Goal: Task Accomplishment & Management: Manage account settings

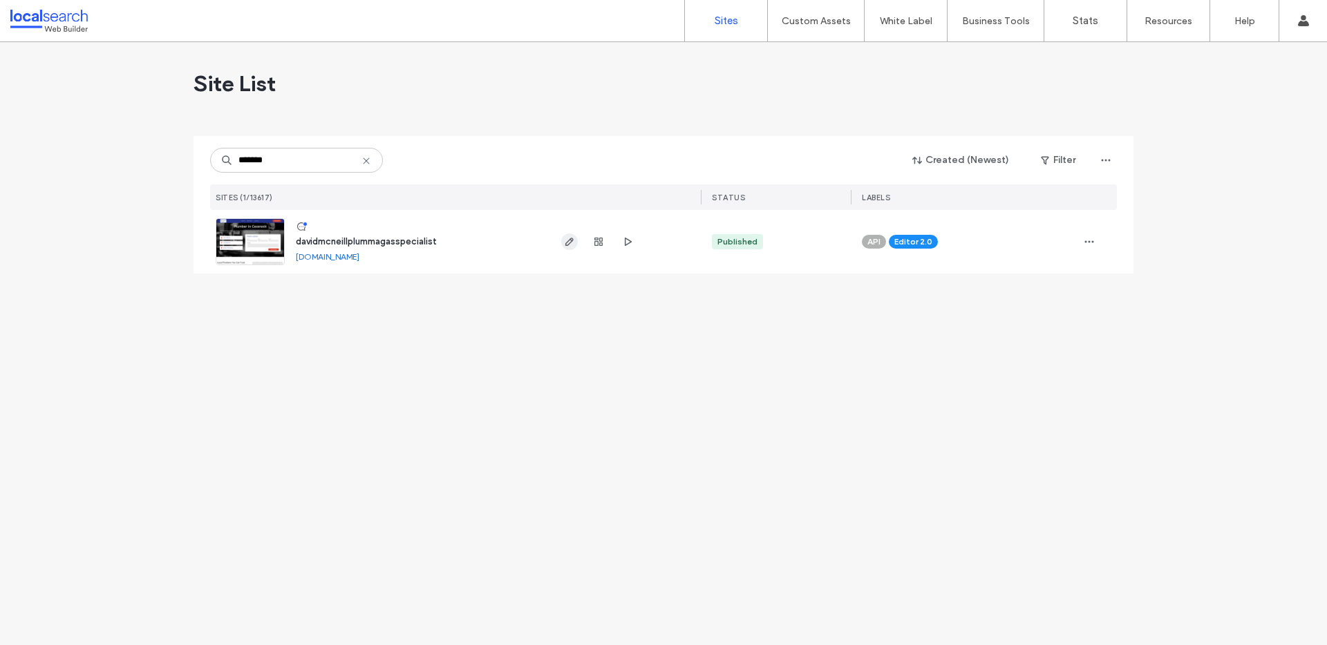
type input "*******"
click at [567, 240] on icon "button" at bounding box center [569, 241] width 11 height 11
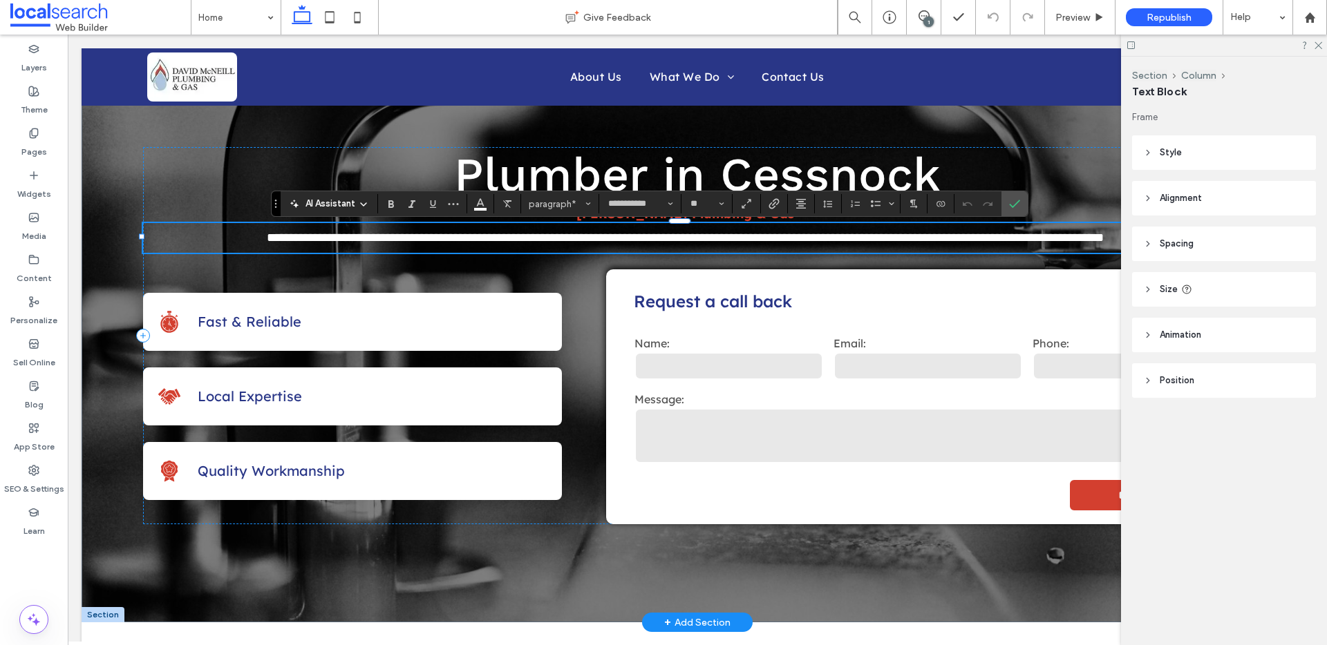
click at [306, 262] on div "**********" at bounding box center [697, 335] width 1108 height 377
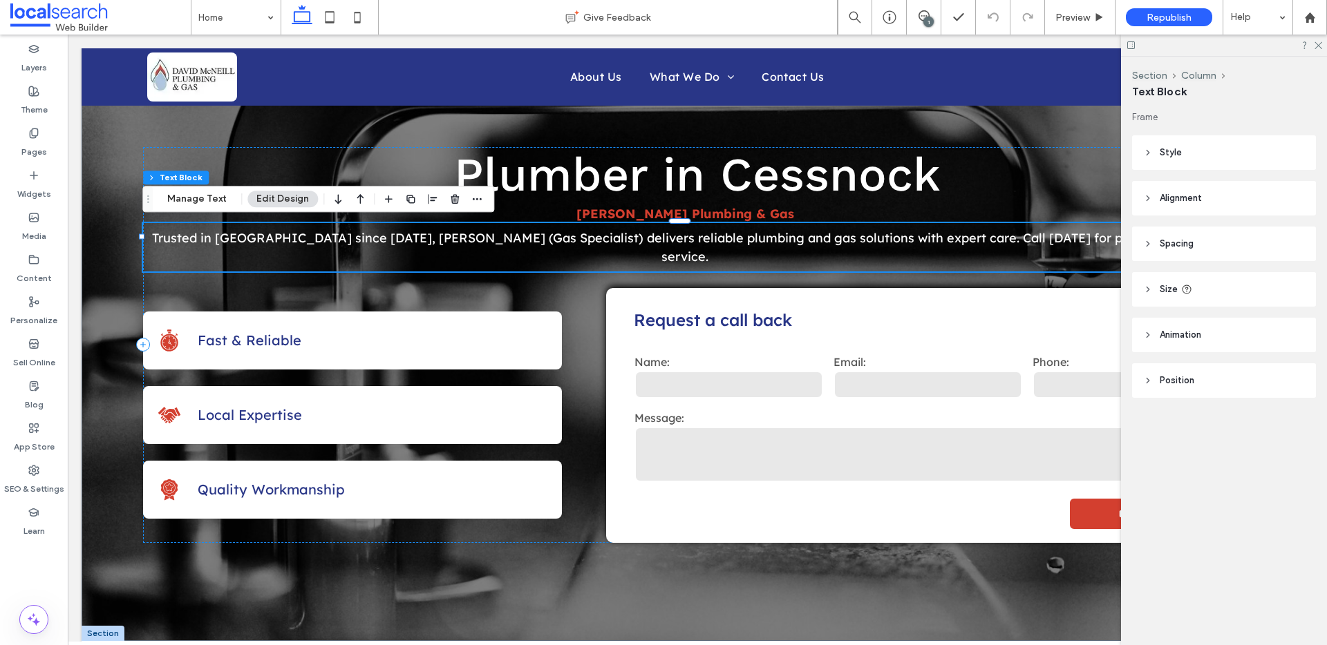
click at [449, 207] on div at bounding box center [454, 199] width 17 height 25
click at [451, 202] on icon "button" at bounding box center [454, 198] width 11 height 11
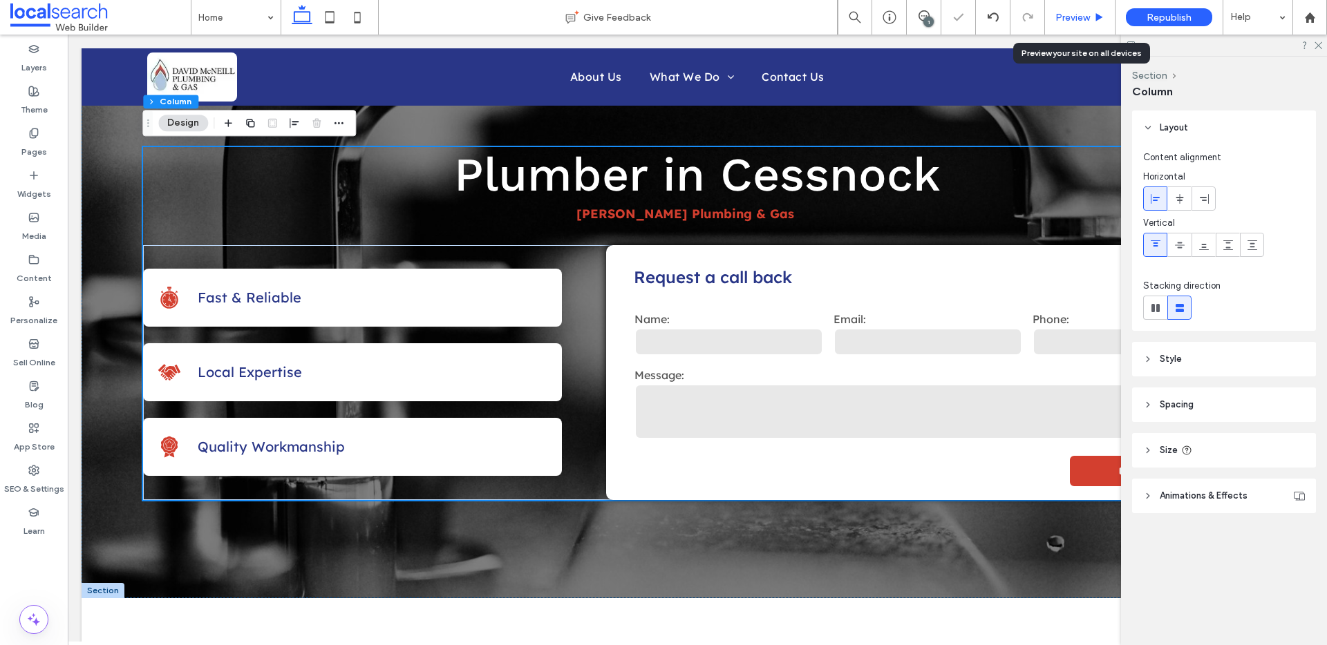
click at [1080, 8] on div "Preview" at bounding box center [1080, 17] width 70 height 35
click at [1070, 16] on span "Preview" at bounding box center [1072, 18] width 35 height 12
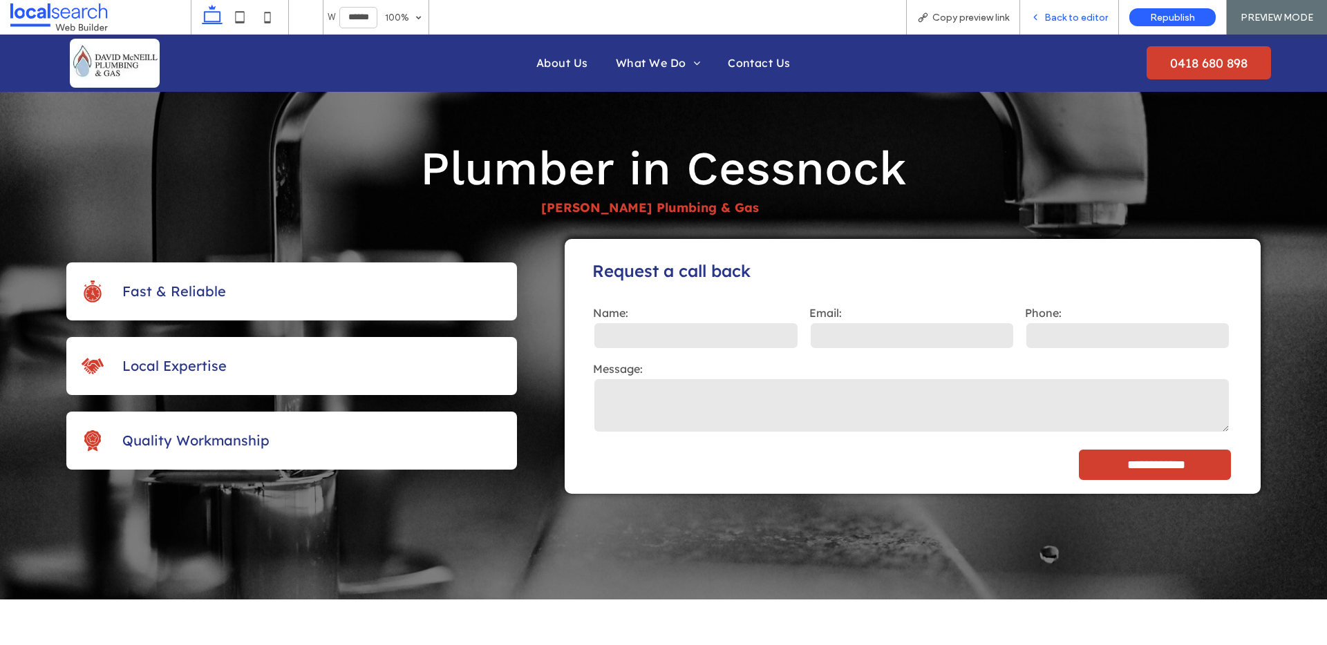
click at [1054, 10] on div "Back to editor" at bounding box center [1069, 17] width 99 height 35
drag, startPoint x: 1061, startPoint y: 26, endPoint x: 954, endPoint y: 28, distance: 106.4
click at [1061, 26] on div "Back to editor" at bounding box center [1069, 17] width 99 height 35
click at [1069, 17] on span "Back to editor" at bounding box center [1076, 18] width 64 height 12
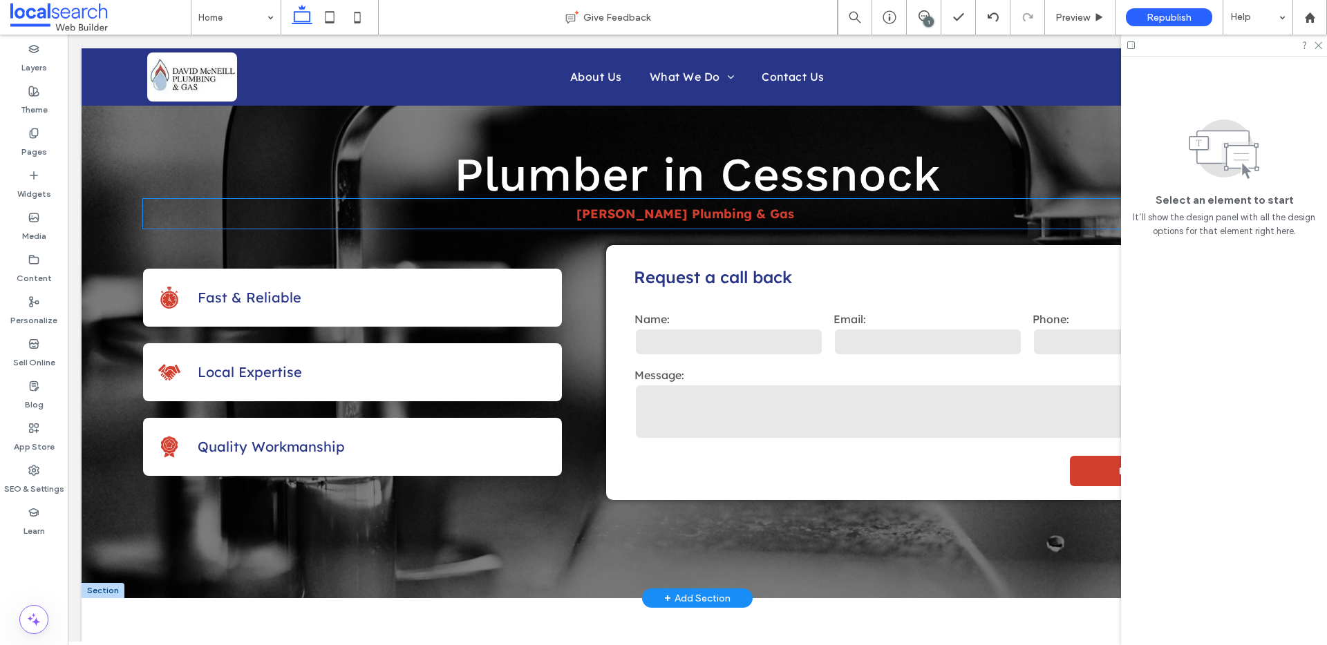
click at [724, 217] on strong "[PERSON_NAME] Plumbing & Gas" at bounding box center [685, 214] width 218 height 16
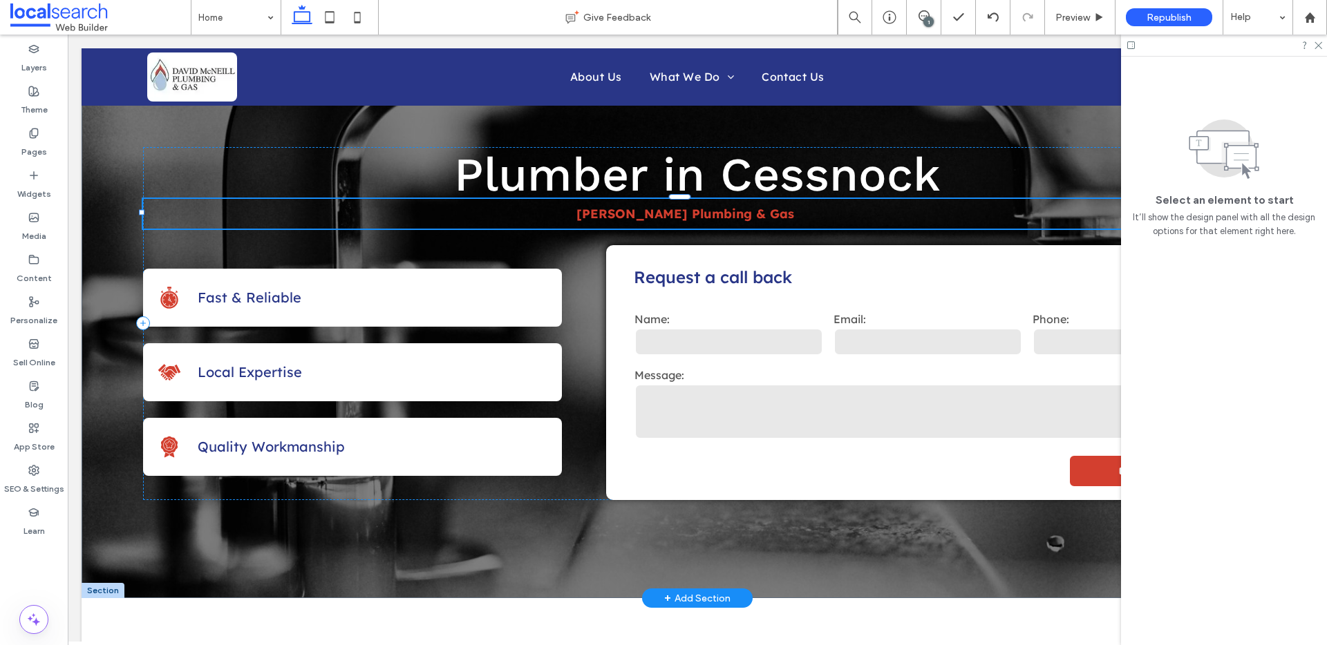
click at [724, 217] on div "[PERSON_NAME] Plumbing & Gas" at bounding box center [684, 214] width 1083 height 30
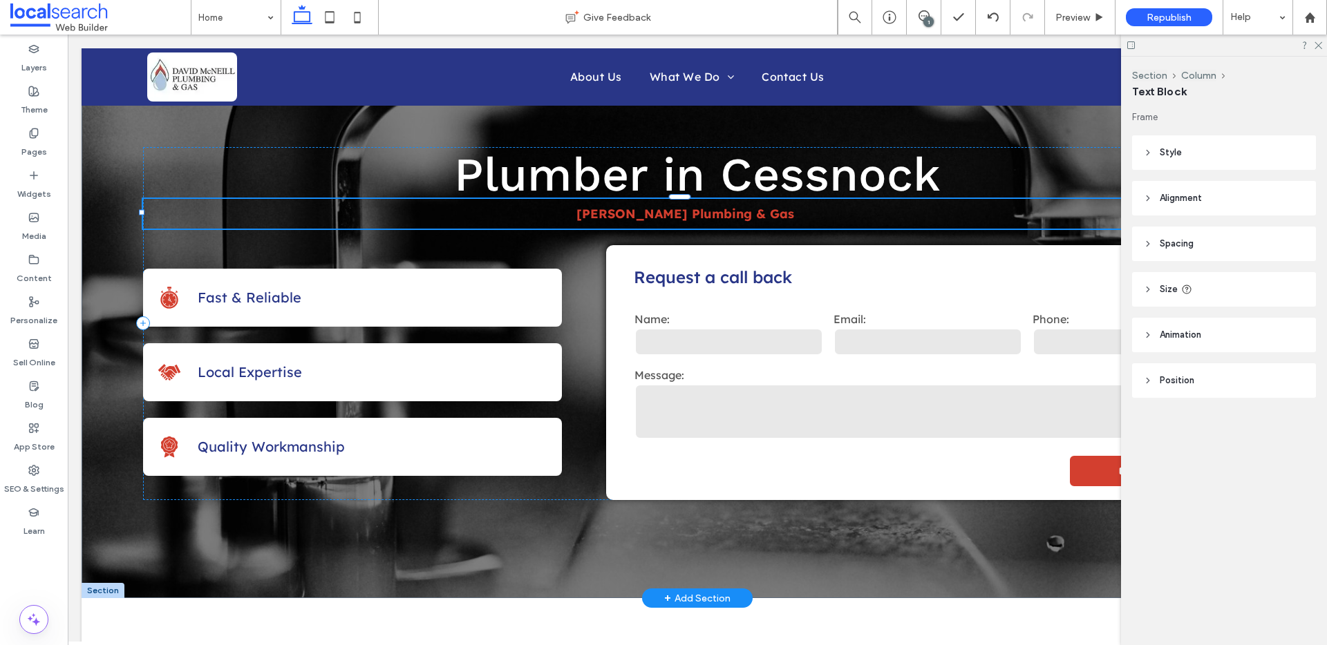
type input "**********"
type input "**"
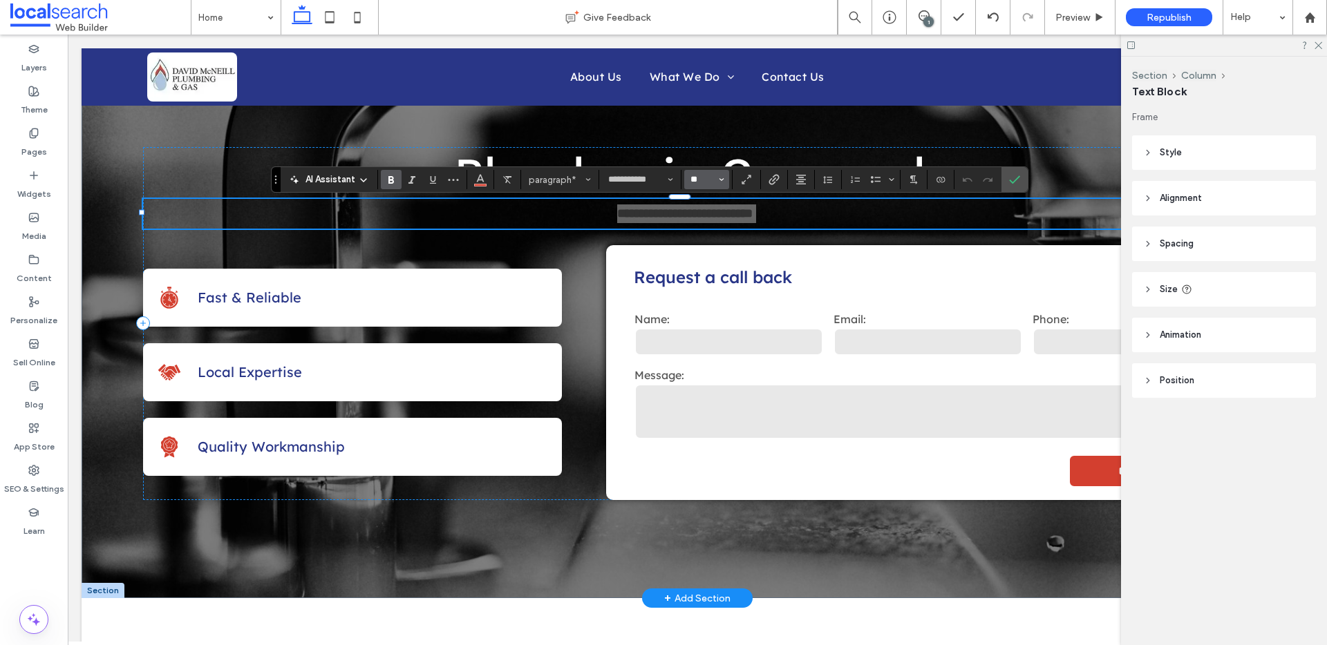
click at [710, 178] on input "**" at bounding box center [702, 179] width 27 height 11
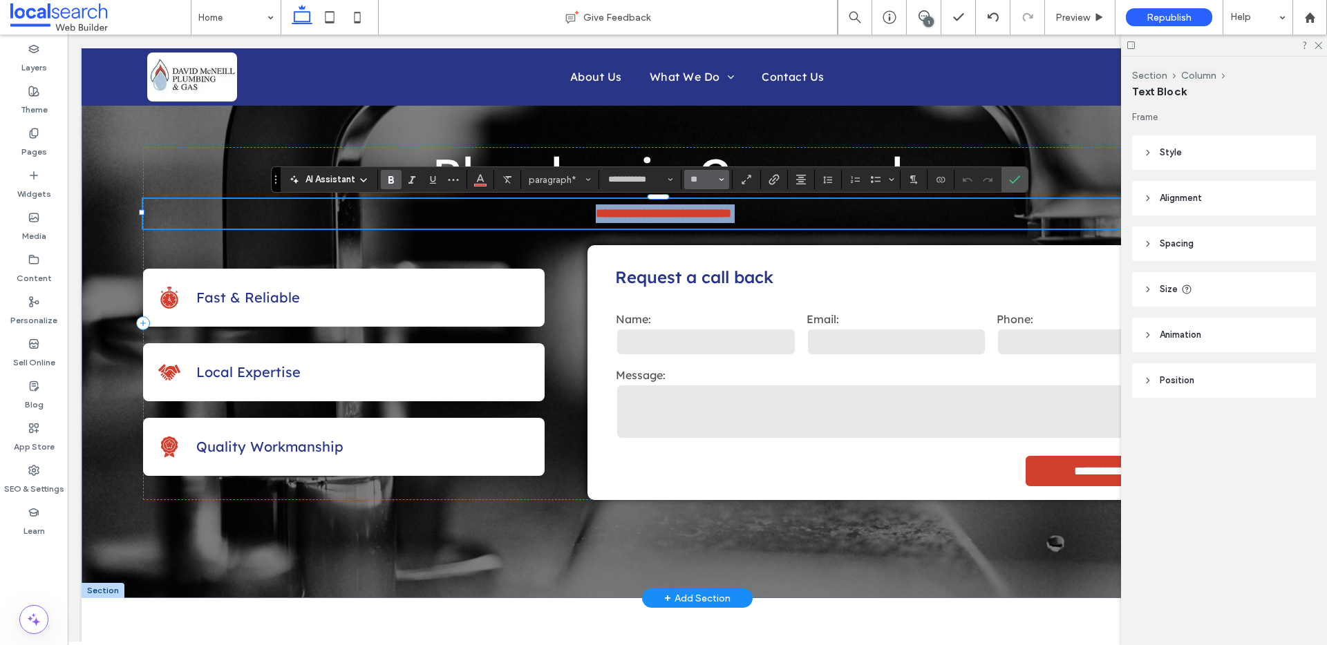
type input "**"
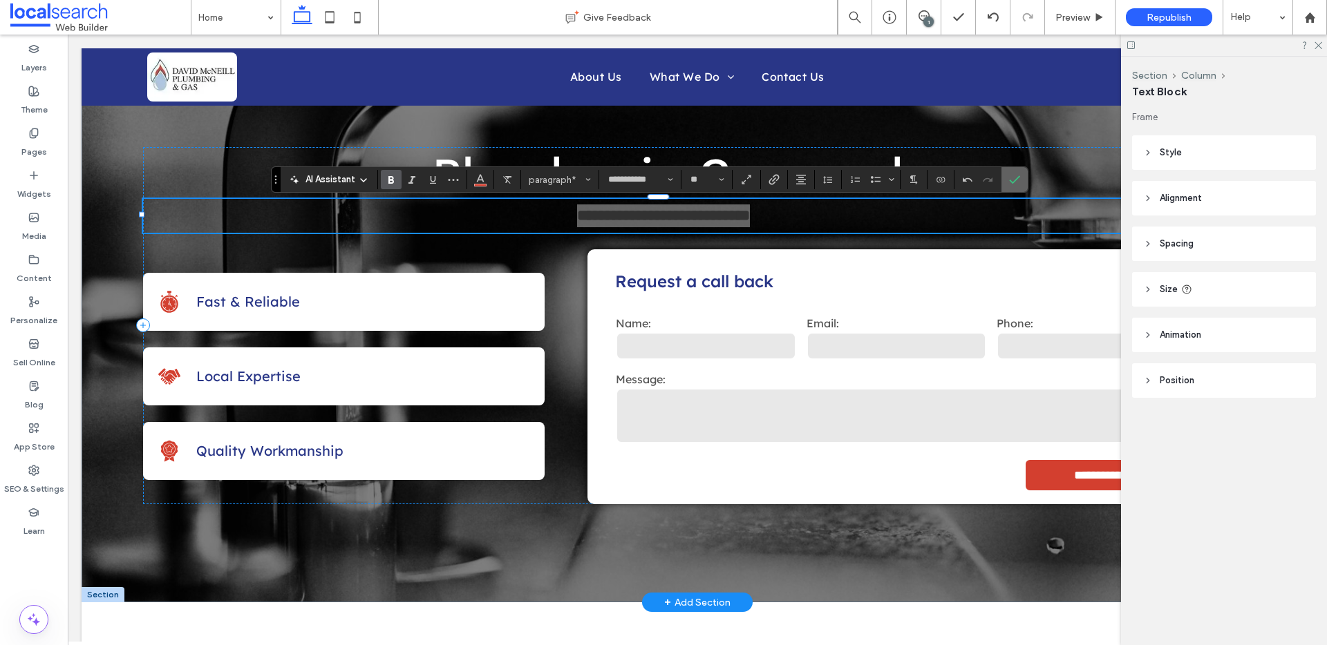
click at [1012, 180] on icon "Confirm" at bounding box center [1014, 179] width 11 height 11
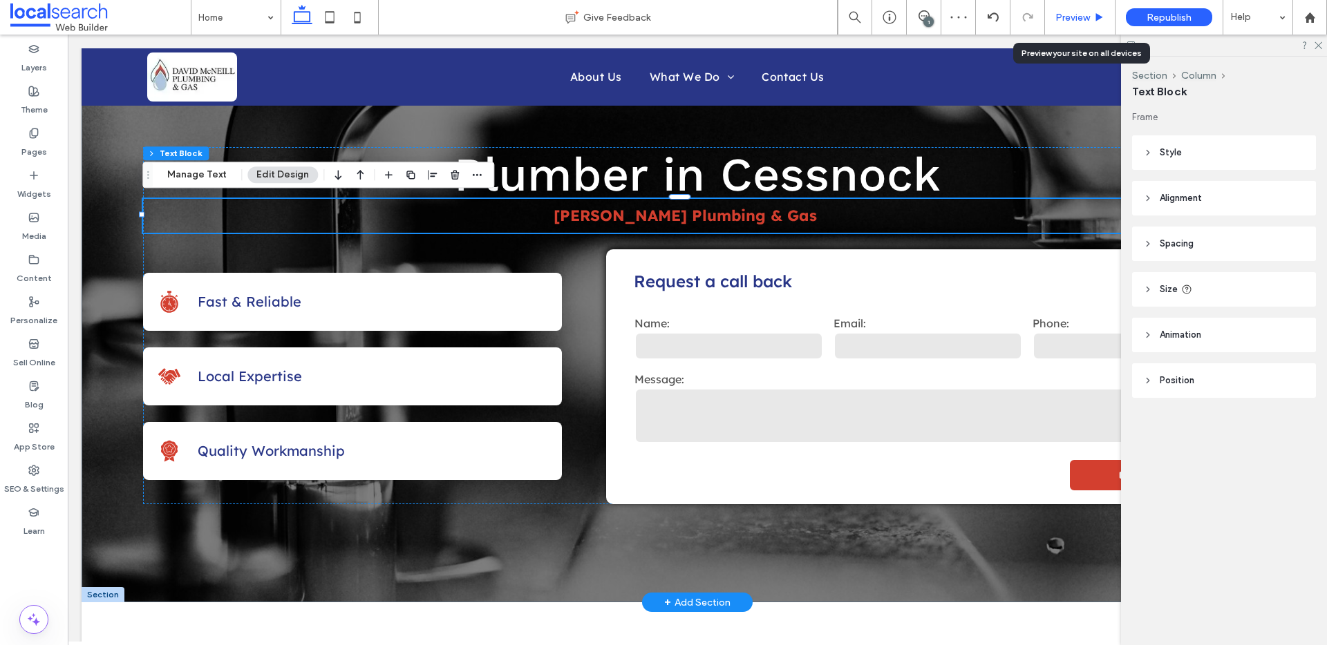
click at [1070, 12] on span "Preview" at bounding box center [1072, 18] width 35 height 12
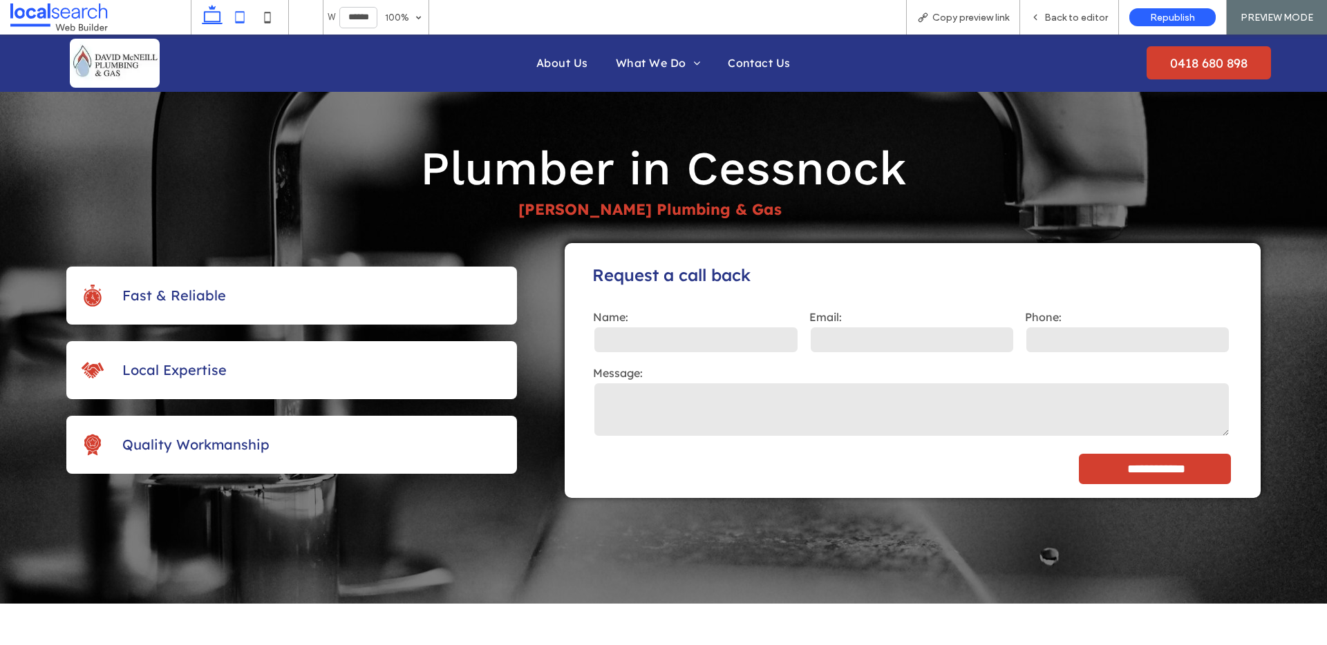
click at [234, 18] on icon at bounding box center [240, 17] width 28 height 28
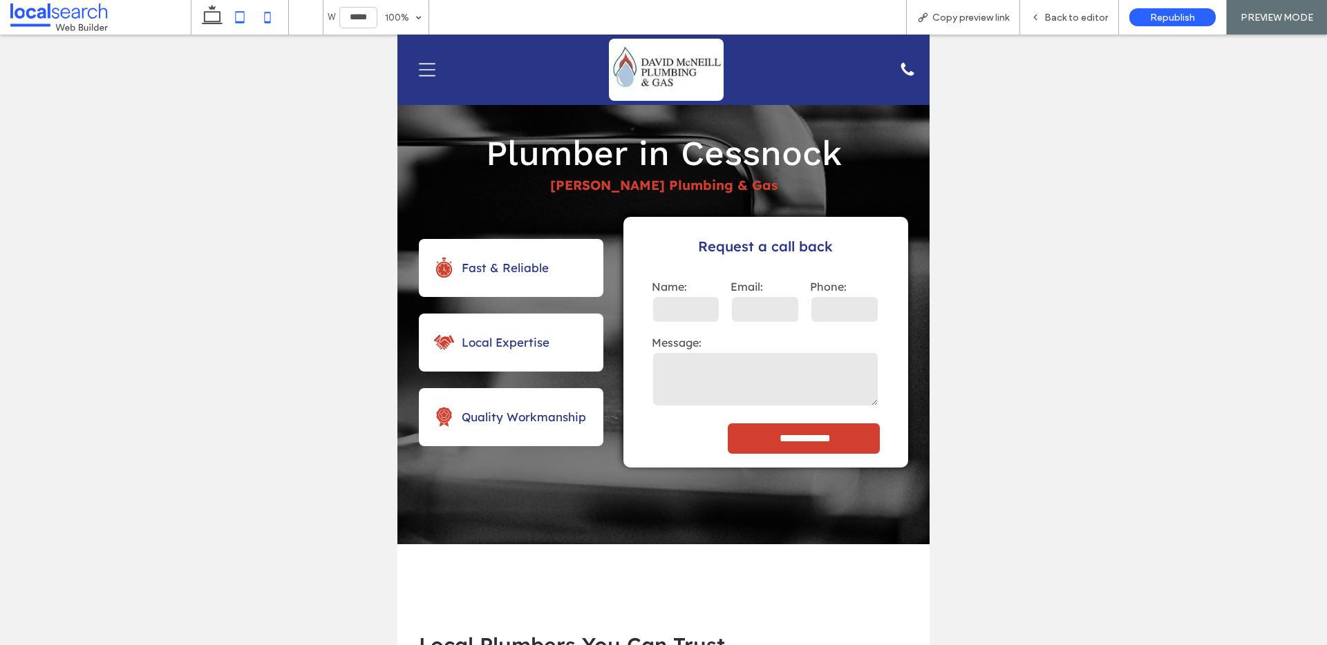
click at [272, 17] on icon at bounding box center [268, 17] width 28 height 28
type input "*****"
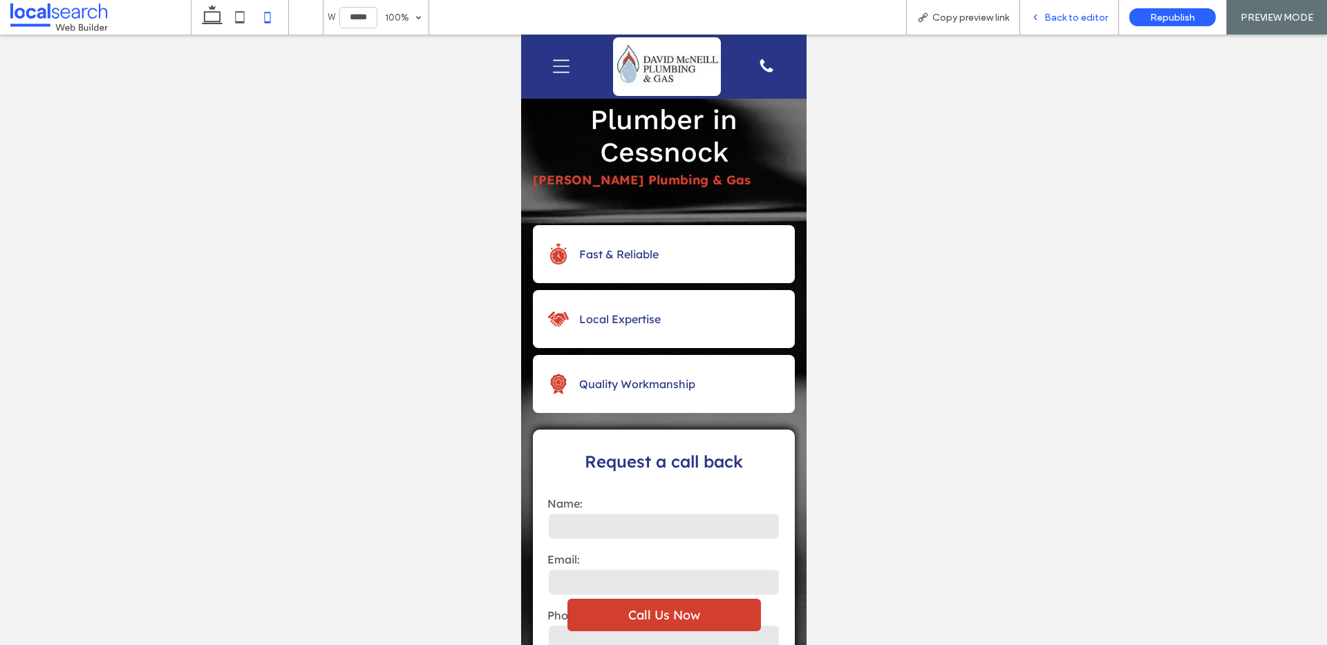
click at [1061, 15] on span "Back to editor" at bounding box center [1076, 18] width 64 height 12
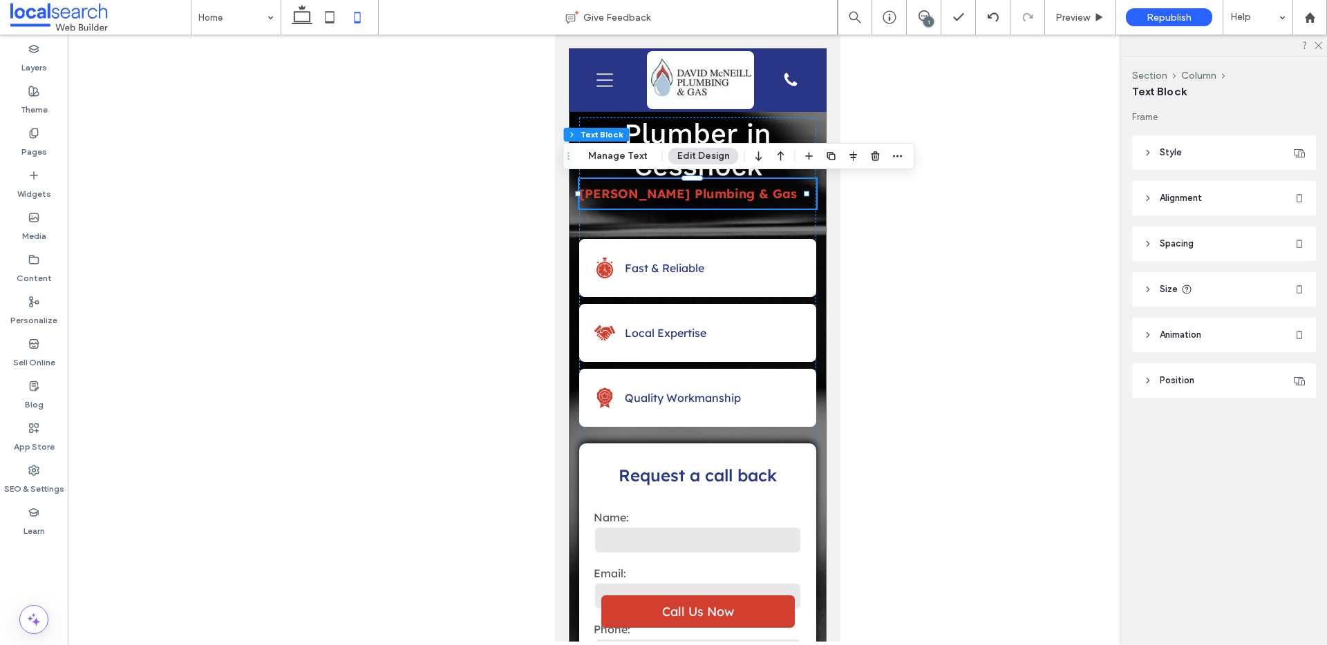
click at [659, 195] on strong "[PERSON_NAME] Plumbing & Gas" at bounding box center [687, 194] width 218 height 16
click at [659, 195] on strong "**********" at bounding box center [645, 193] width 135 height 12
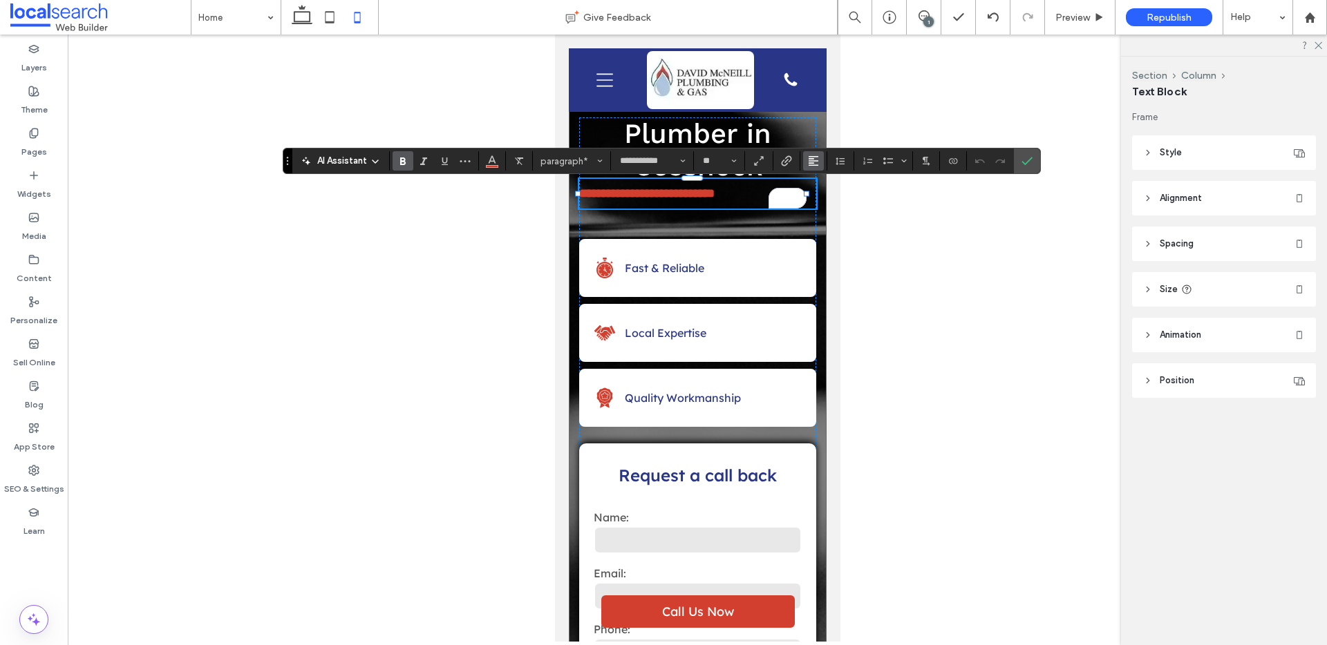
click at [819, 162] on button "Alignment" at bounding box center [813, 160] width 21 height 19
click at [822, 205] on use "ui.textEditor.alignment.center" at bounding box center [824, 204] width 10 height 10
drag, startPoint x: 1026, startPoint y: 159, endPoint x: 1050, endPoint y: 82, distance: 81.1
click at [1026, 159] on icon "Confirm" at bounding box center [1026, 160] width 11 height 11
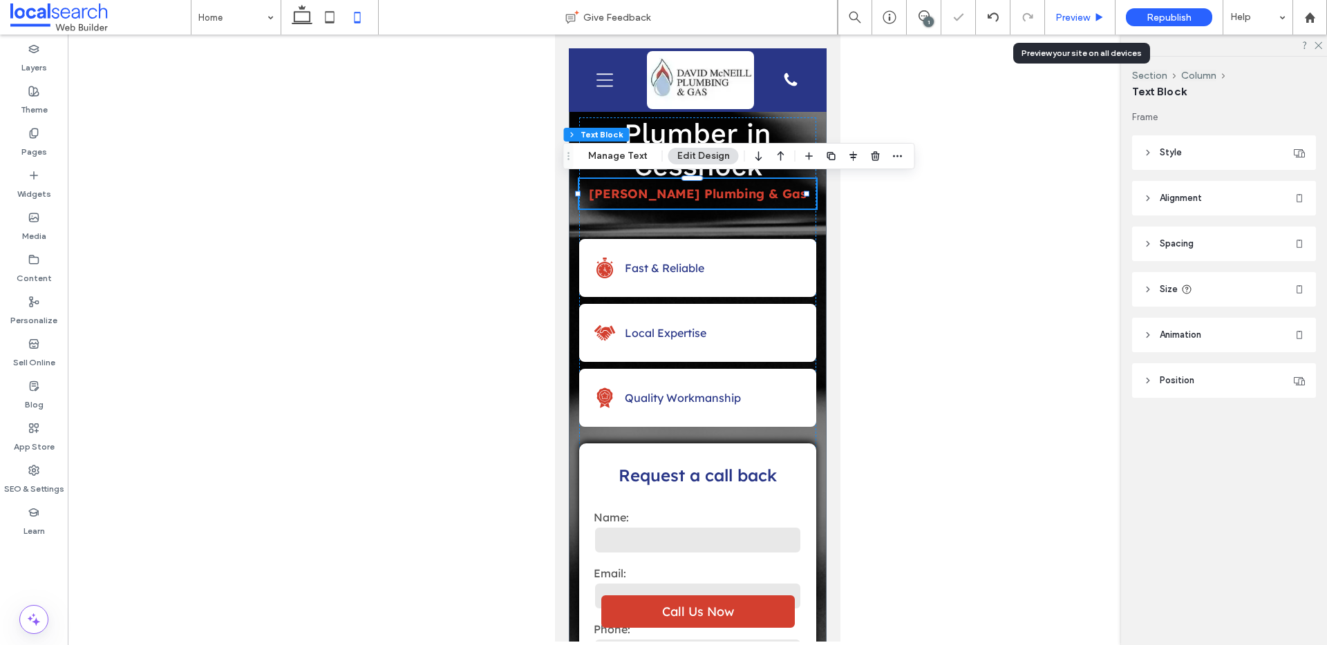
click at [1082, 15] on span "Preview" at bounding box center [1072, 18] width 35 height 12
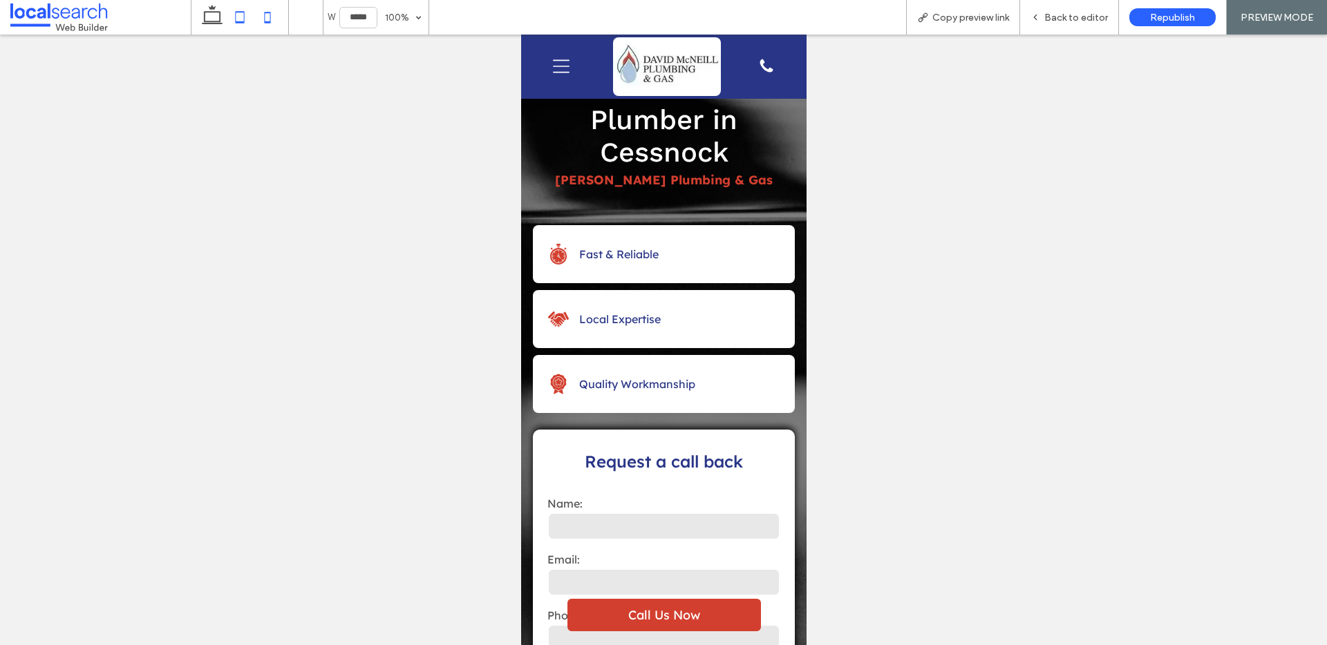
click at [240, 19] on icon at bounding box center [240, 17] width 28 height 28
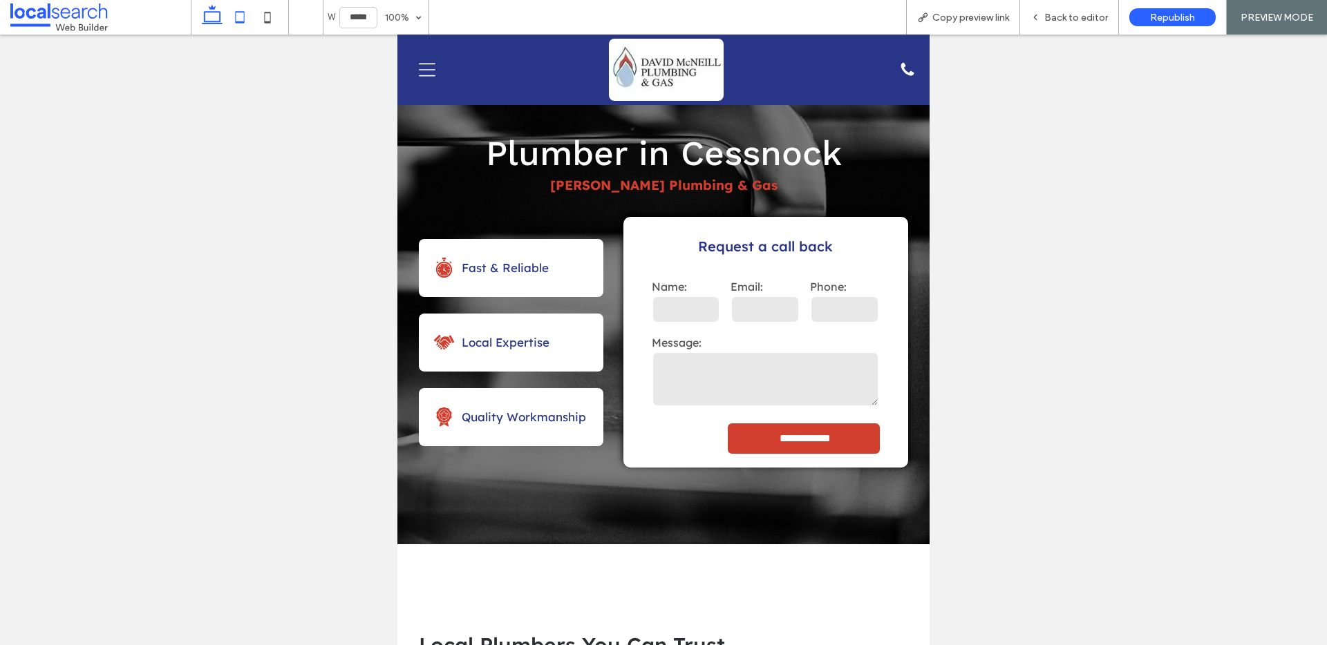
click at [208, 20] on icon at bounding box center [212, 17] width 28 height 28
type input "******"
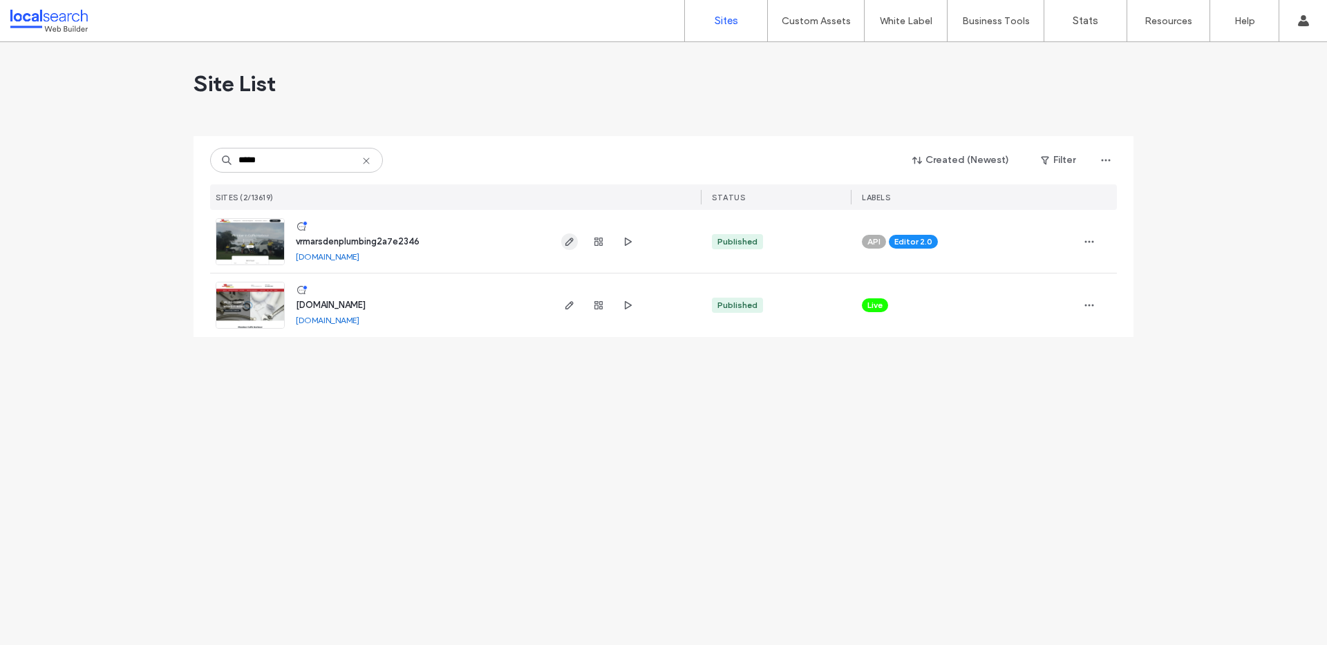
type input "*****"
click at [570, 242] on use "button" at bounding box center [569, 242] width 8 height 8
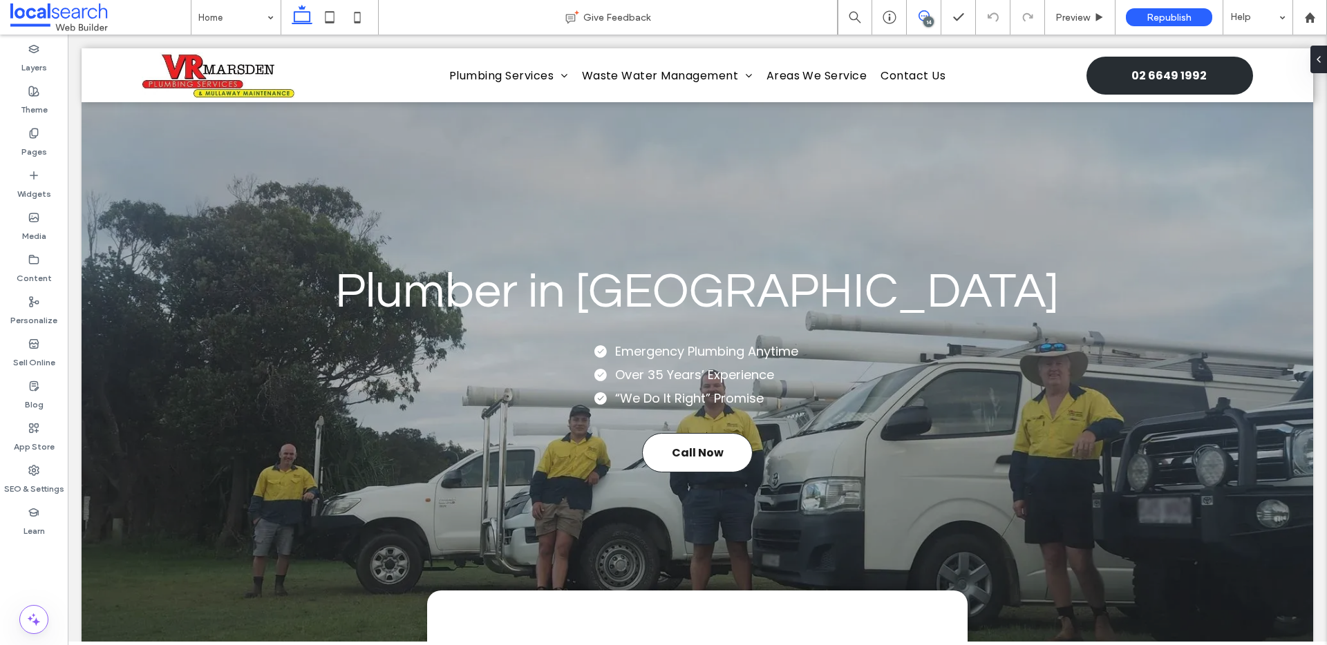
click at [924, 15] on icon at bounding box center [923, 15] width 11 height 11
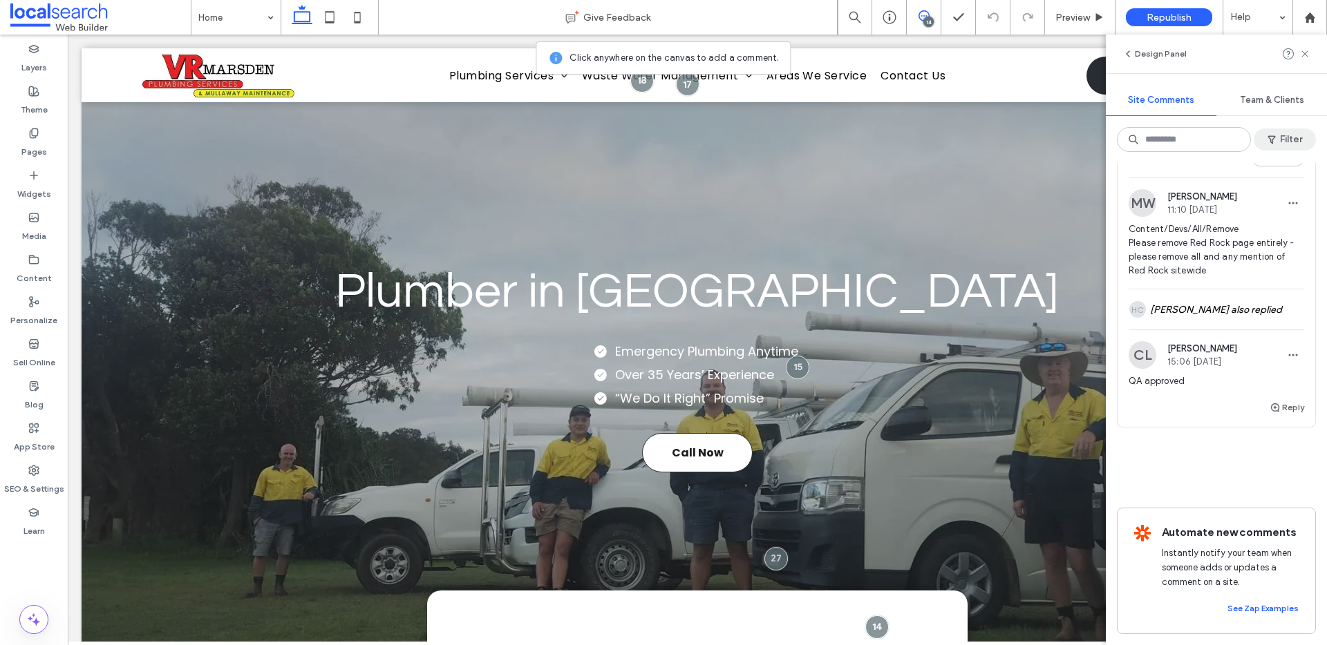
scroll to position [4671, 0]
click at [1215, 330] on div "HC Haizel Costa also replied" at bounding box center [1216, 310] width 176 height 40
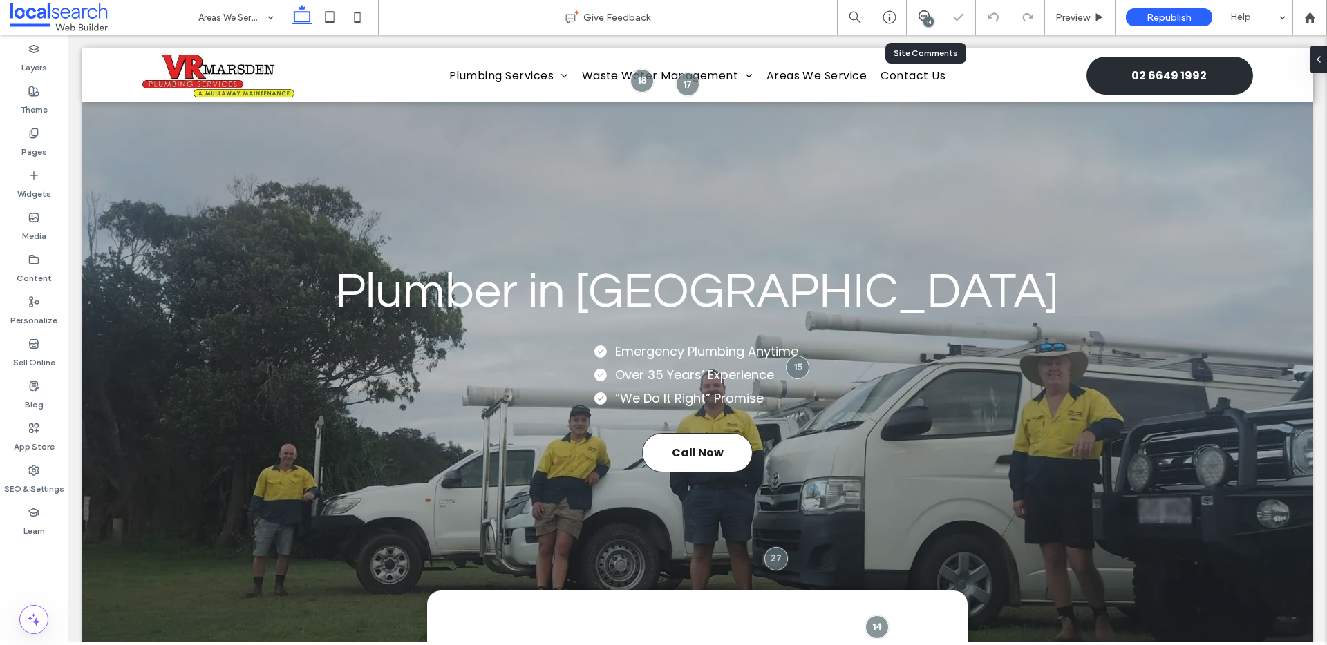
click at [920, 26] on div "14" at bounding box center [924, 17] width 35 height 35
click at [925, 13] on icon at bounding box center [923, 15] width 11 height 11
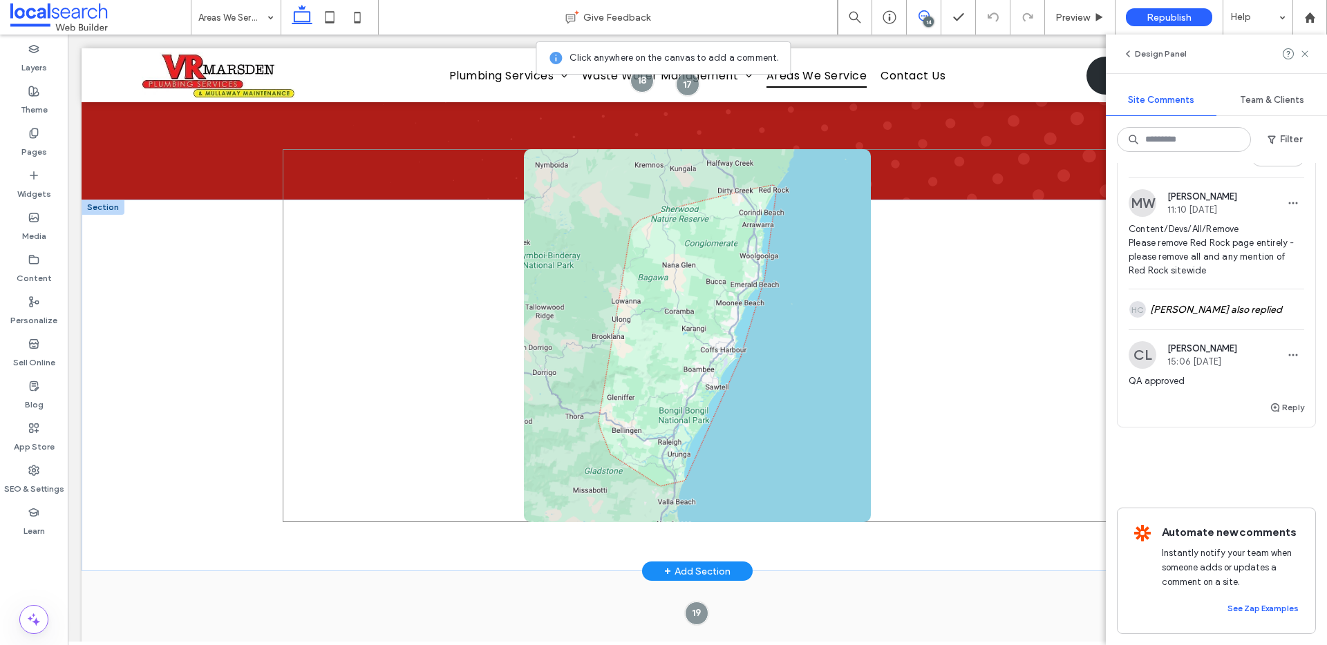
scroll to position [242, 0]
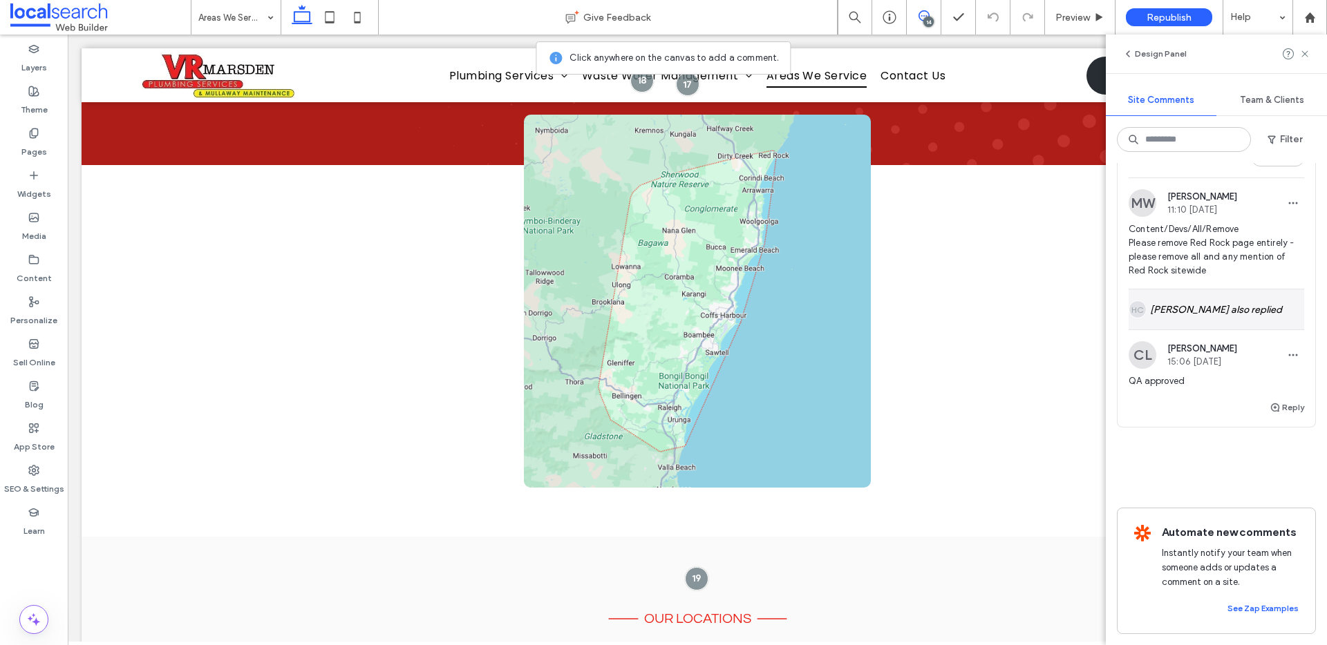
click at [1227, 330] on div "HC Haizel Costa also replied" at bounding box center [1216, 310] width 176 height 40
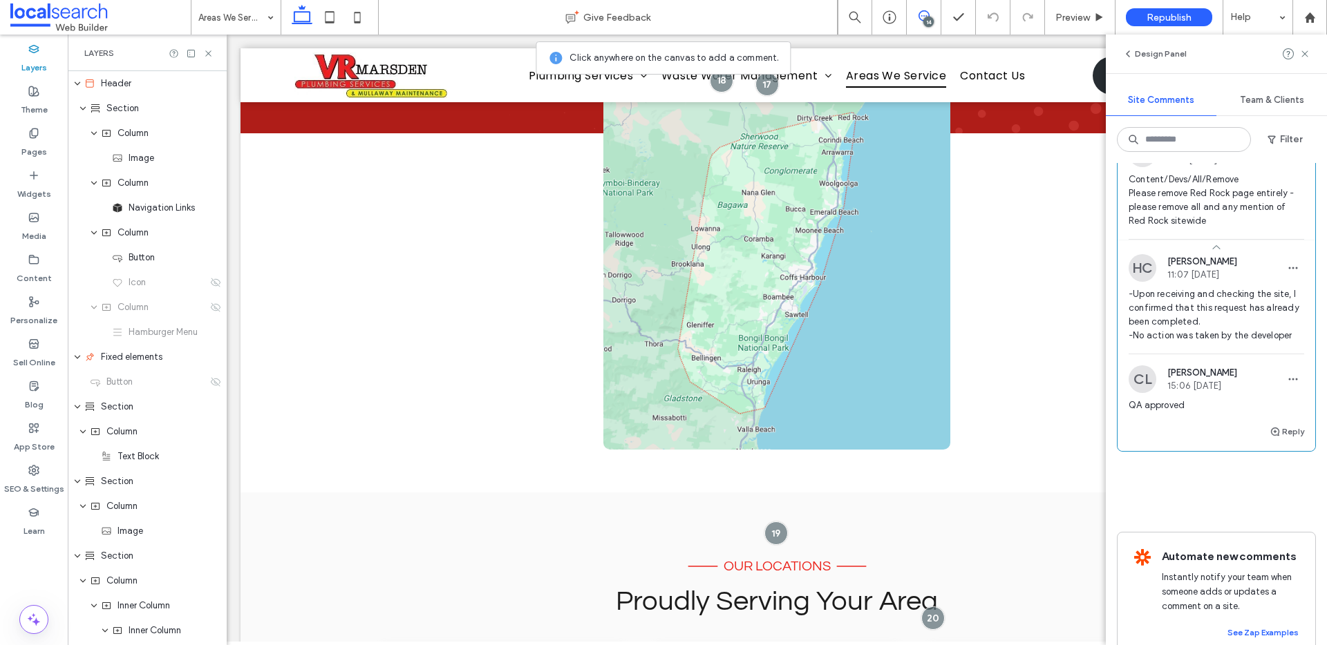
scroll to position [4619, 0]
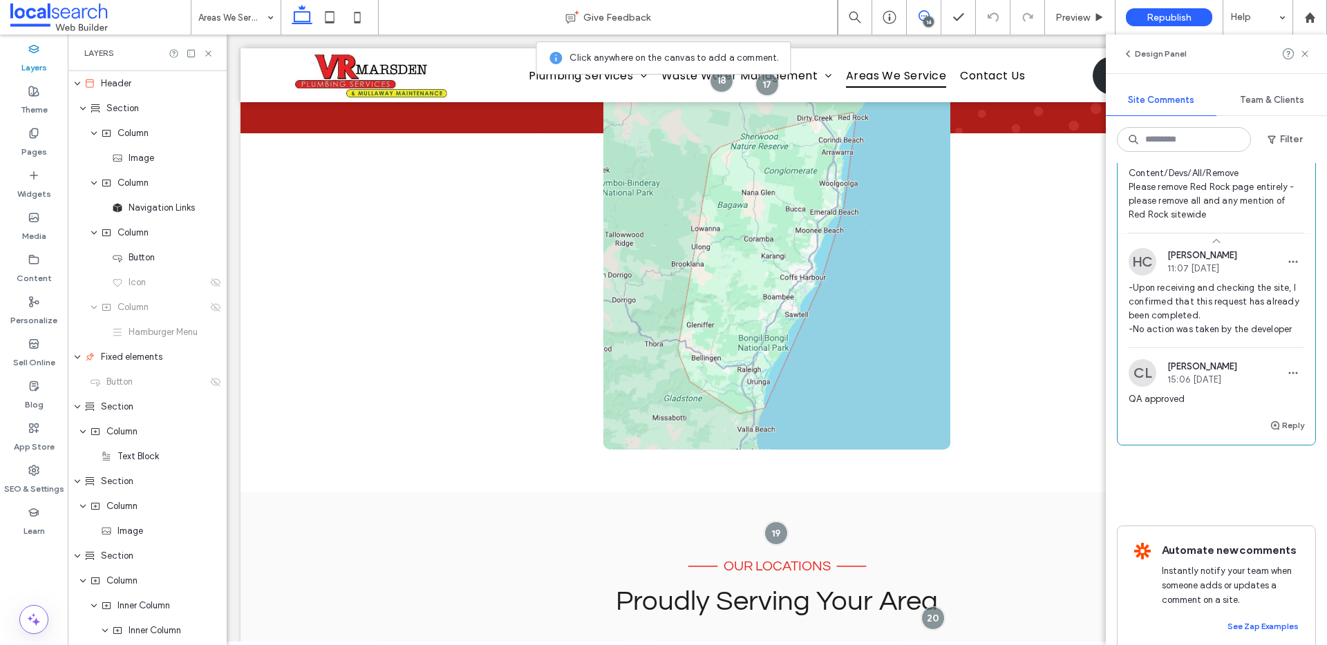
click at [1264, 111] on button "Resolve" at bounding box center [1277, 102] width 53 height 17
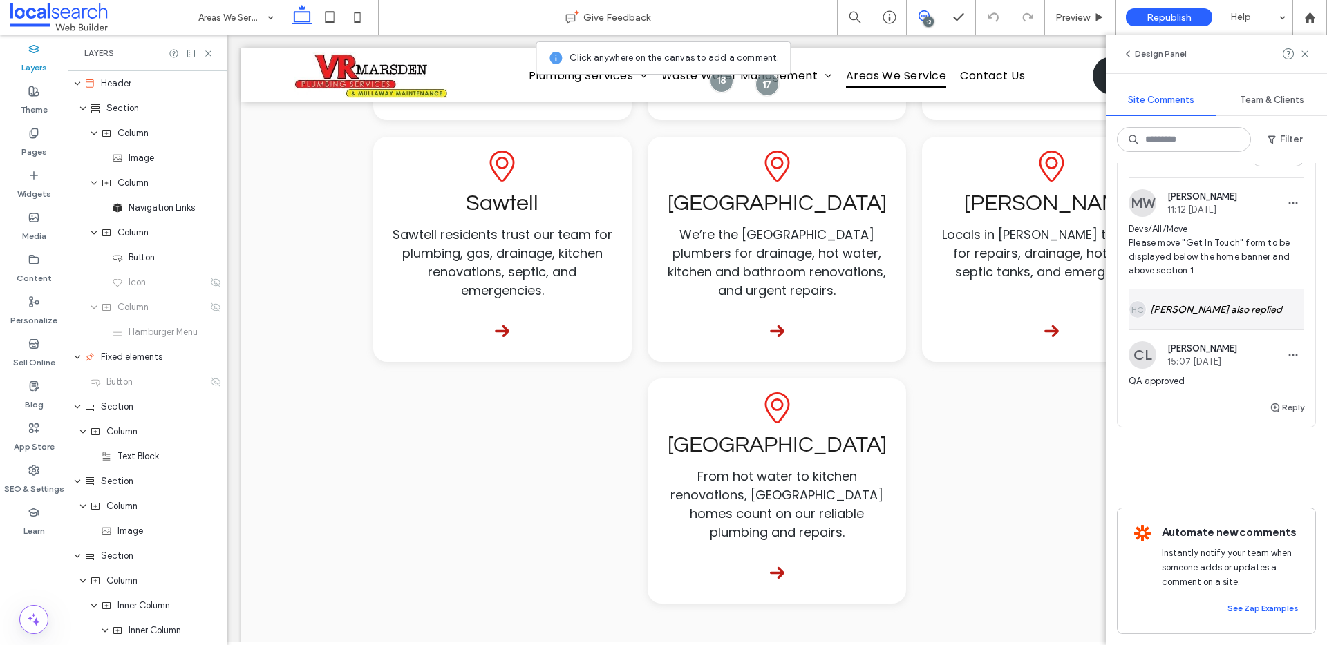
scroll to position [4325, 0]
click at [1193, 330] on div "HC Haizel Costa also replied" at bounding box center [1216, 310] width 176 height 40
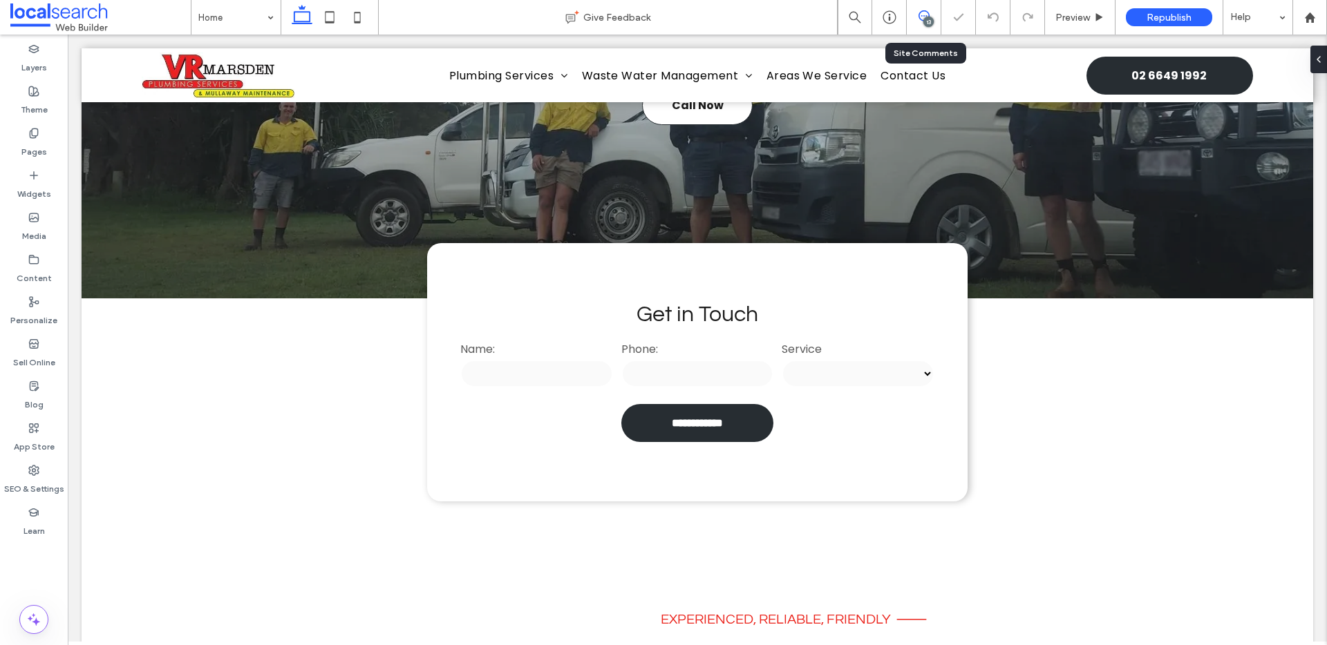
click at [921, 20] on use at bounding box center [923, 15] width 11 height 11
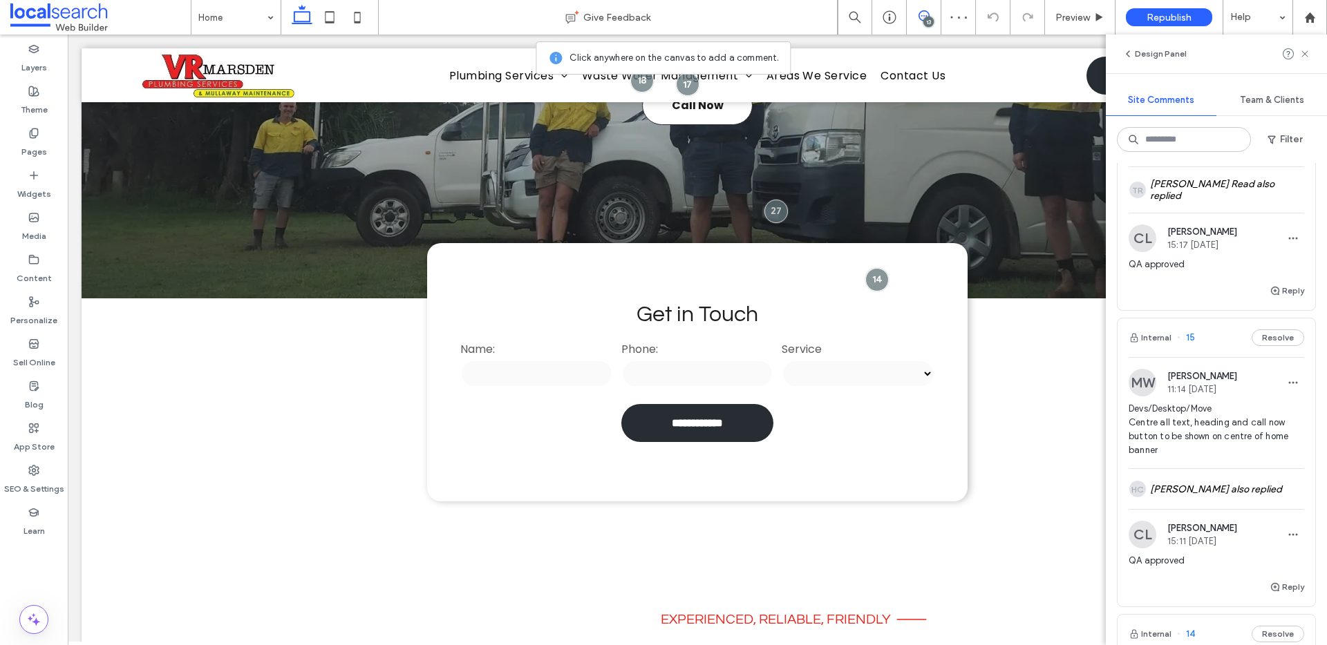
scroll to position [4278, 0]
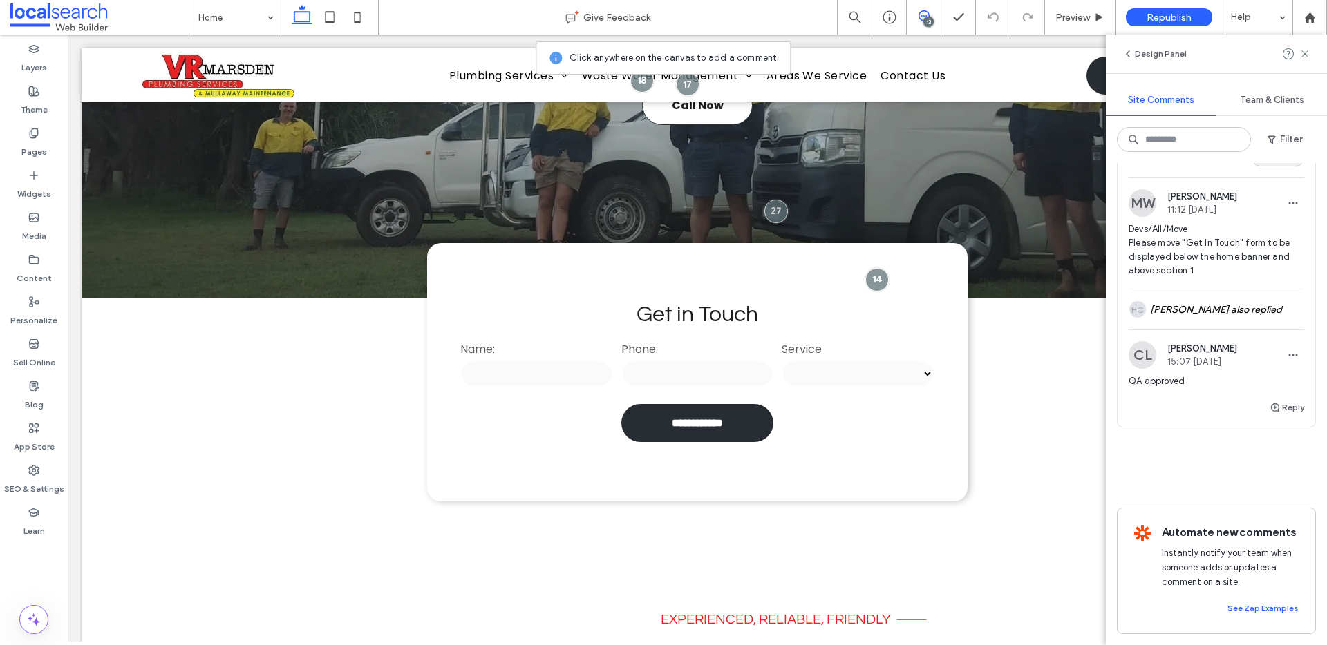
click at [1264, 167] on button "Resolve" at bounding box center [1277, 158] width 53 height 17
click at [1195, 330] on div "HC Haizel Costa also replied" at bounding box center [1216, 310] width 176 height 40
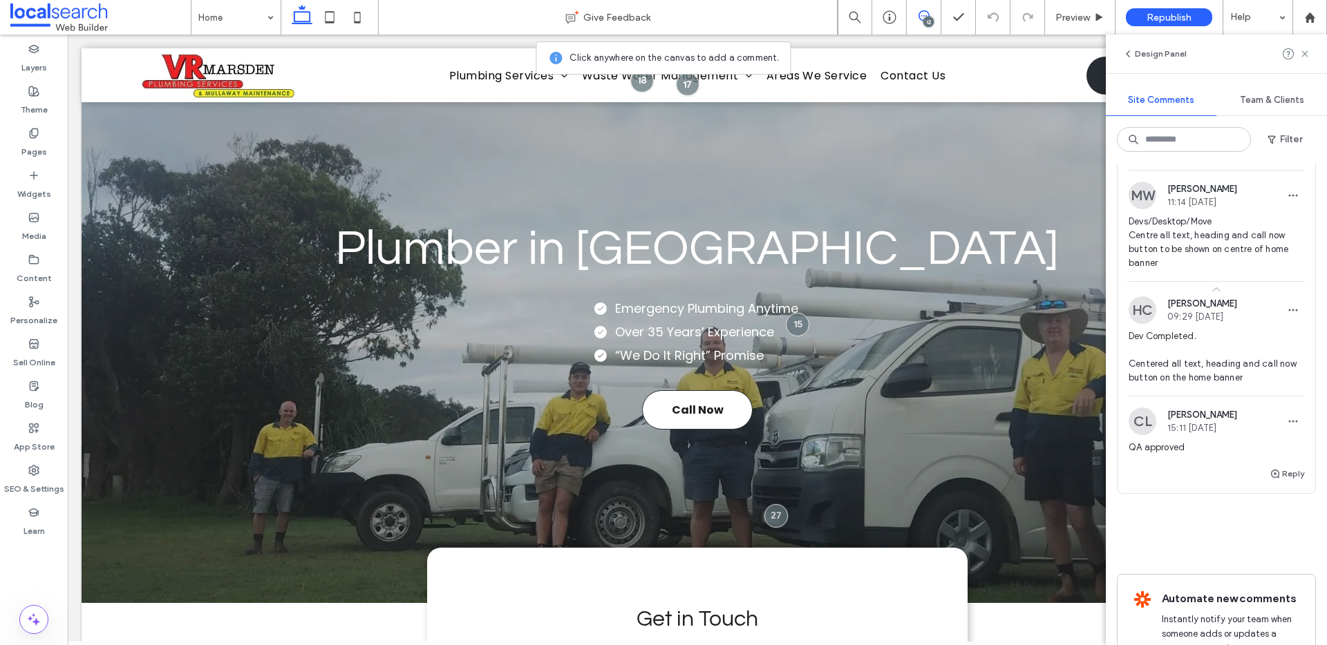
scroll to position [5, 0]
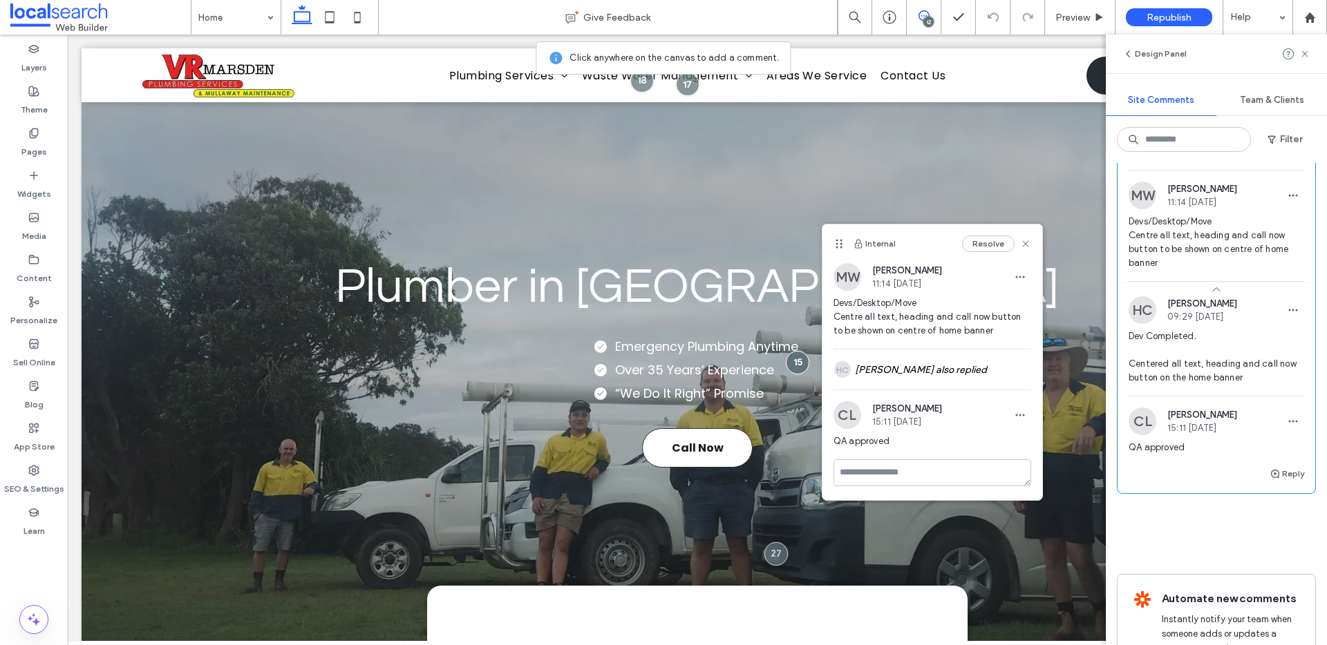
click at [1278, 159] on button "Resolve" at bounding box center [1277, 150] width 53 height 17
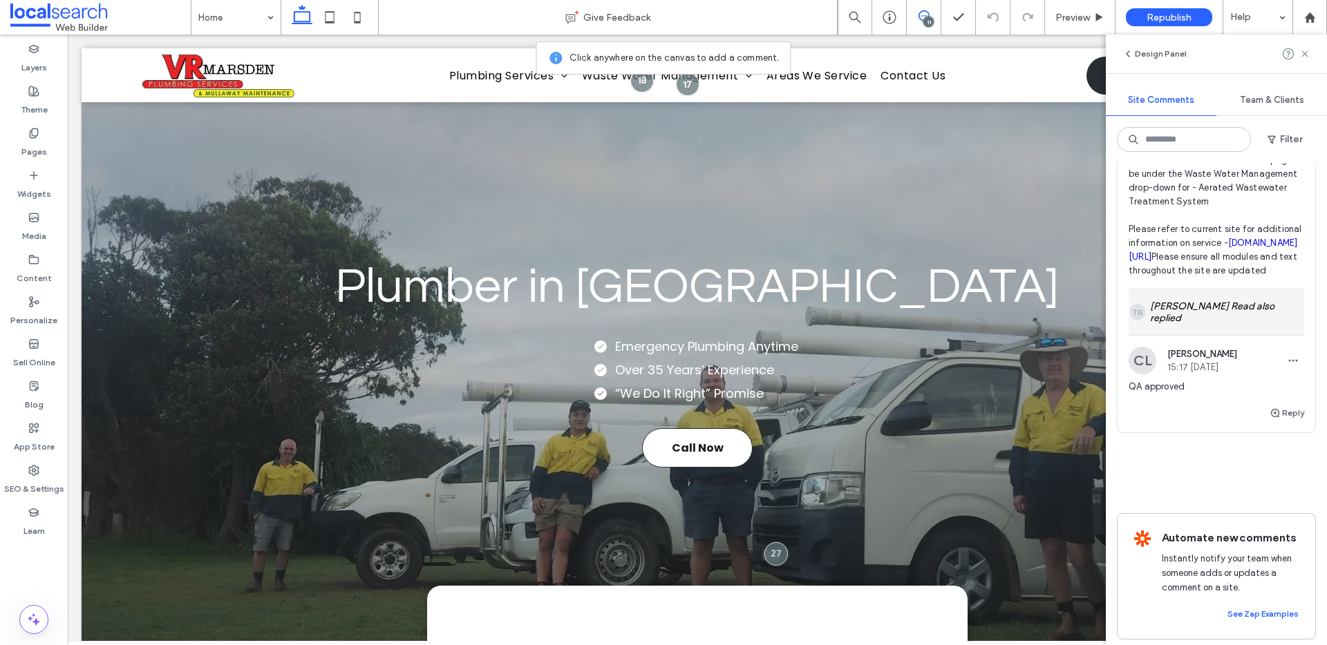
scroll to position [3668, 0]
click at [1212, 336] on div "TR Tamsin Read also replied" at bounding box center [1216, 313] width 176 height 46
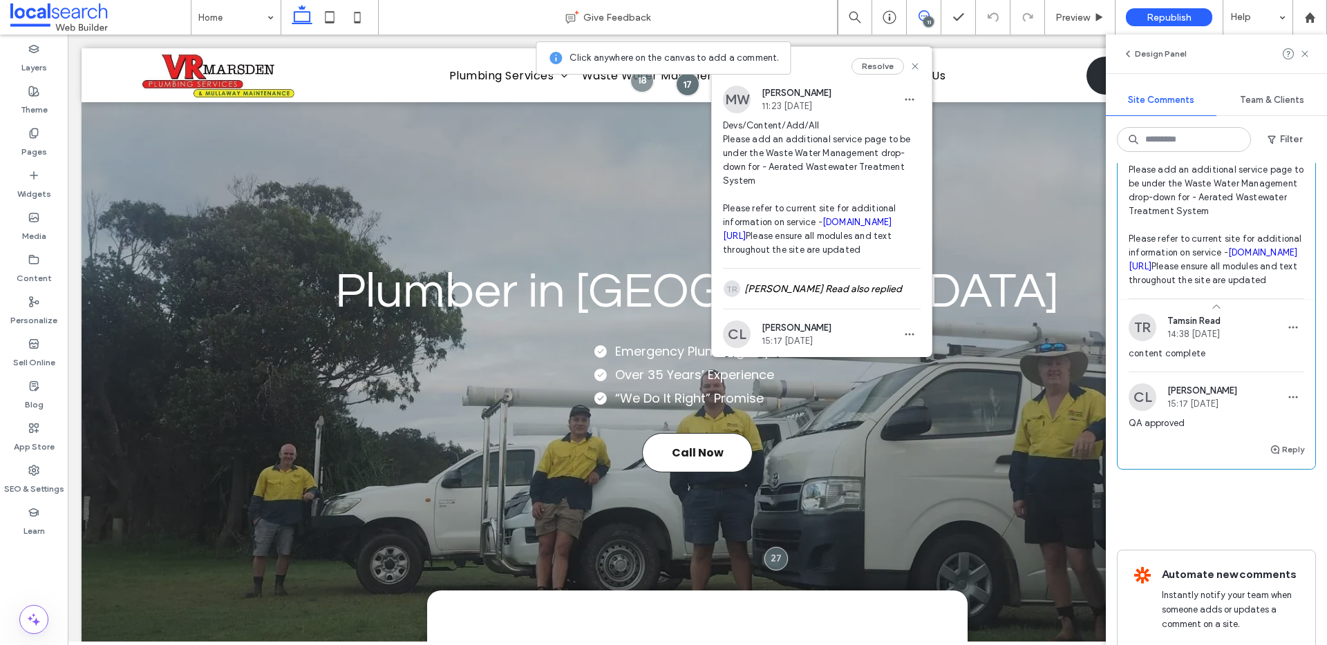
scroll to position [3647, 0]
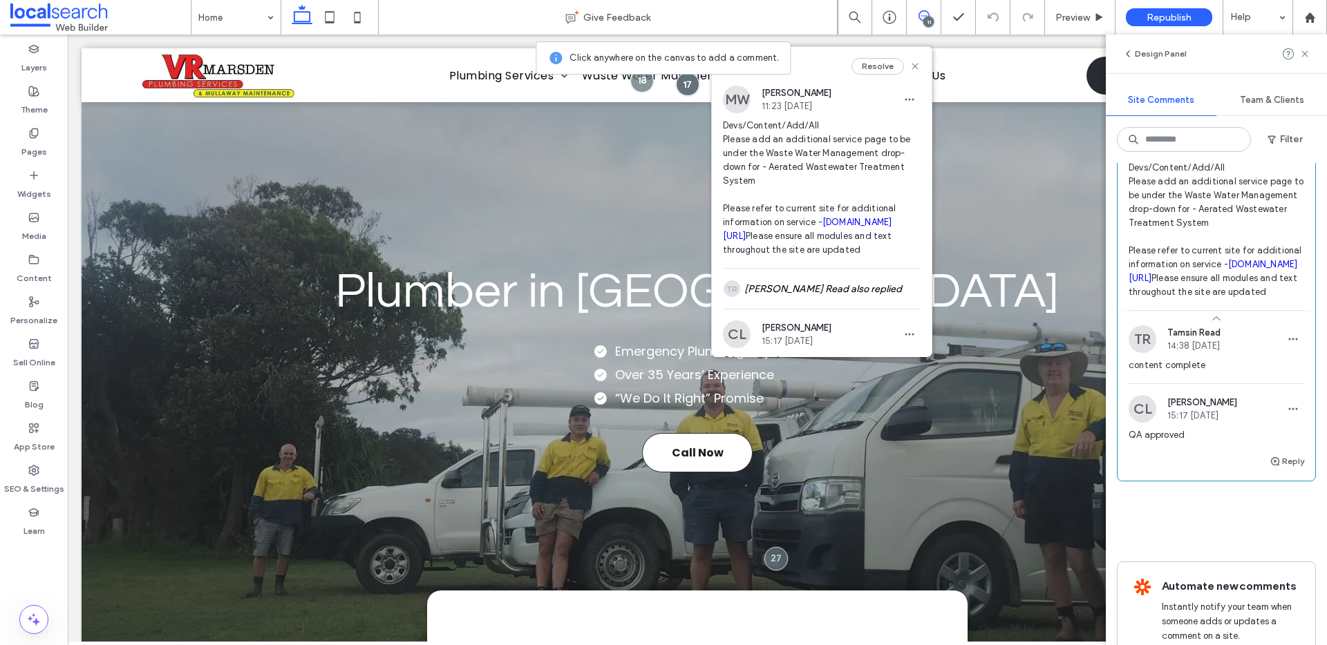
click at [1260, 105] on button "Resolve" at bounding box center [1277, 96] width 53 height 17
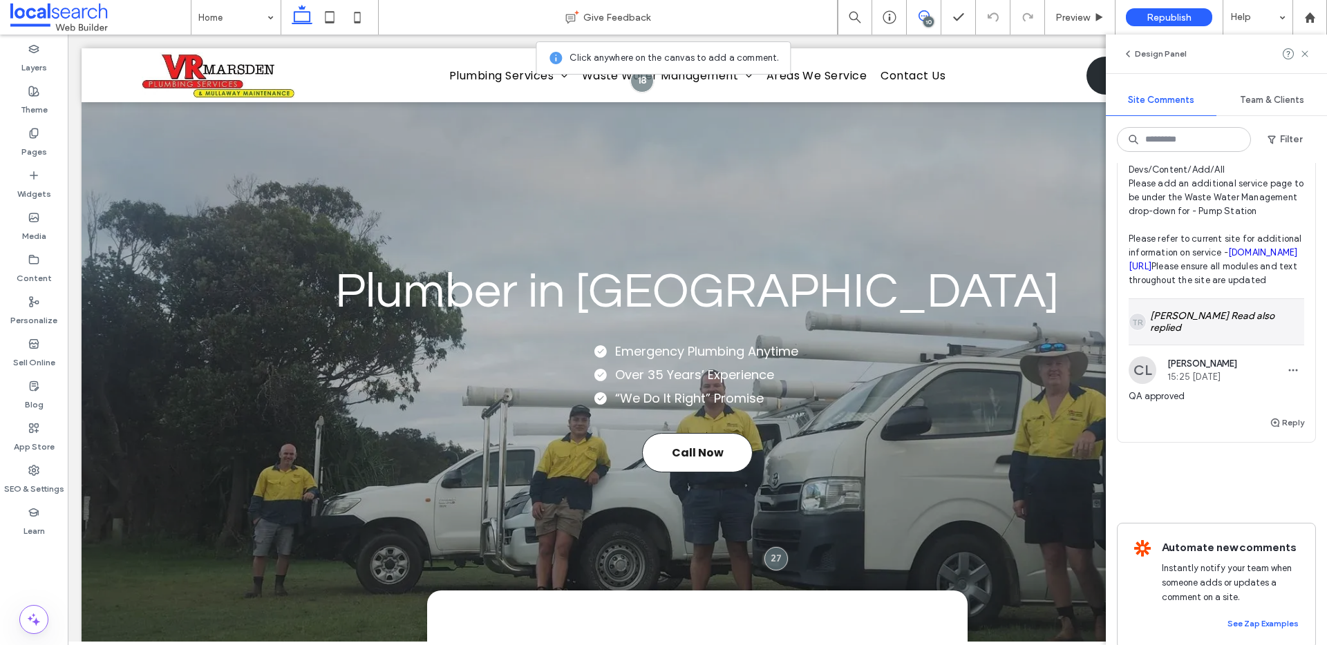
scroll to position [3273, 0]
click at [1213, 345] on div "TR Tamsin Read also replied" at bounding box center [1216, 323] width 176 height 46
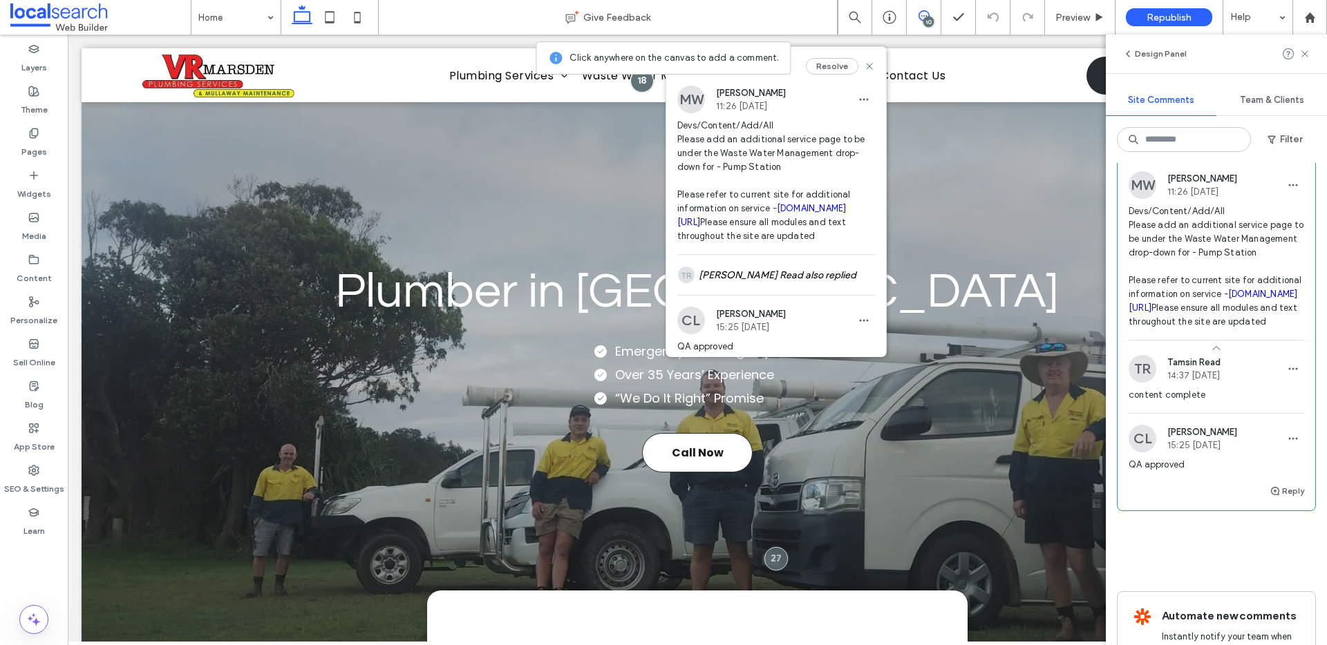
scroll to position [3213, 0]
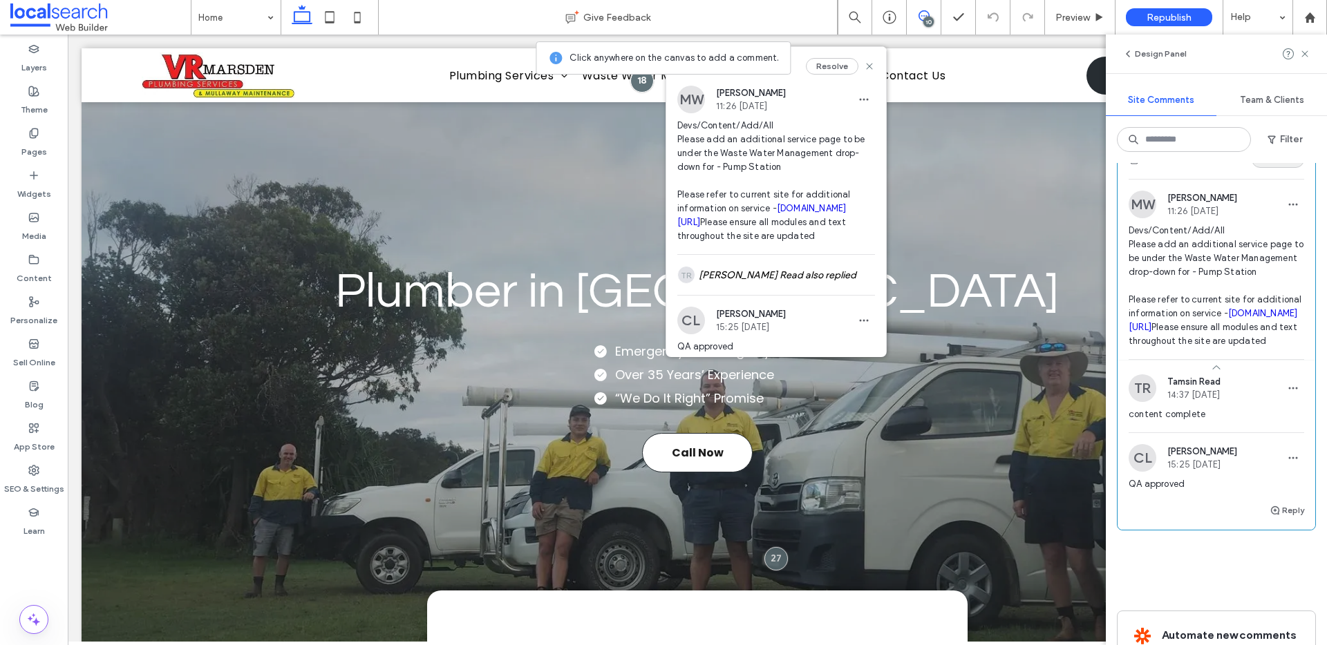
drag, startPoint x: 1265, startPoint y: 209, endPoint x: 981, endPoint y: 160, distance: 288.3
click at [1265, 168] on button "Resolve" at bounding box center [1277, 159] width 53 height 17
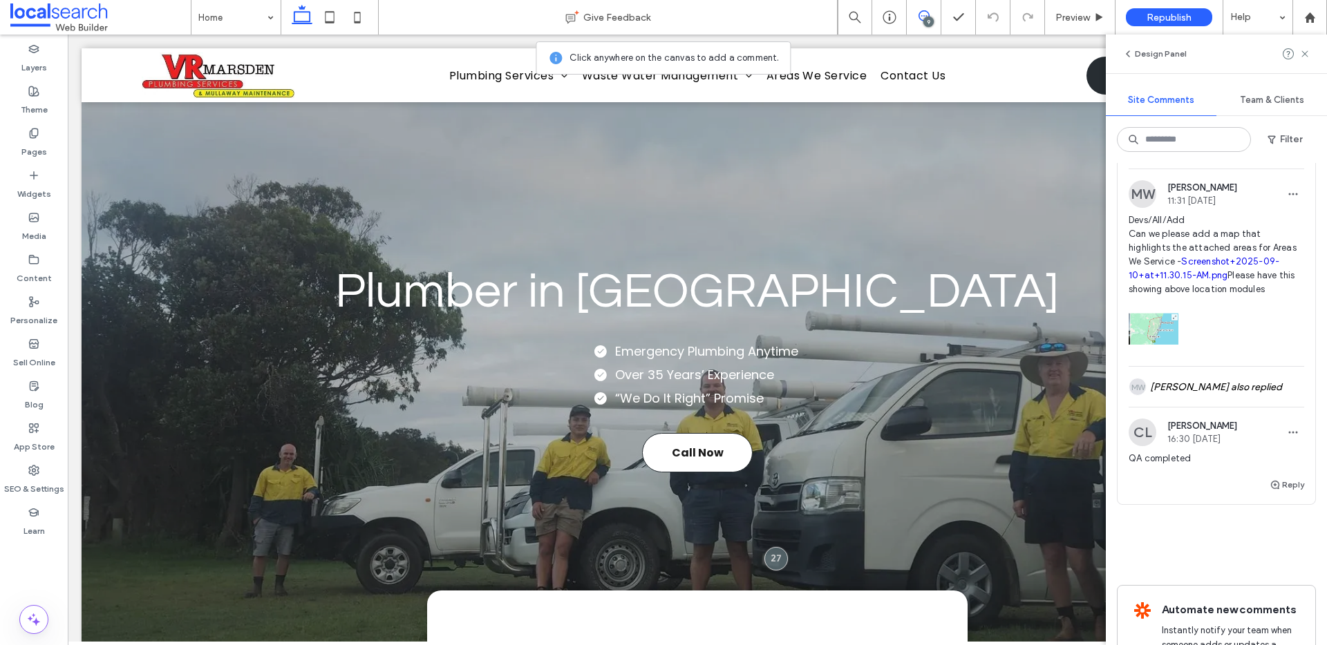
scroll to position [2776, 0]
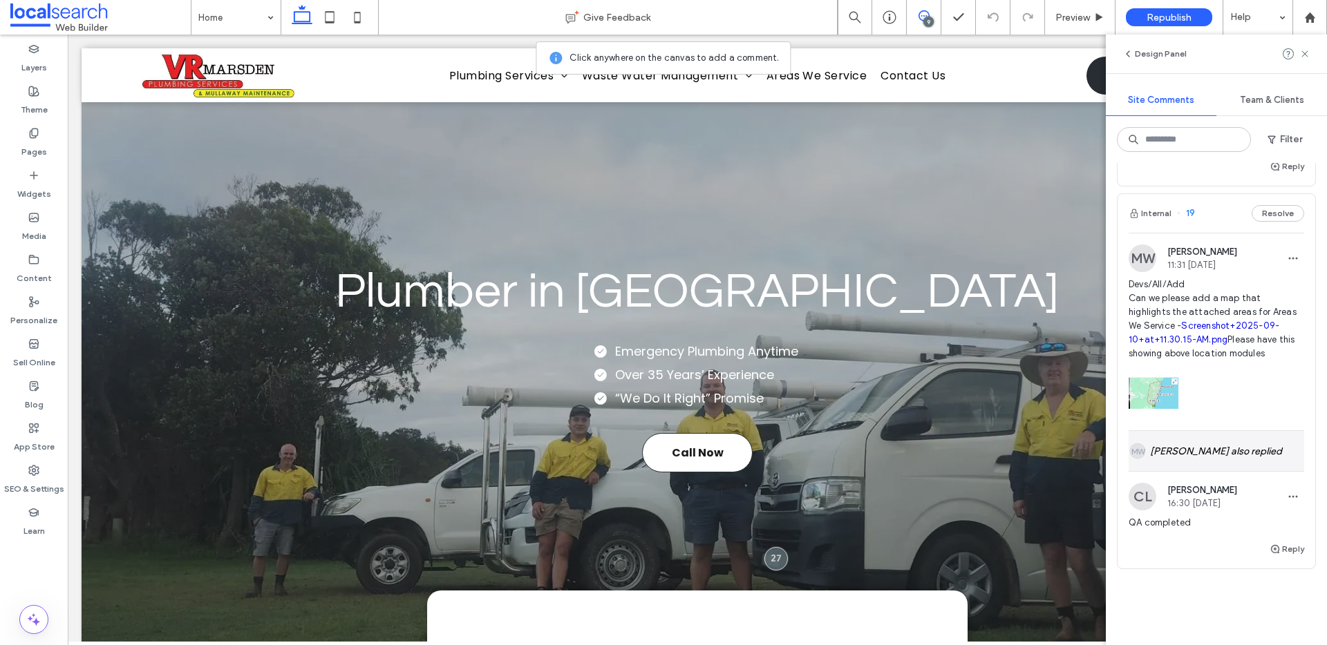
click at [1226, 471] on div "MW Monique Windust also replied" at bounding box center [1216, 451] width 176 height 40
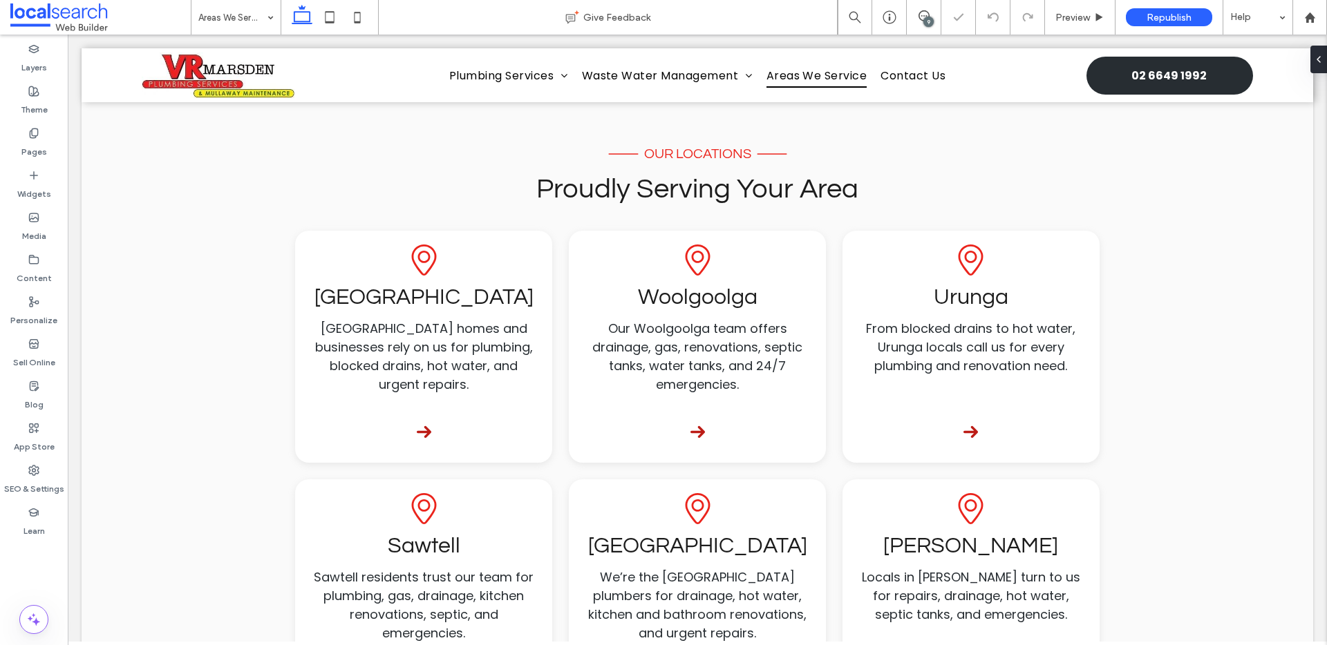
click at [928, 22] on div "9" at bounding box center [928, 22] width 10 height 10
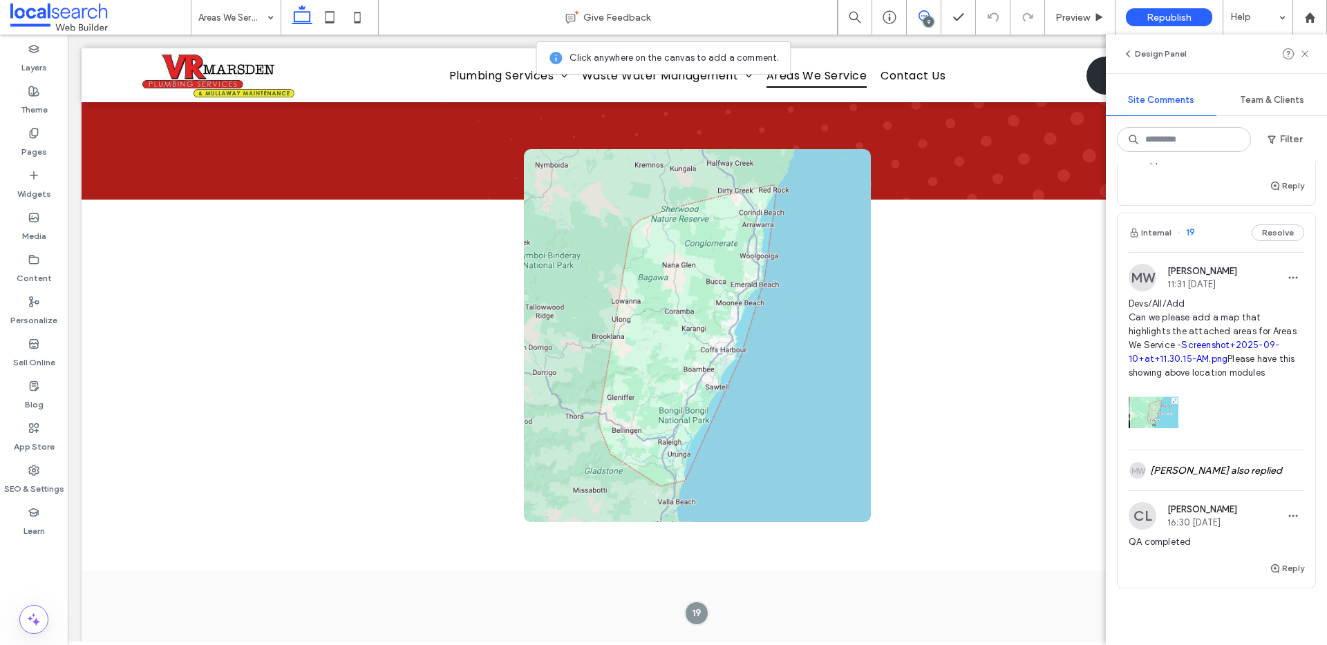
scroll to position [2748, 0]
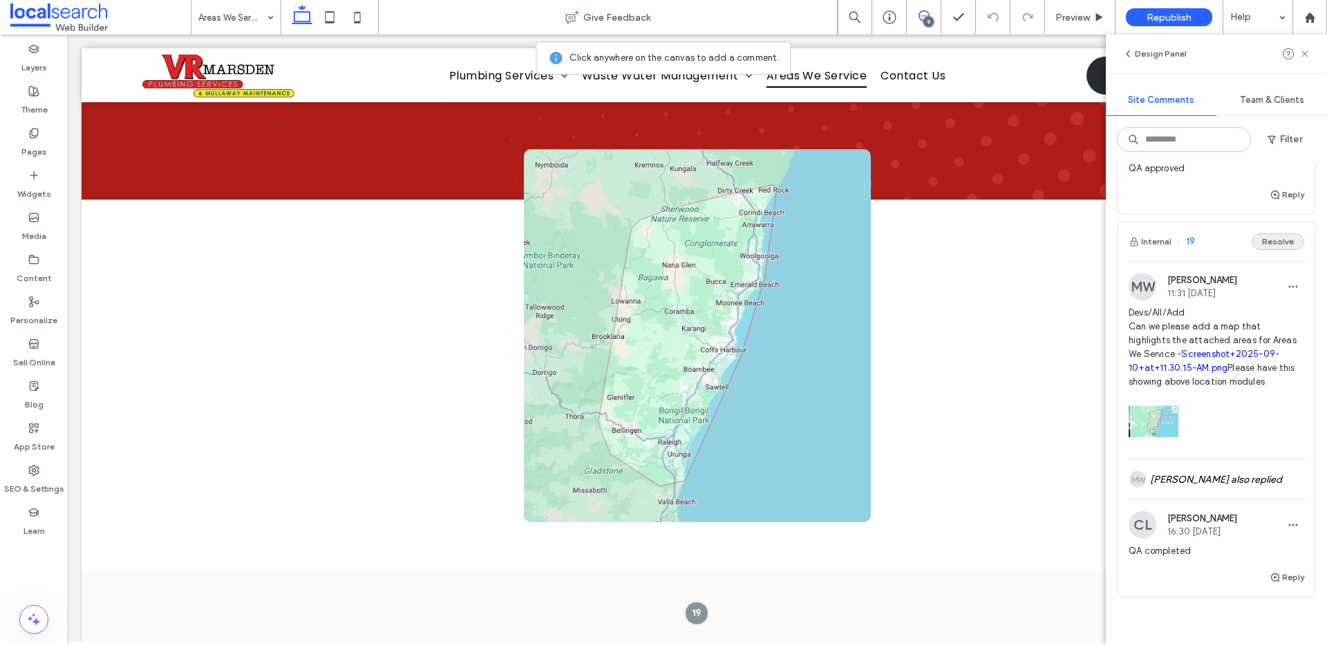
click at [1267, 250] on button "Resolve" at bounding box center [1277, 242] width 53 height 17
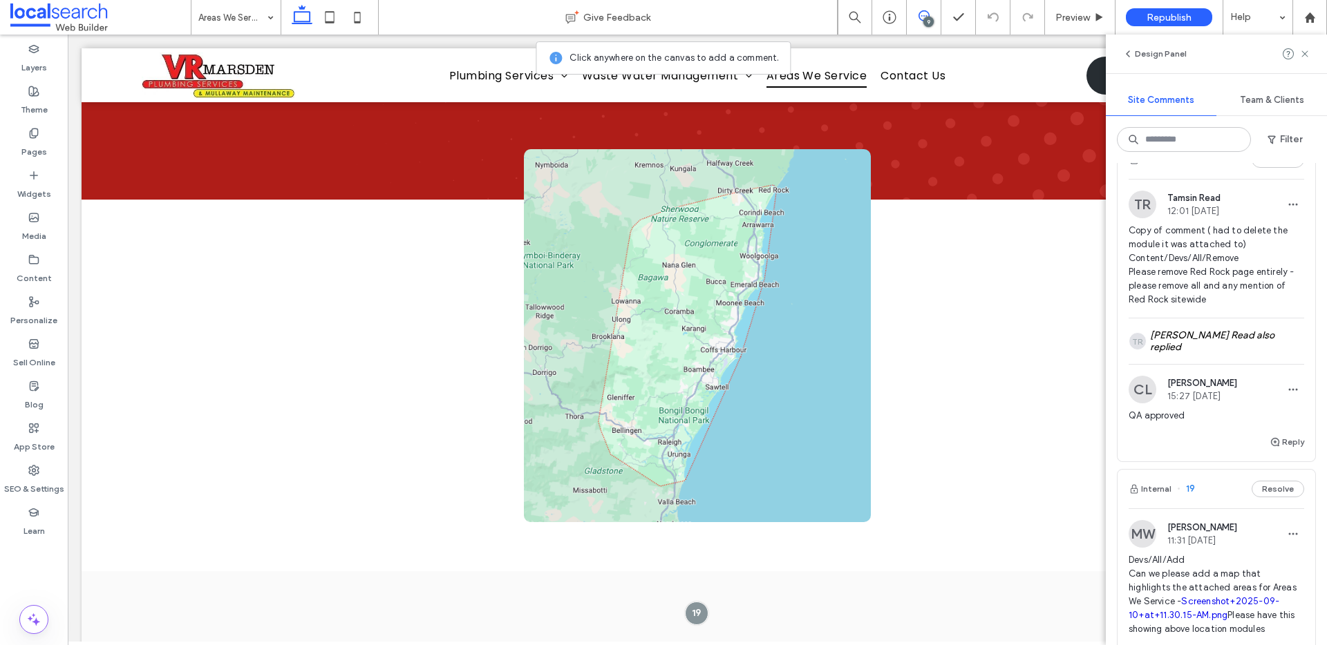
scroll to position [2499, 0]
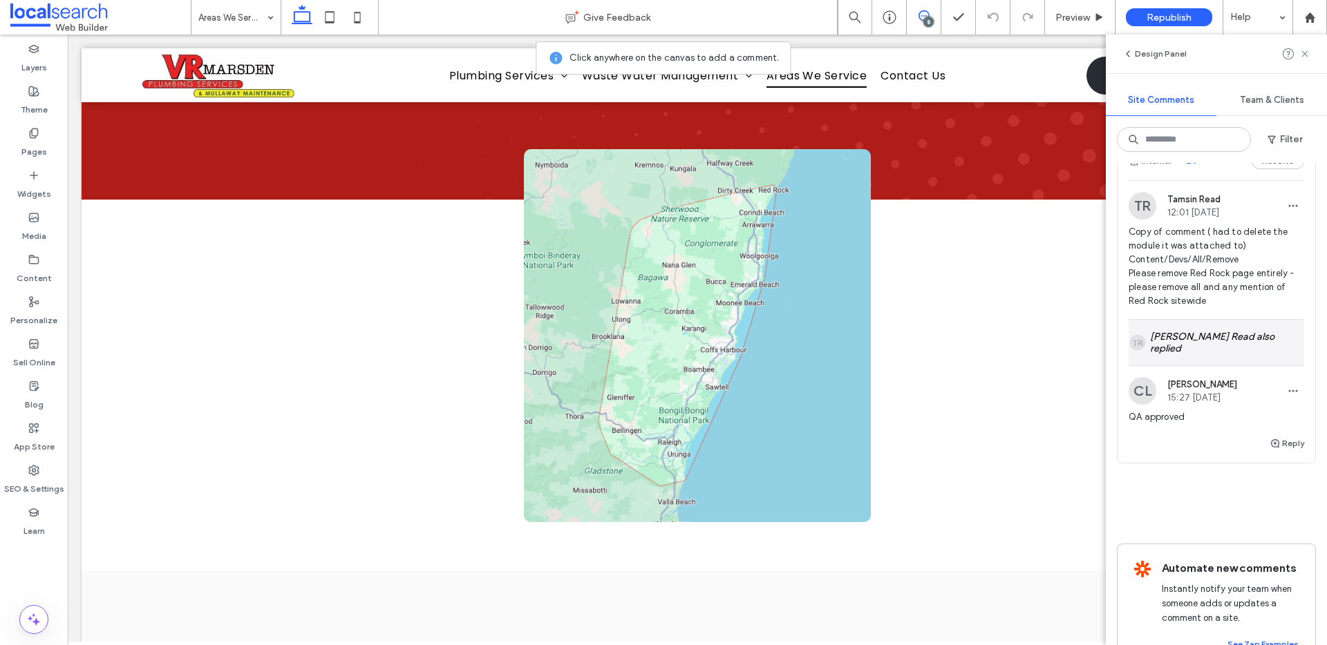
click at [1225, 366] on div "TR Tamsin Read also replied" at bounding box center [1216, 343] width 176 height 46
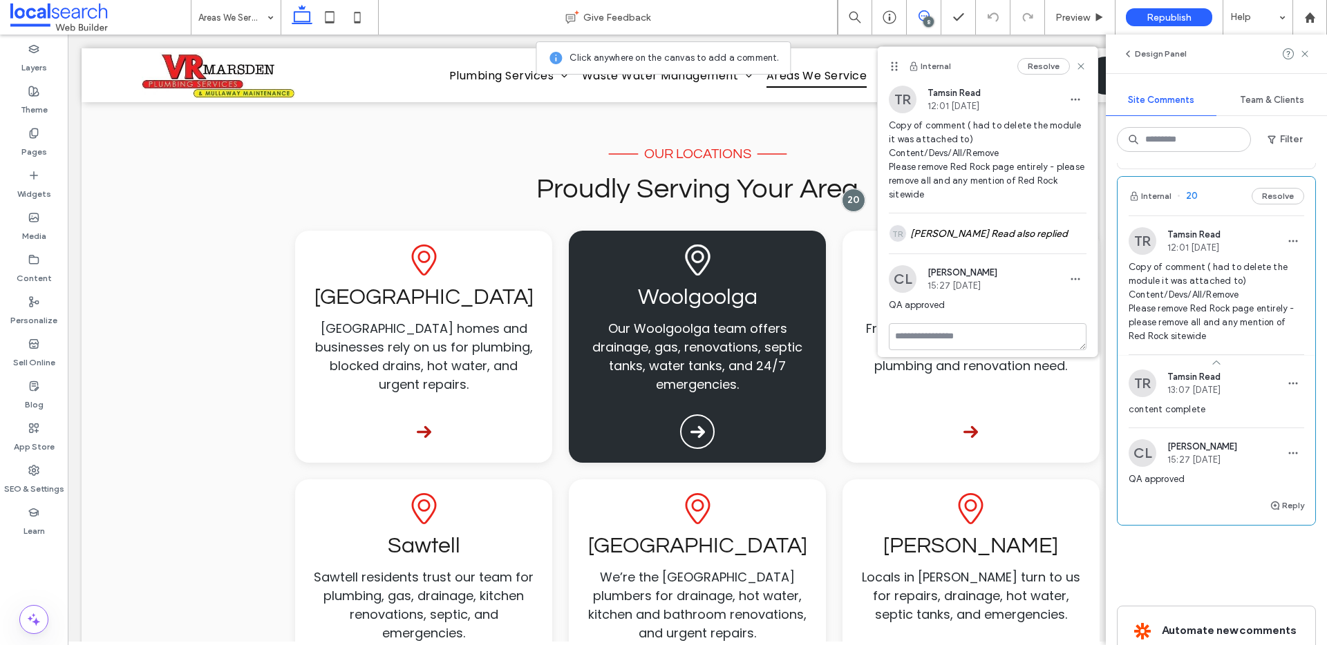
scroll to position [2453, 0]
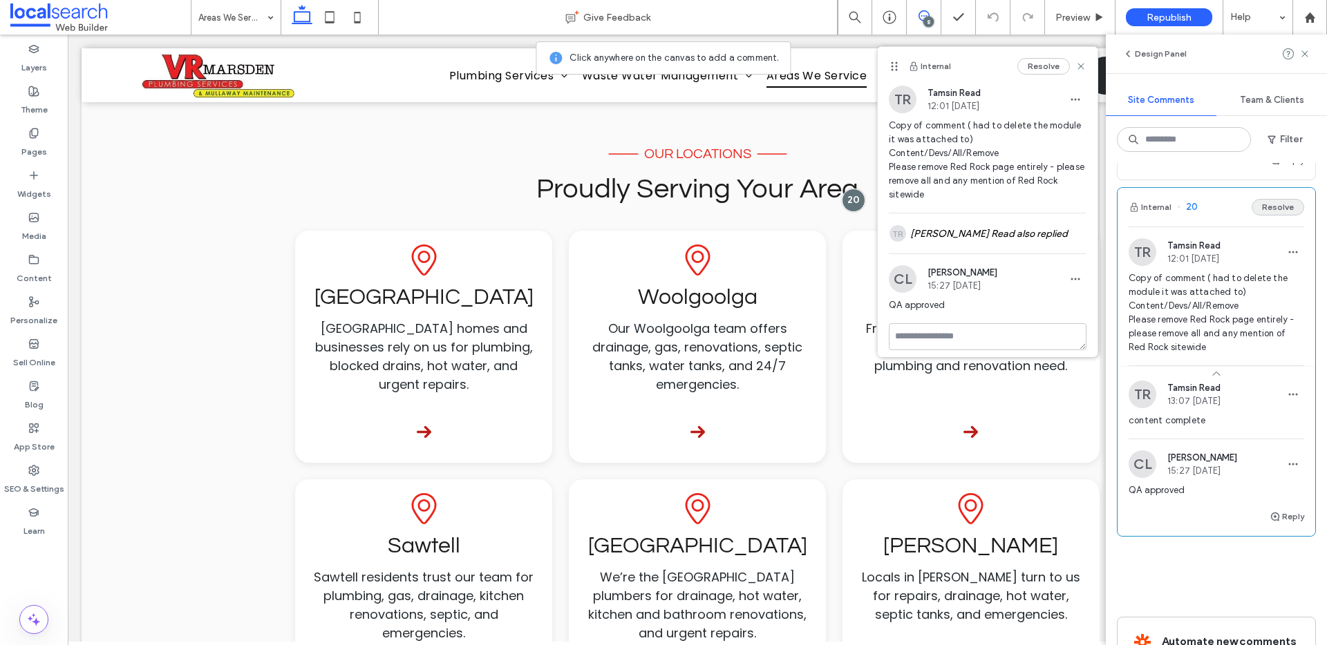
click at [1260, 216] on button "Resolve" at bounding box center [1277, 207] width 53 height 17
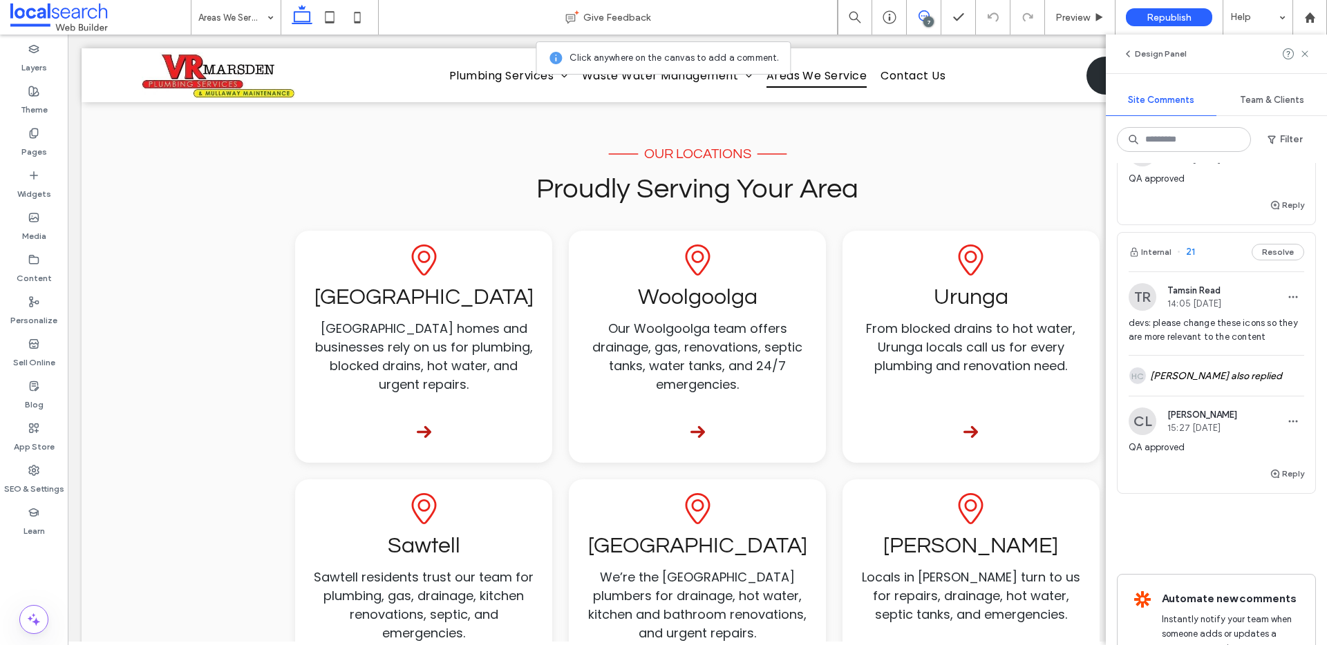
scroll to position [2136, 0]
click at [1200, 399] on div "HC Haizel Costa also replied" at bounding box center [1216, 379] width 176 height 40
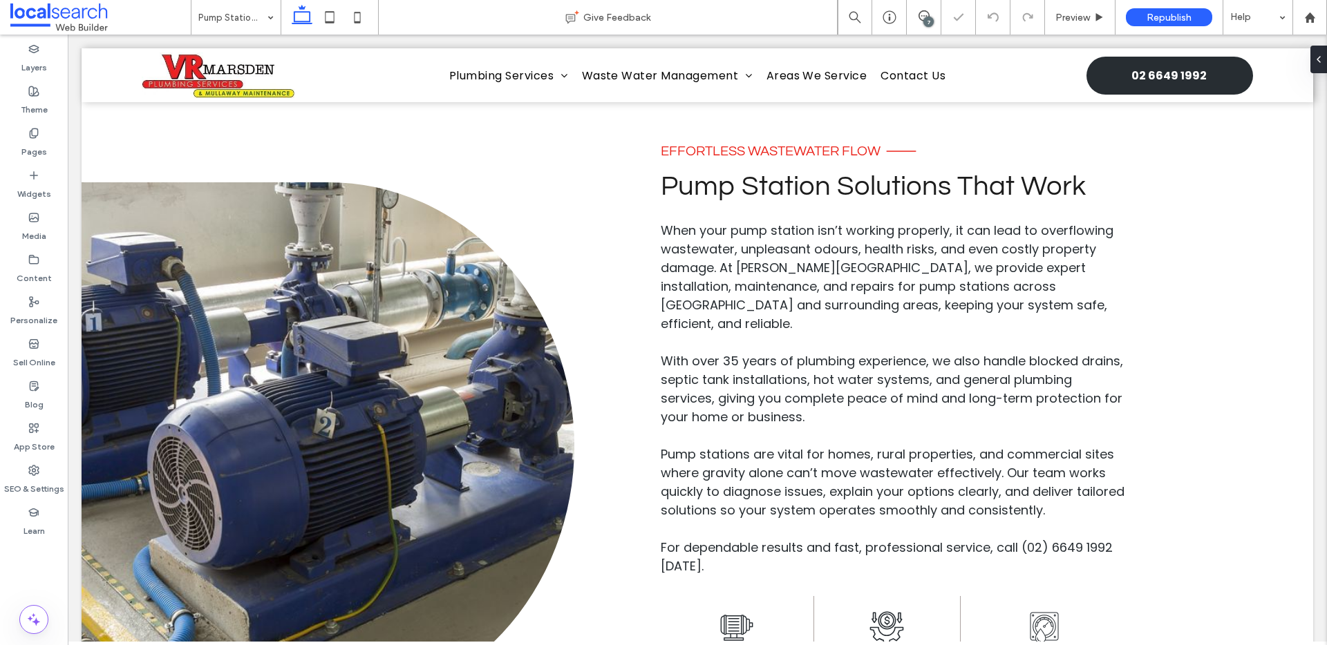
click at [924, 22] on div "7" at bounding box center [928, 22] width 10 height 10
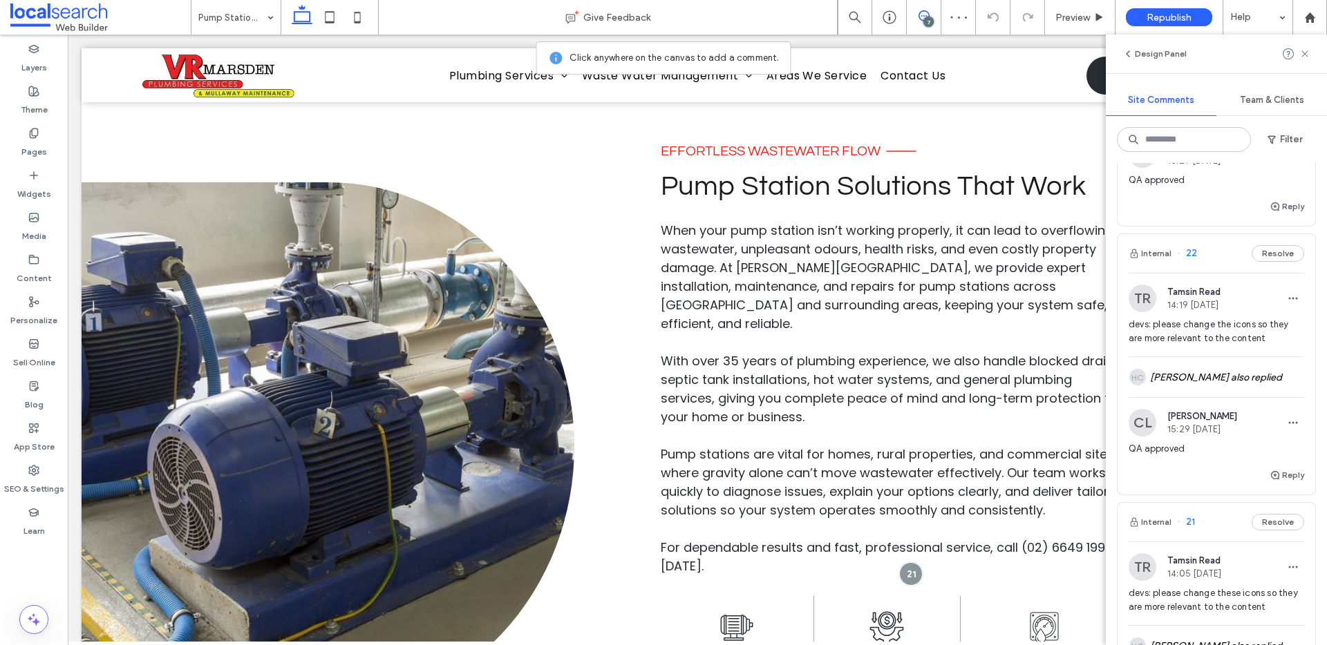
scroll to position [2109, 0]
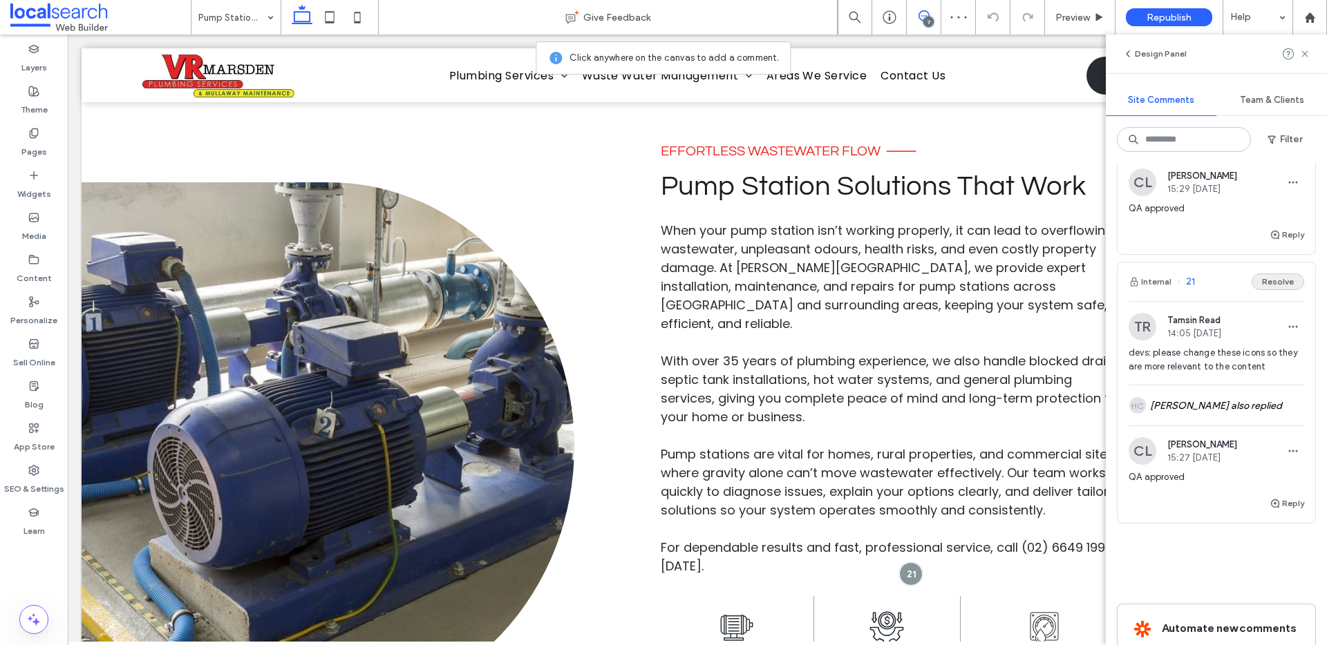
click at [1271, 290] on button "Resolve" at bounding box center [1277, 282] width 53 height 17
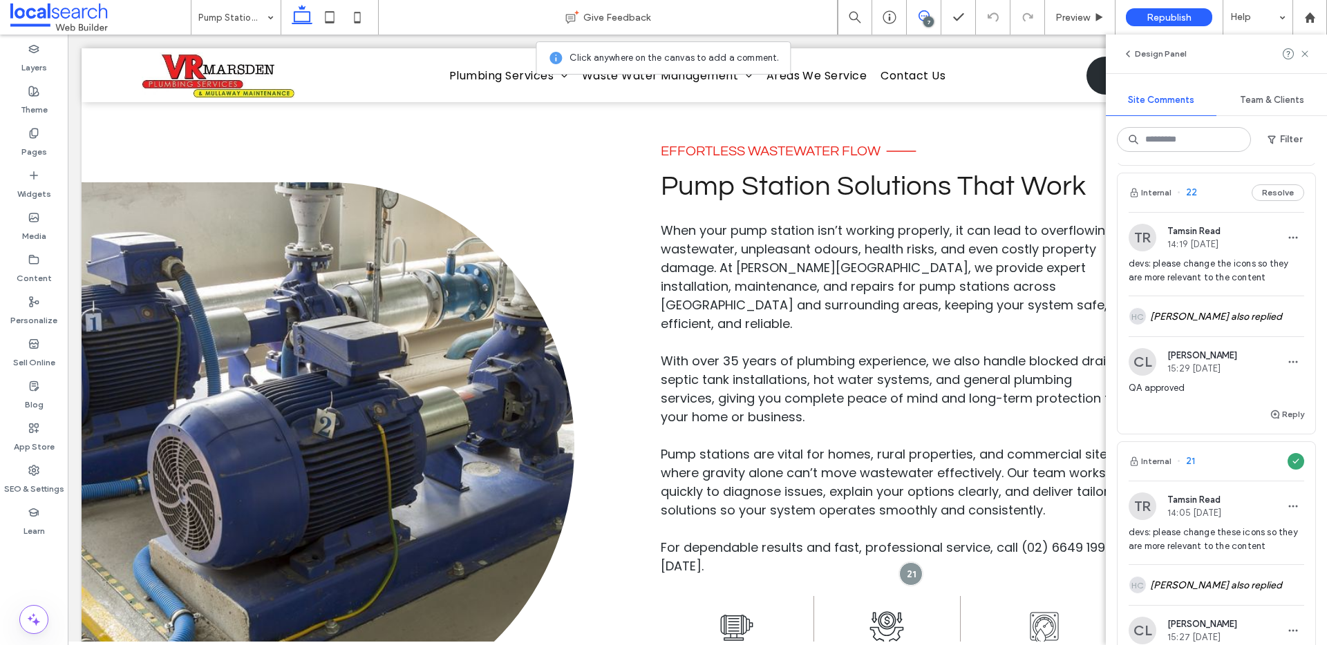
scroll to position [1871, 0]
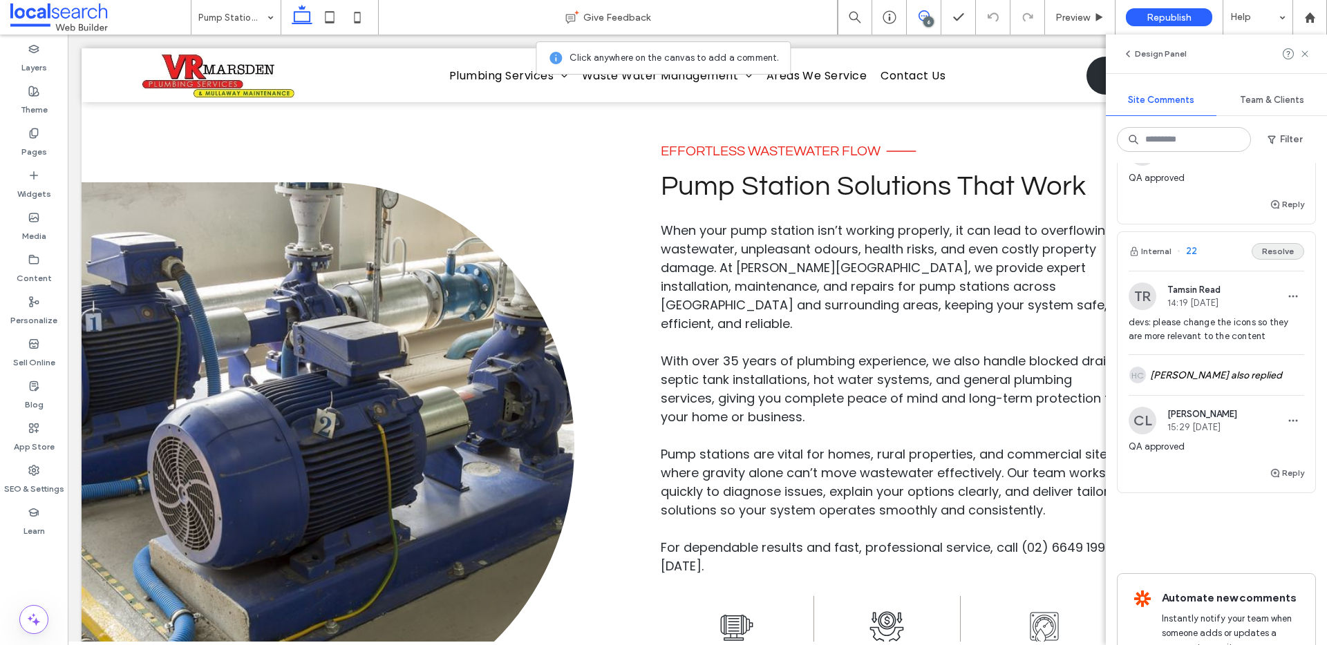
click at [1267, 260] on button "Resolve" at bounding box center [1277, 251] width 53 height 17
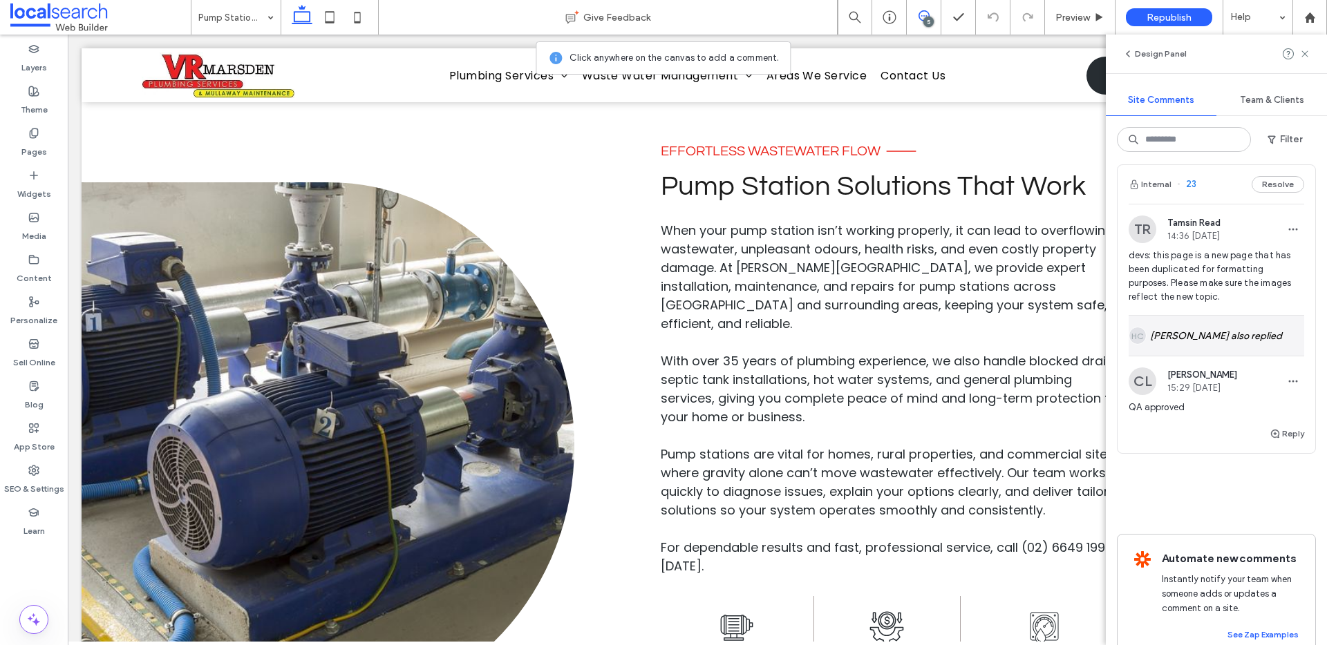
scroll to position [1632, 0]
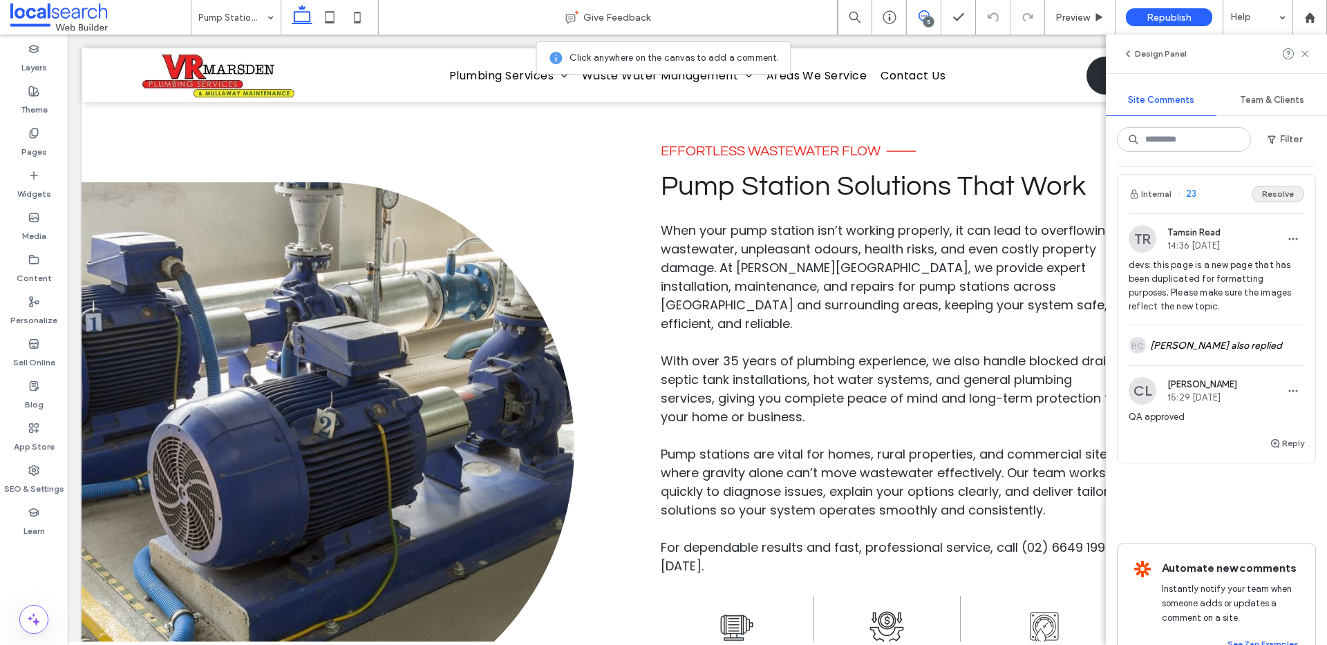
click at [1267, 202] on button "Resolve" at bounding box center [1277, 194] width 53 height 17
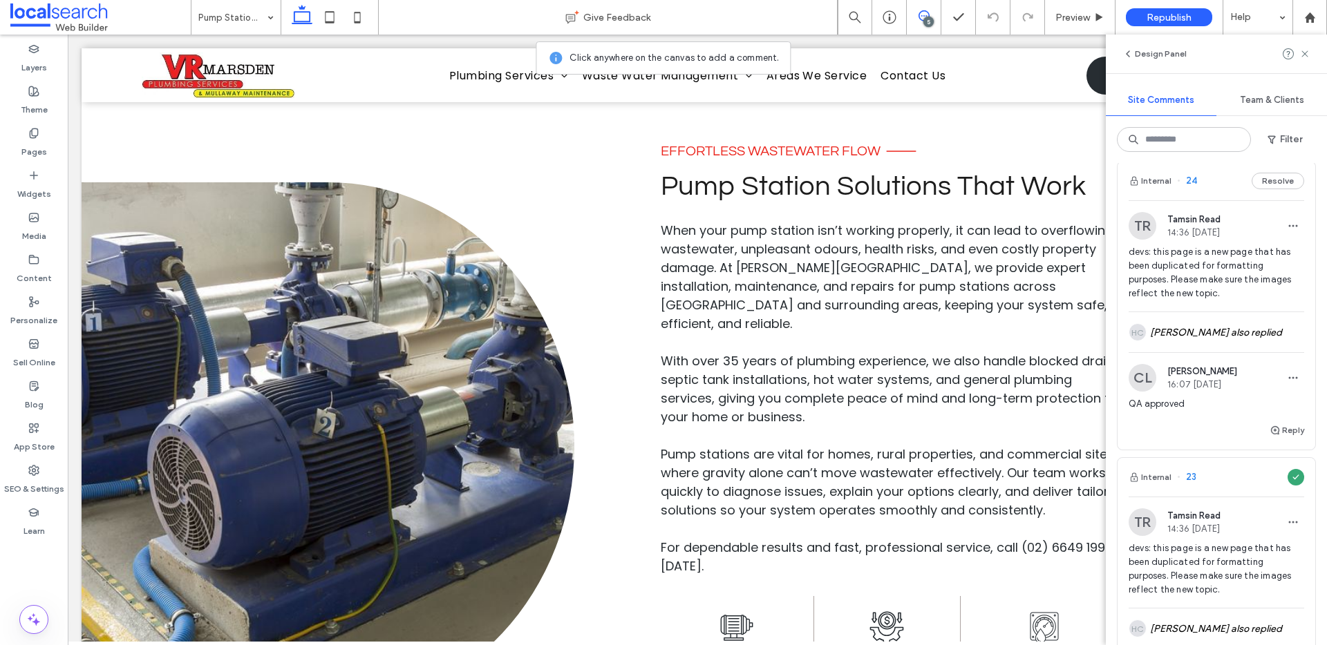
scroll to position [1293, 0]
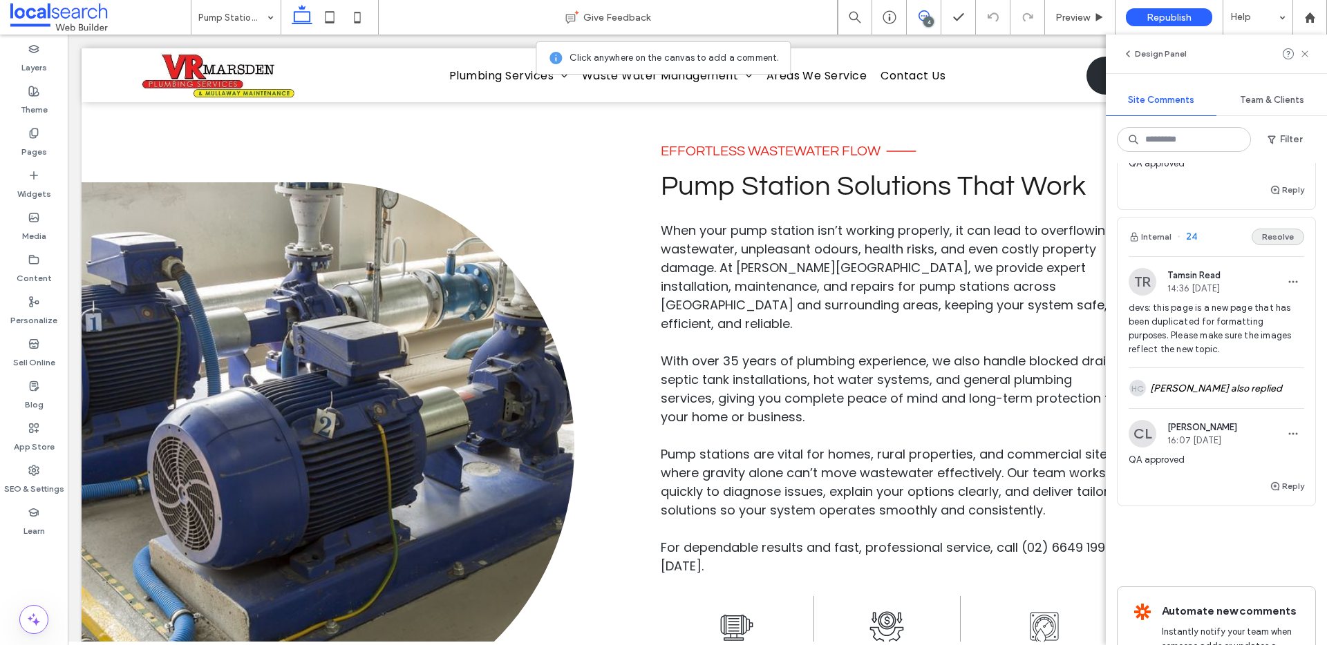
click at [1275, 245] on button "Resolve" at bounding box center [1277, 237] width 53 height 17
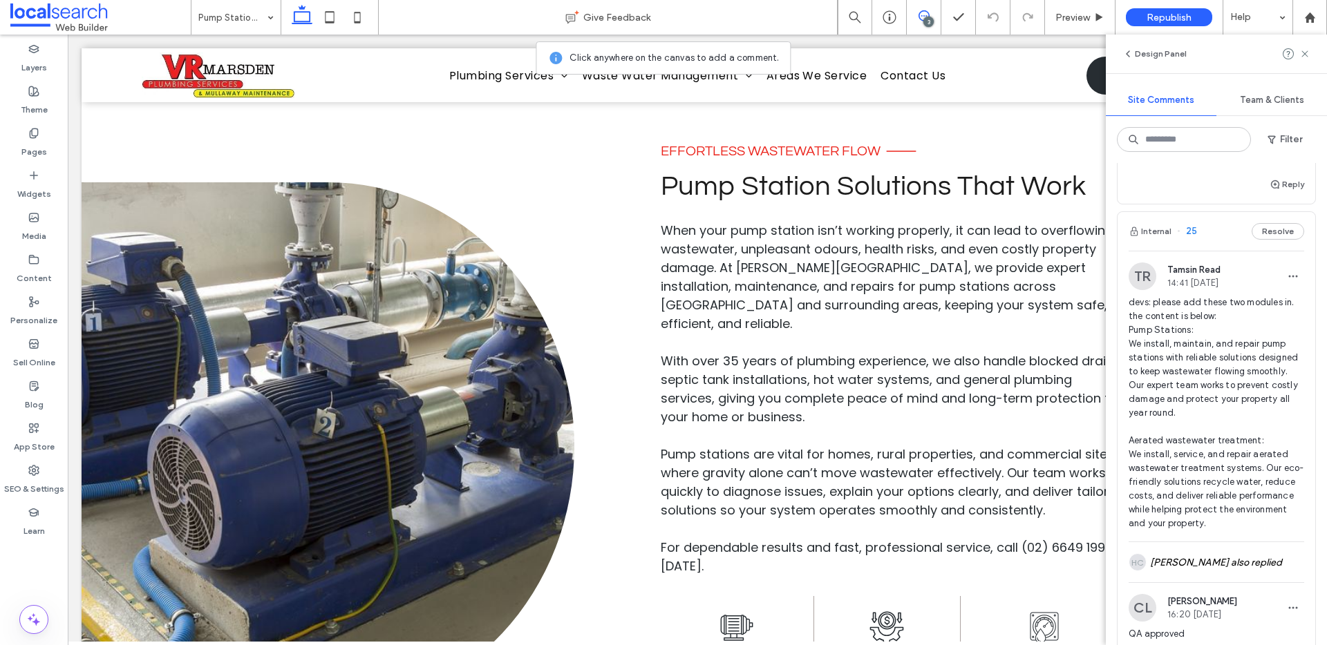
scroll to position [825, 0]
click at [1278, 237] on button "Resolve" at bounding box center [1277, 228] width 53 height 17
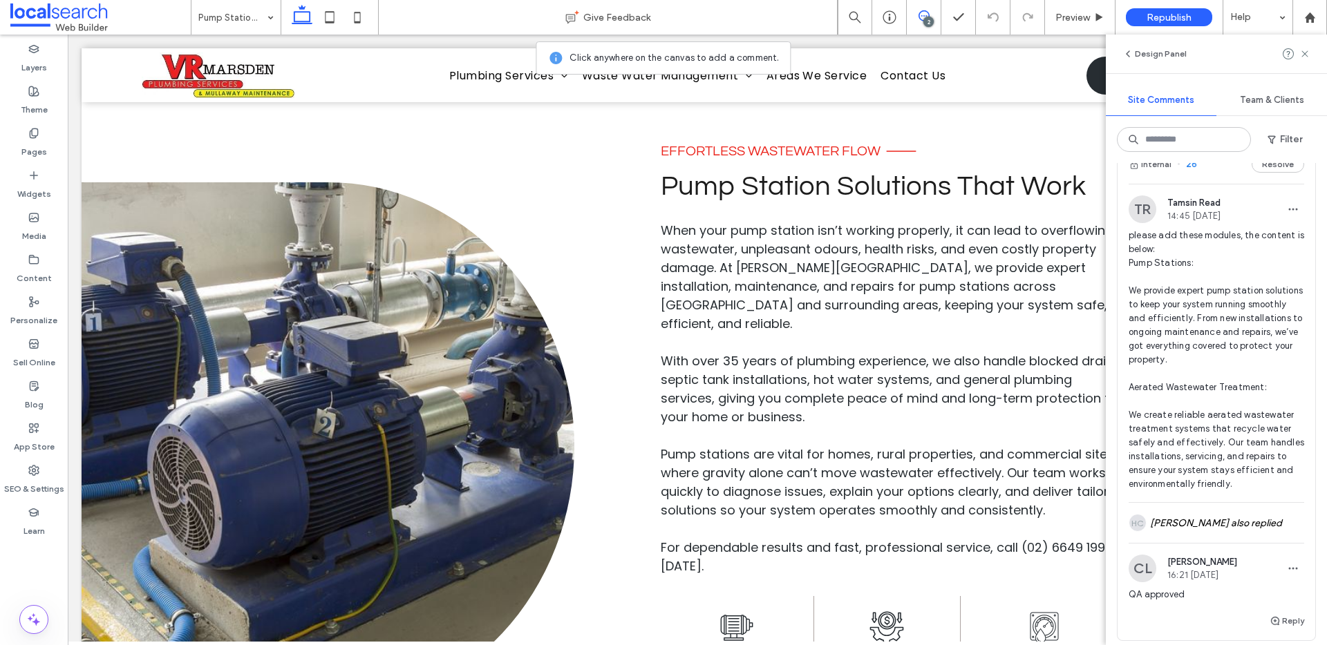
scroll to position [388, 0]
click at [1192, 169] on span "26" at bounding box center [1187, 162] width 20 height 14
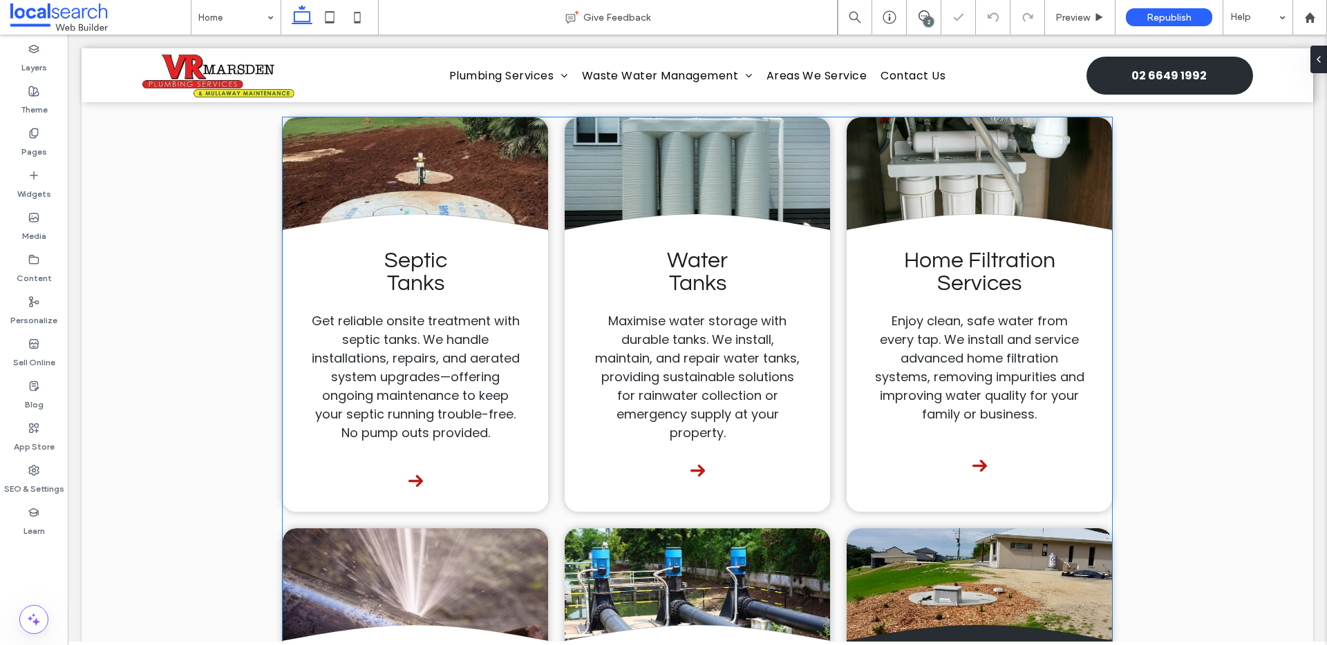
scroll to position [3388, 0]
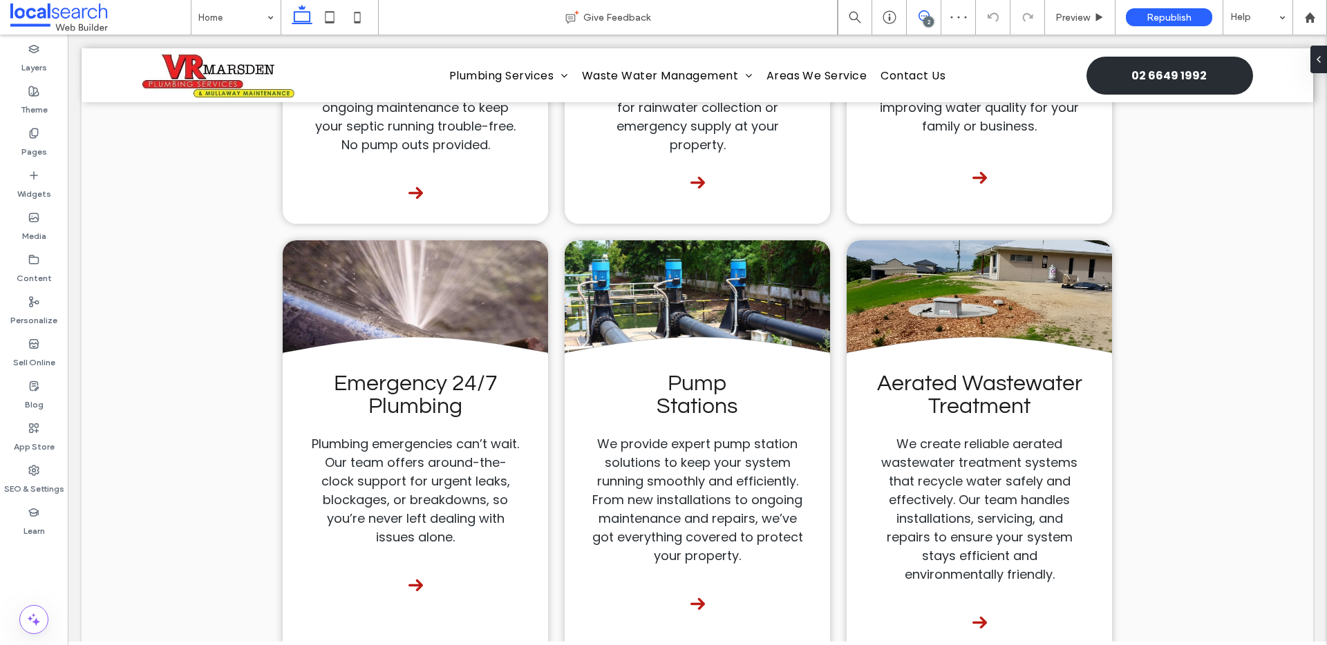
click at [927, 14] on icon at bounding box center [923, 15] width 11 height 11
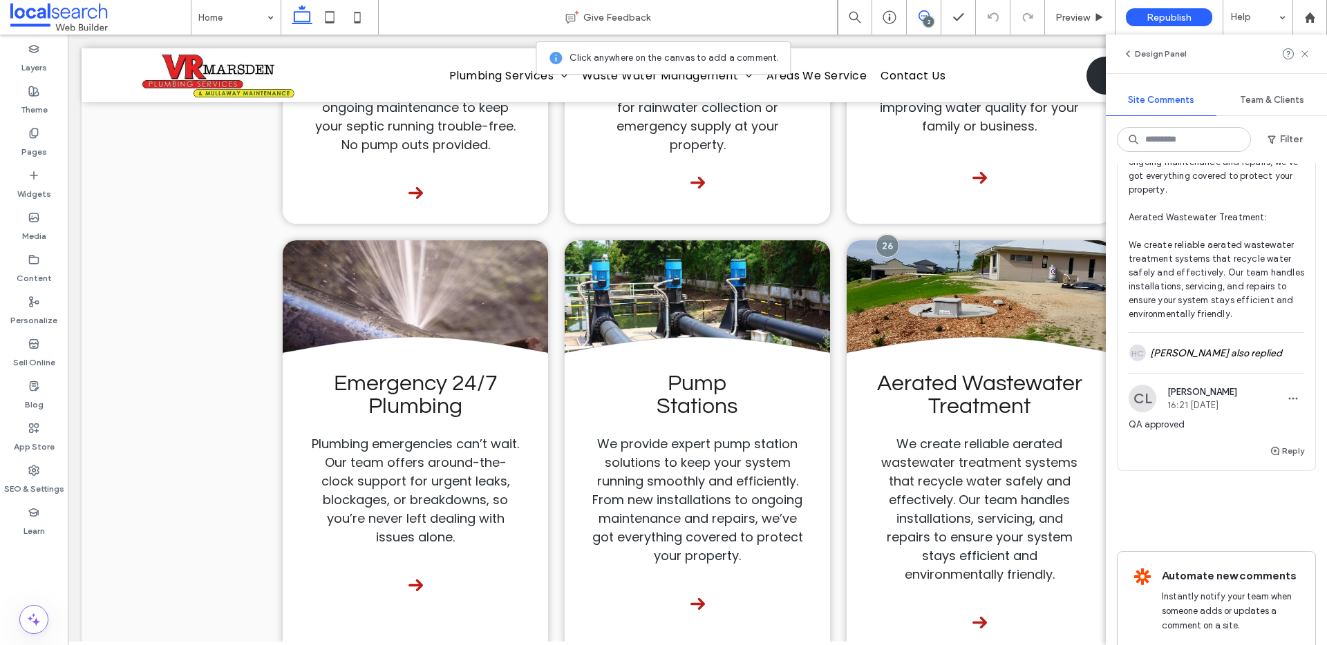
scroll to position [381, 0]
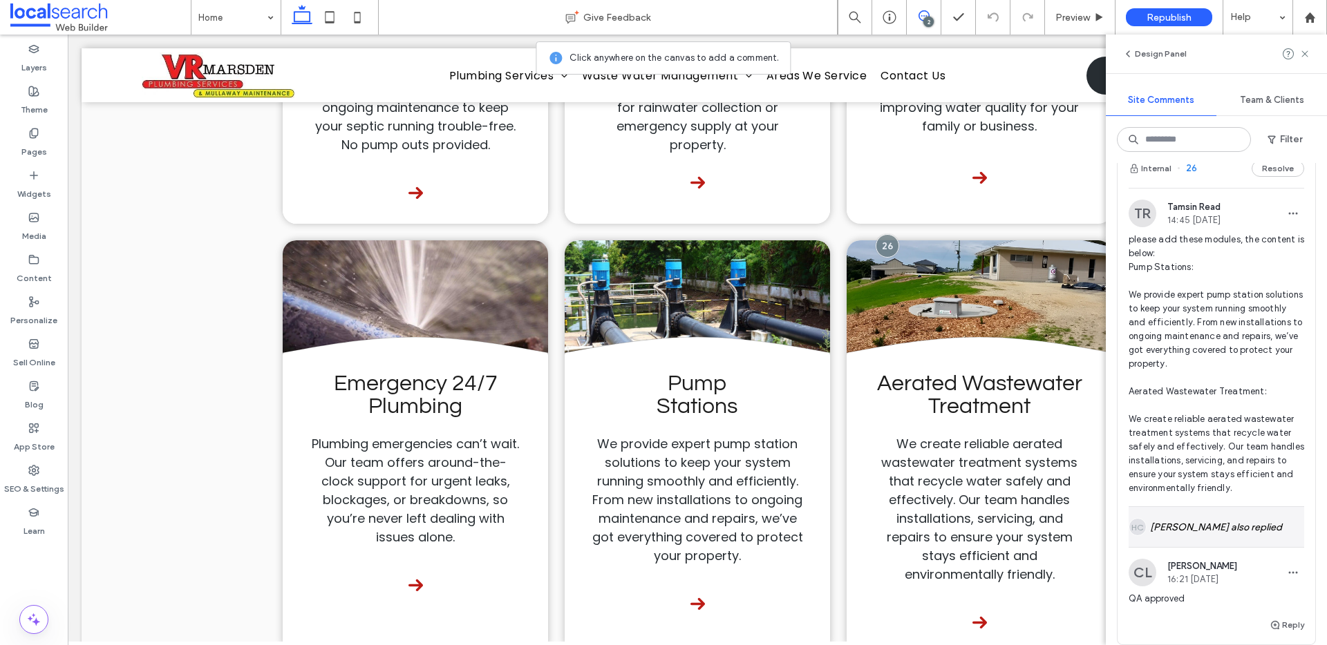
click at [1230, 547] on div "HC Haizel Costa also replied" at bounding box center [1216, 527] width 176 height 40
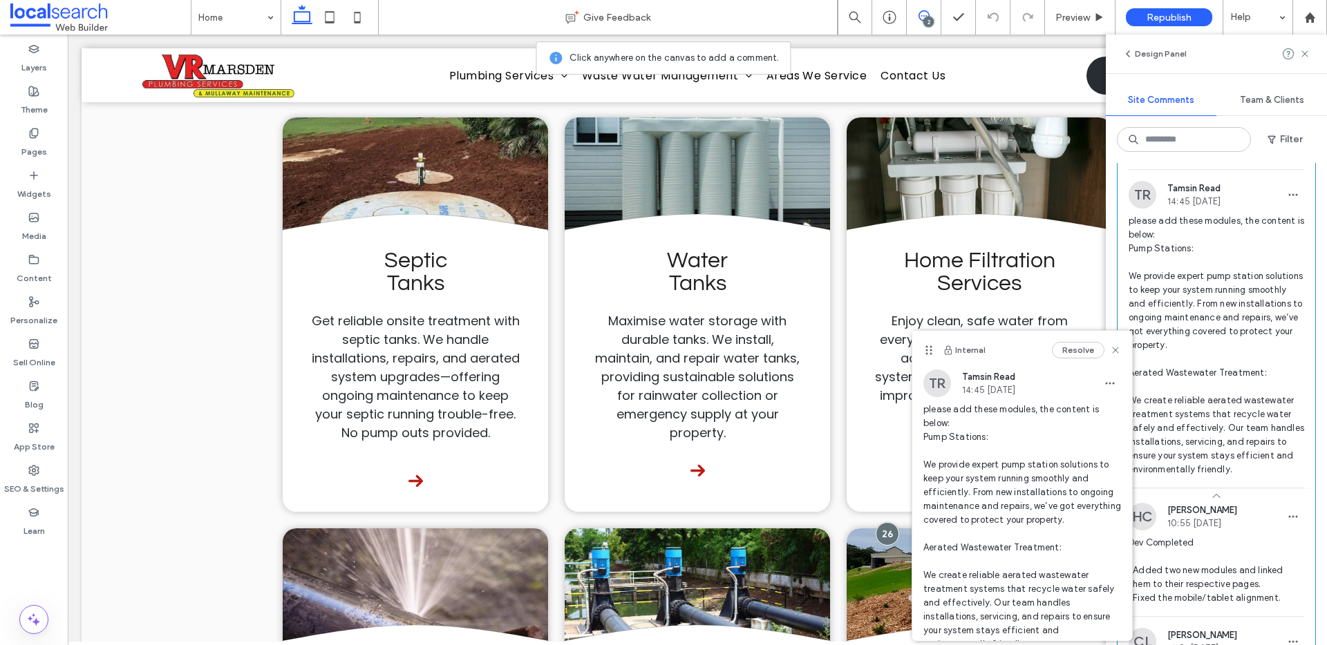
scroll to position [330, 0]
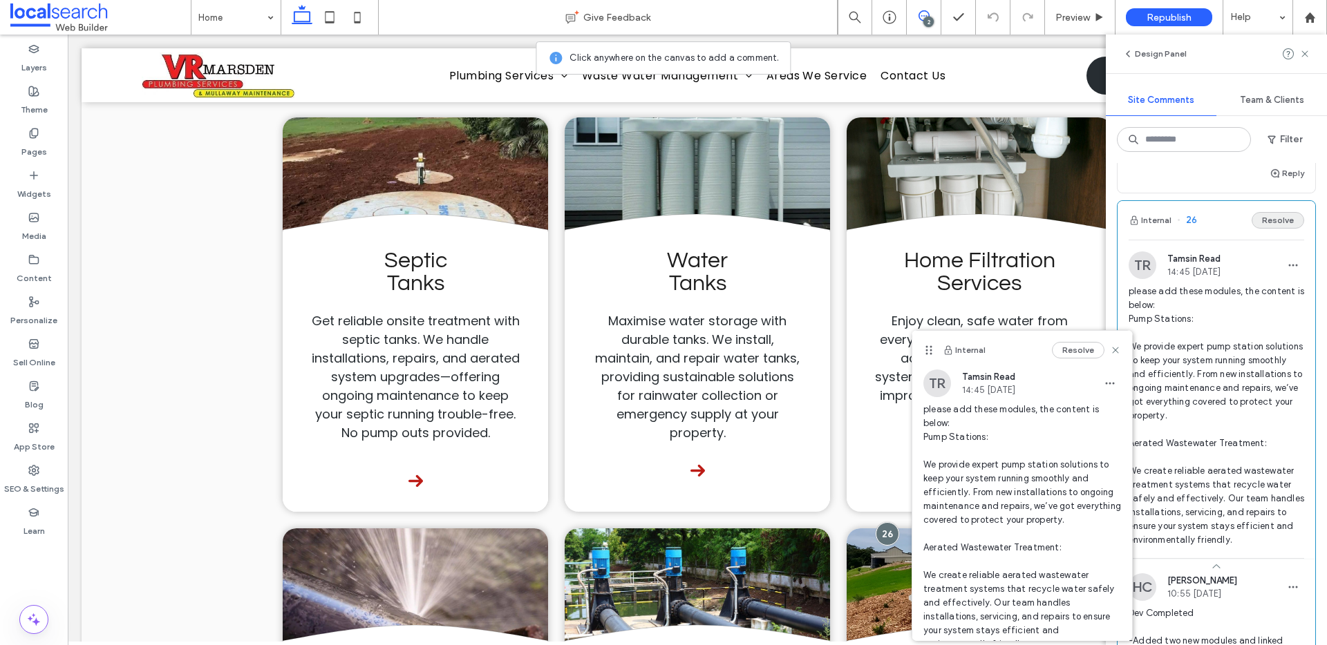
click at [1269, 229] on button "Resolve" at bounding box center [1277, 220] width 53 height 17
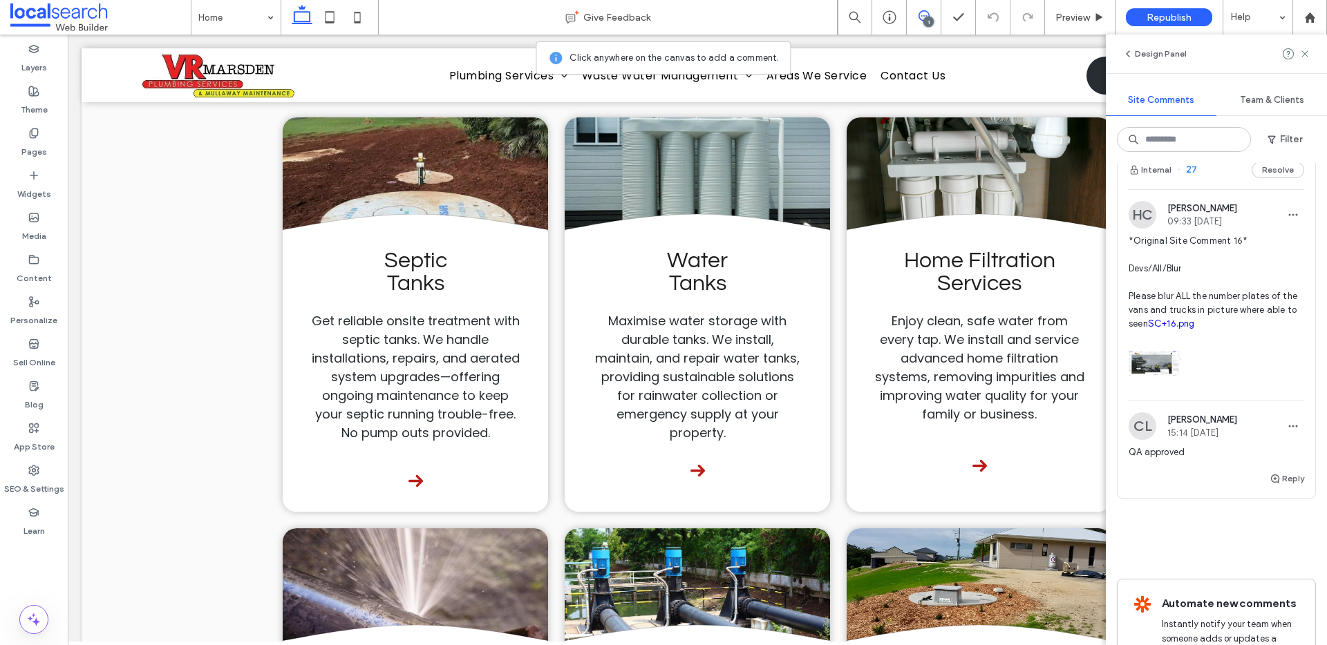
scroll to position [2, 0]
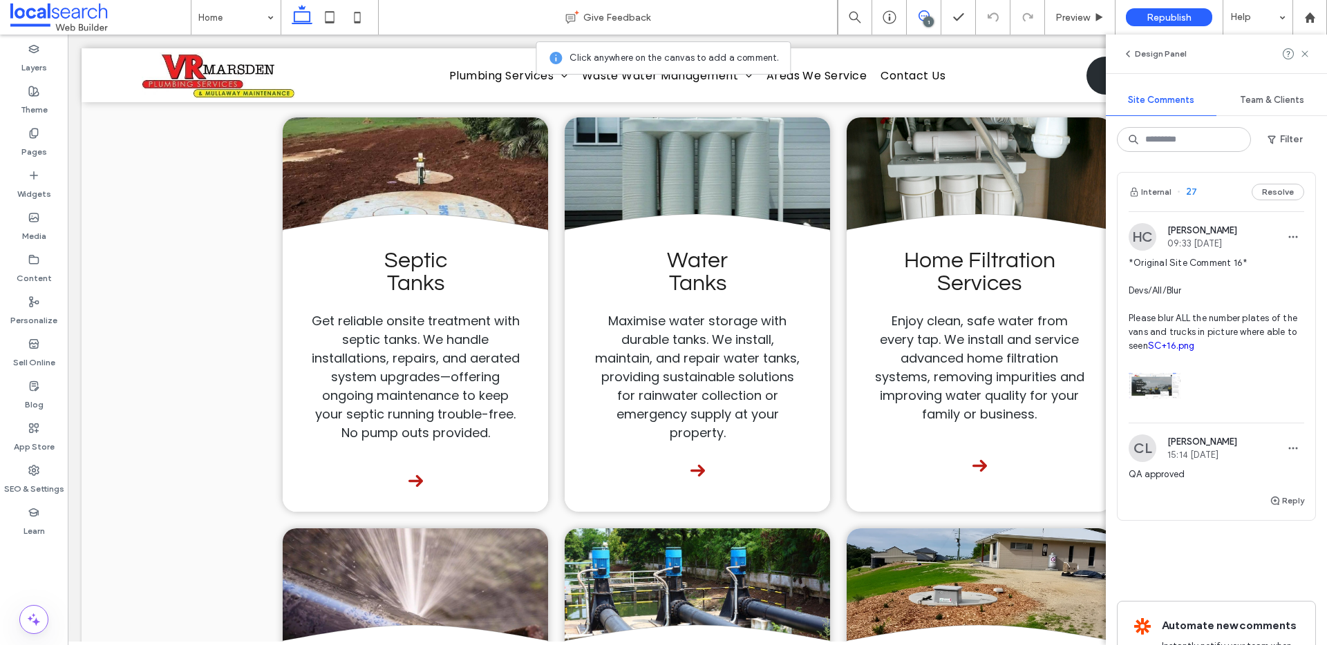
click at [1186, 192] on span "27" at bounding box center [1187, 192] width 20 height 14
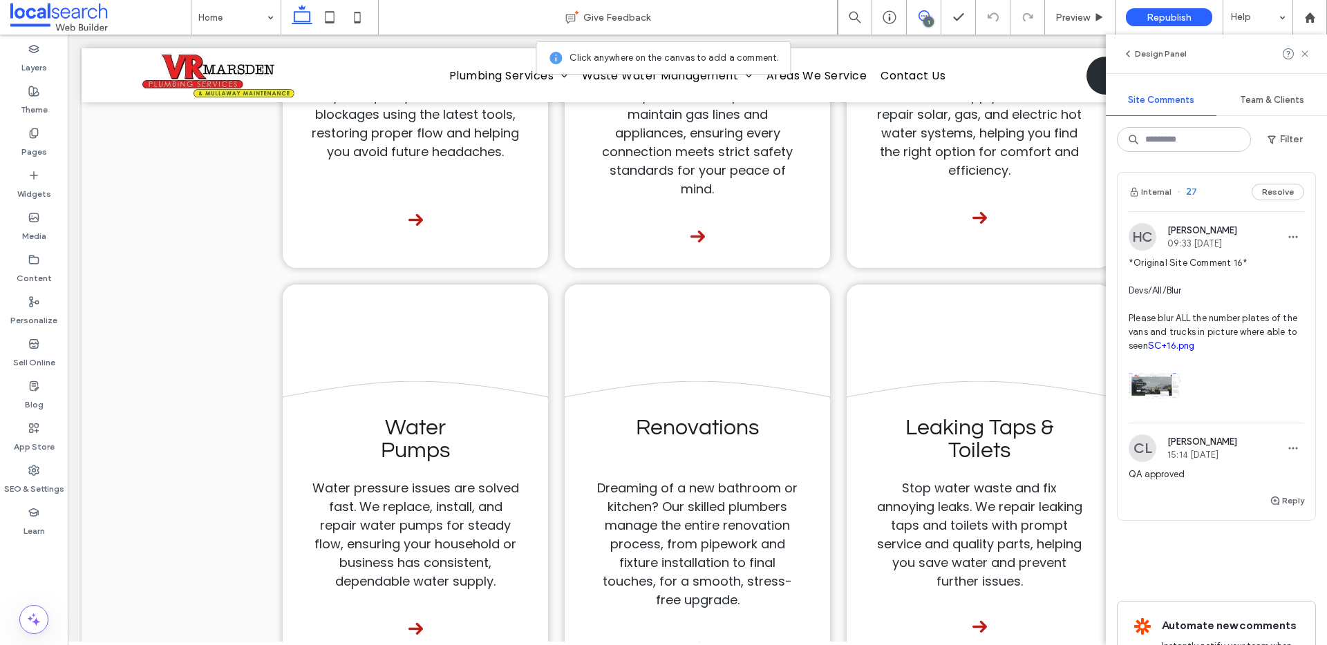
scroll to position [1, 0]
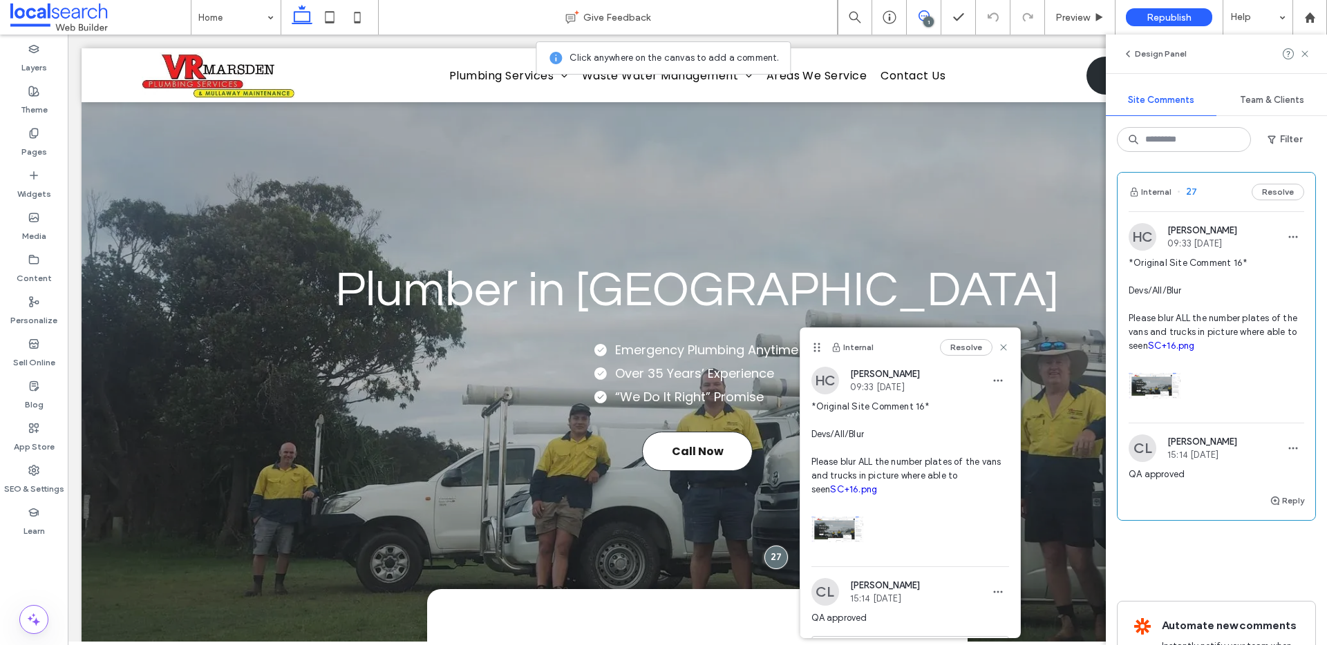
click at [1264, 179] on div "Internal 27 Resolve" at bounding box center [1216, 192] width 198 height 39
click at [1262, 194] on button "Resolve" at bounding box center [1277, 192] width 53 height 17
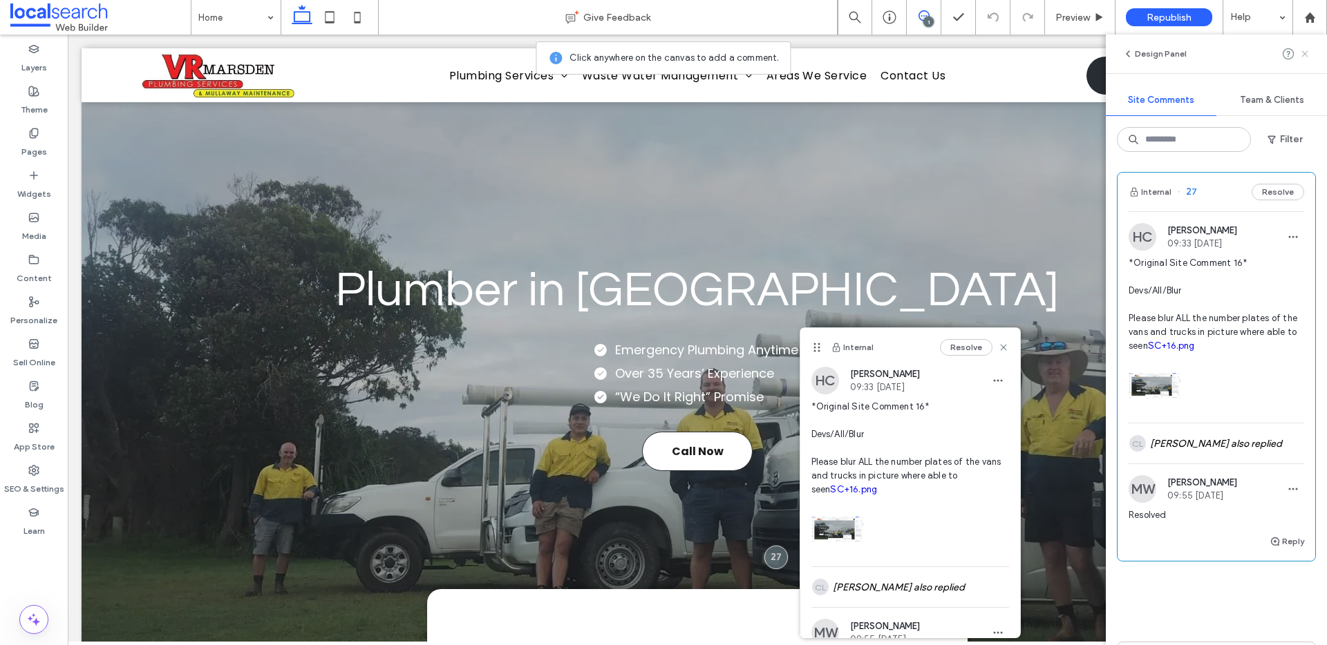
scroll to position [0, 0]
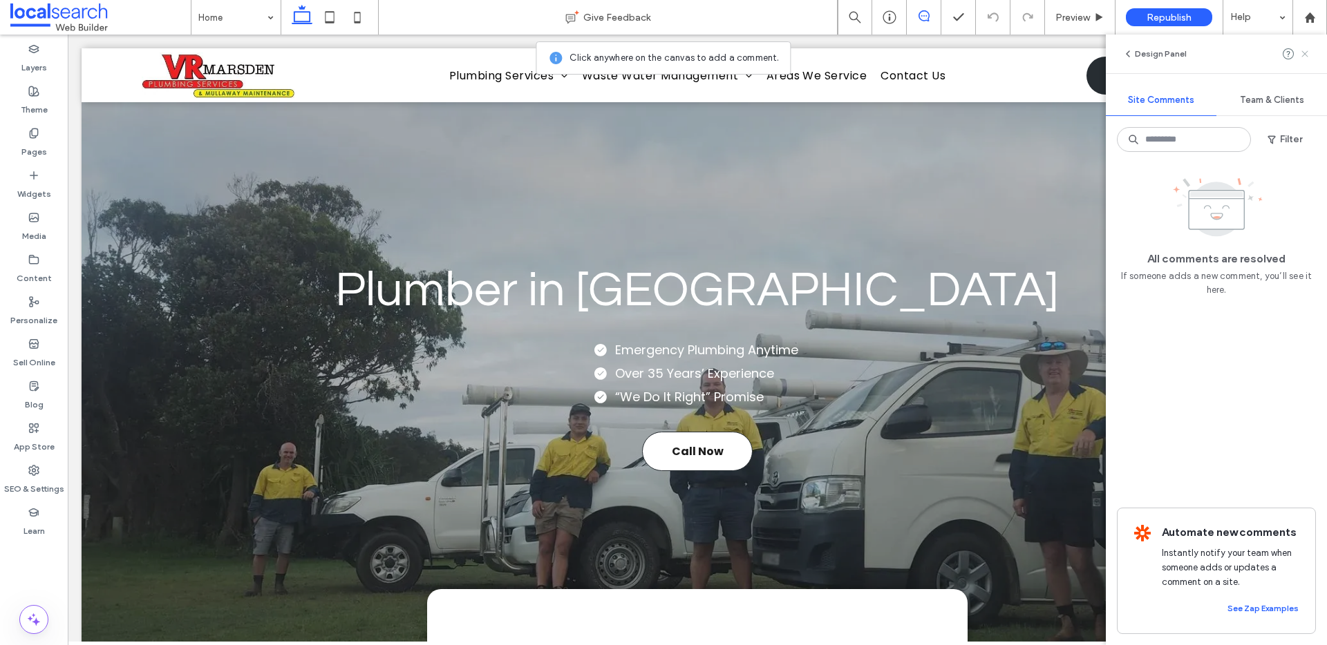
click at [1302, 54] on icon at bounding box center [1304, 53] width 11 height 11
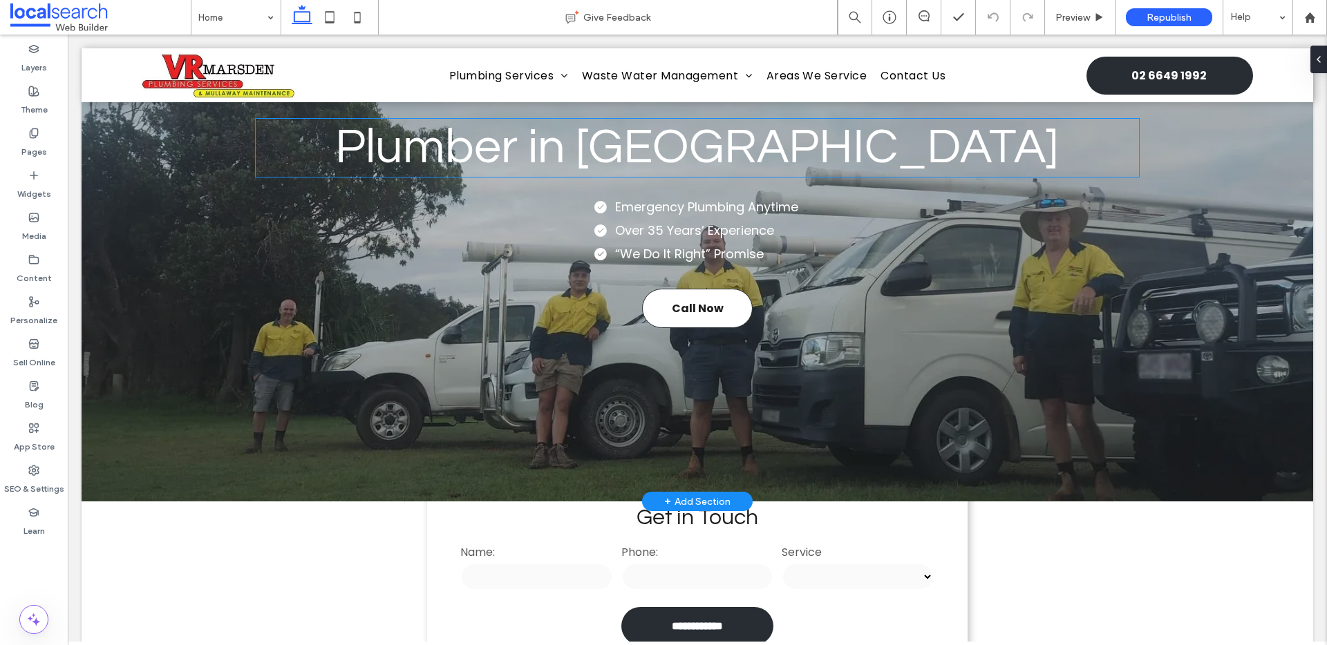
scroll to position [296, 0]
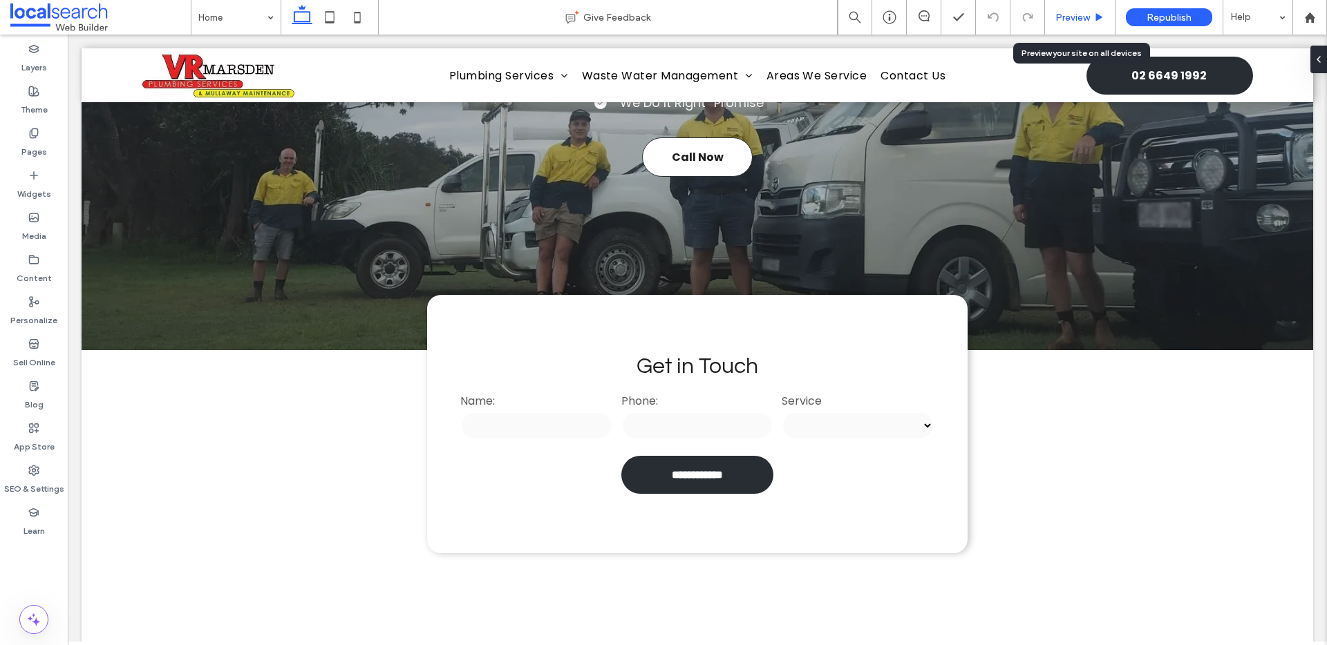
click at [1065, 12] on span "Preview" at bounding box center [1072, 18] width 35 height 12
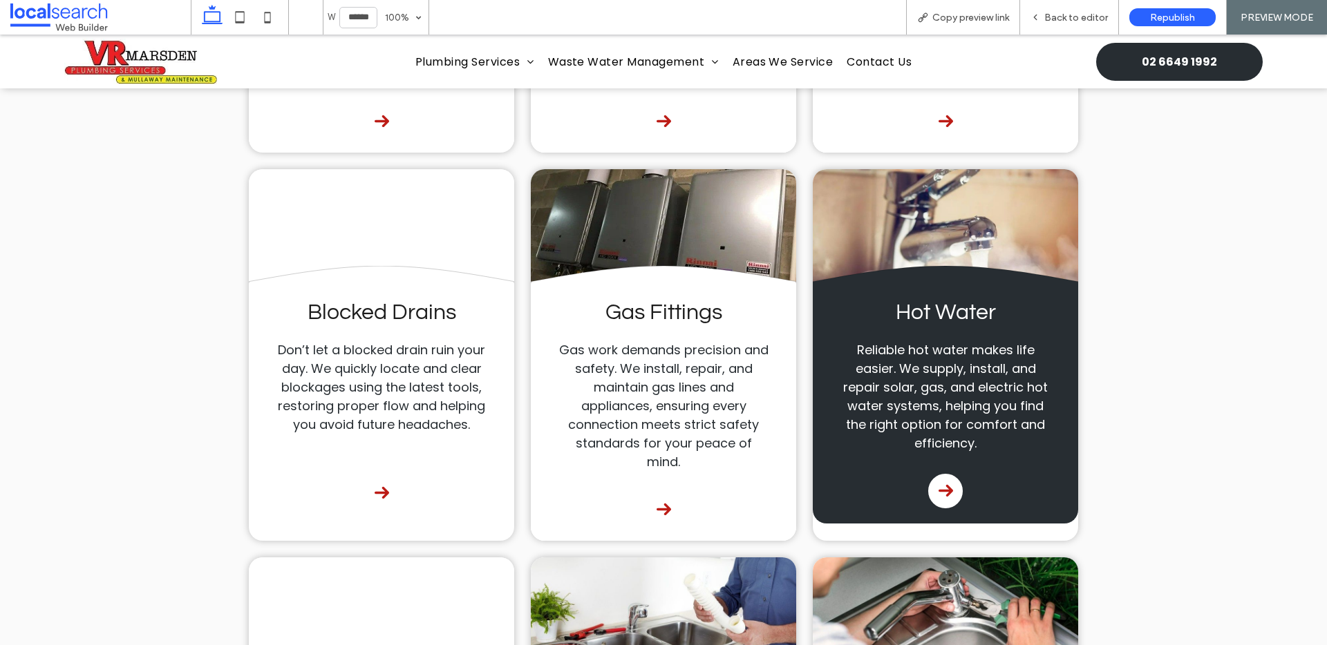
scroll to position [1948, 0]
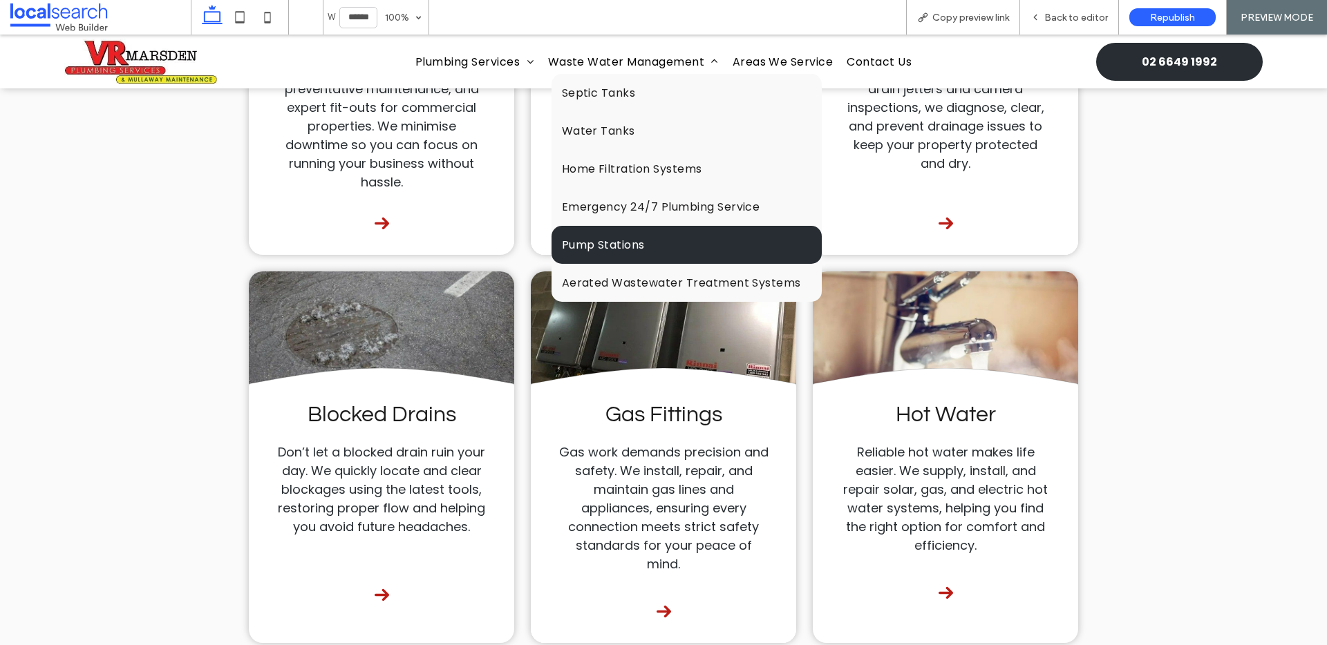
drag, startPoint x: 596, startPoint y: 240, endPoint x: 729, endPoint y: 283, distance: 140.1
click at [596, 240] on span "Pump Stations" at bounding box center [603, 244] width 83 height 17
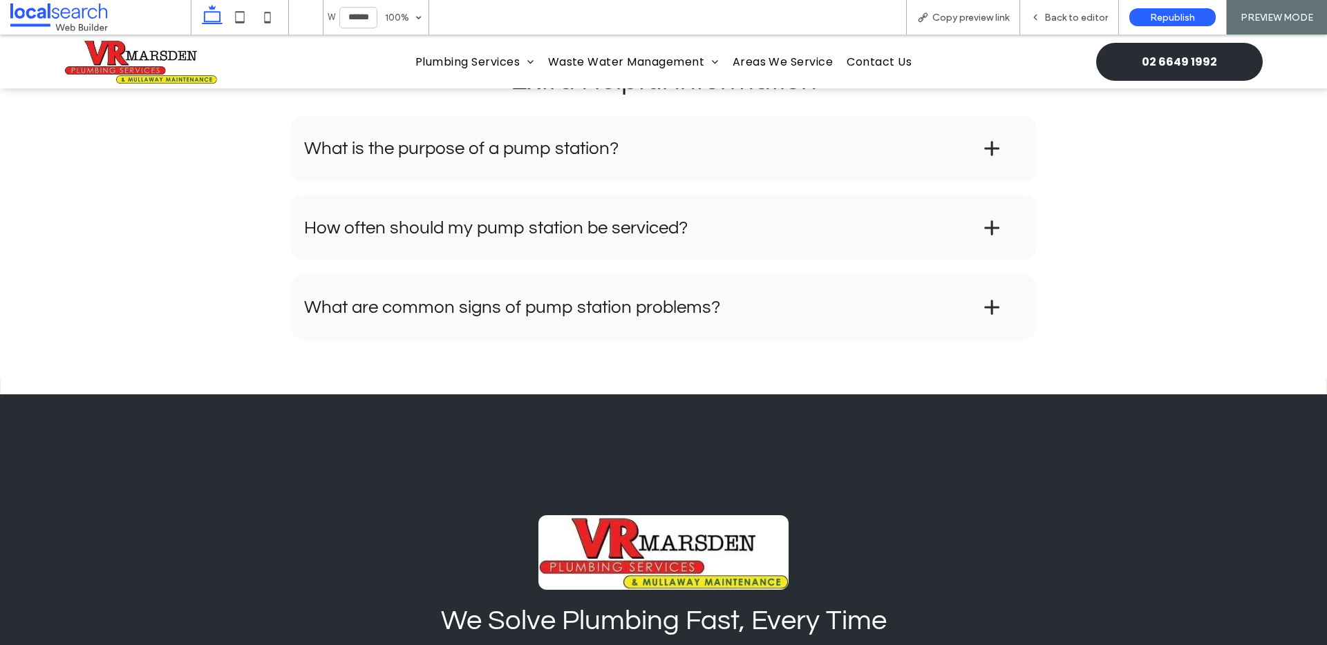
scroll to position [2032, 0]
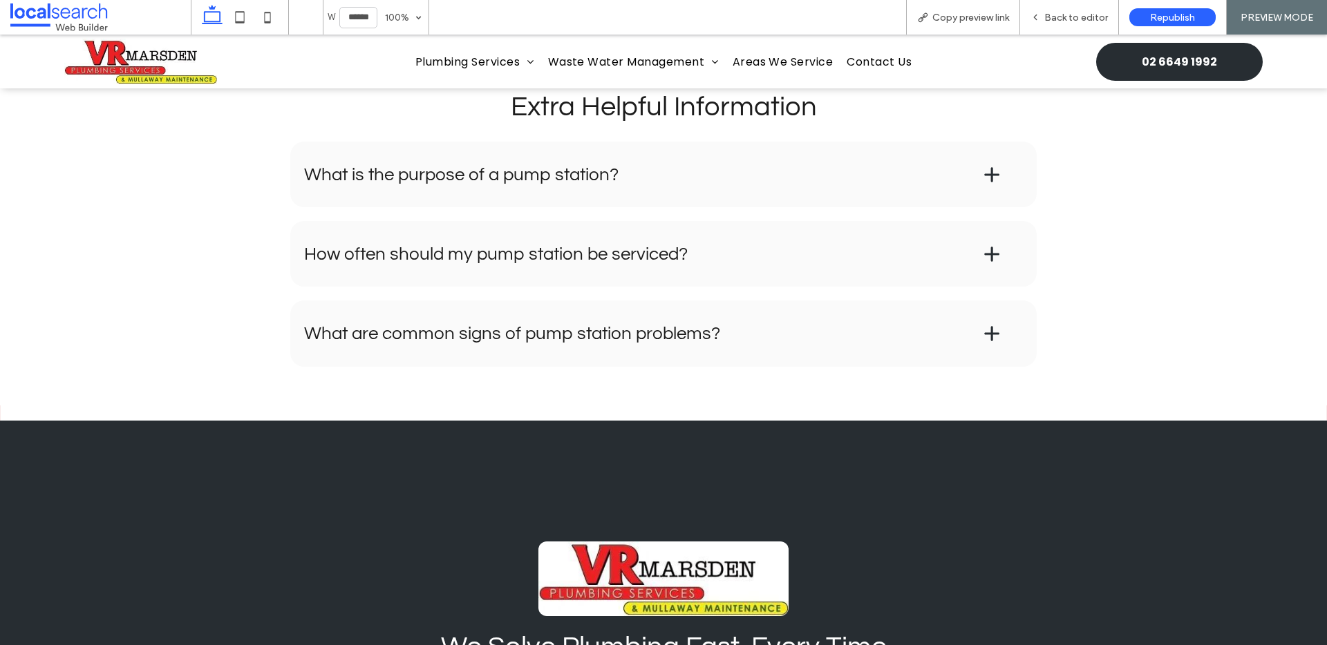
click at [994, 185] on span at bounding box center [991, 174] width 21 height 21
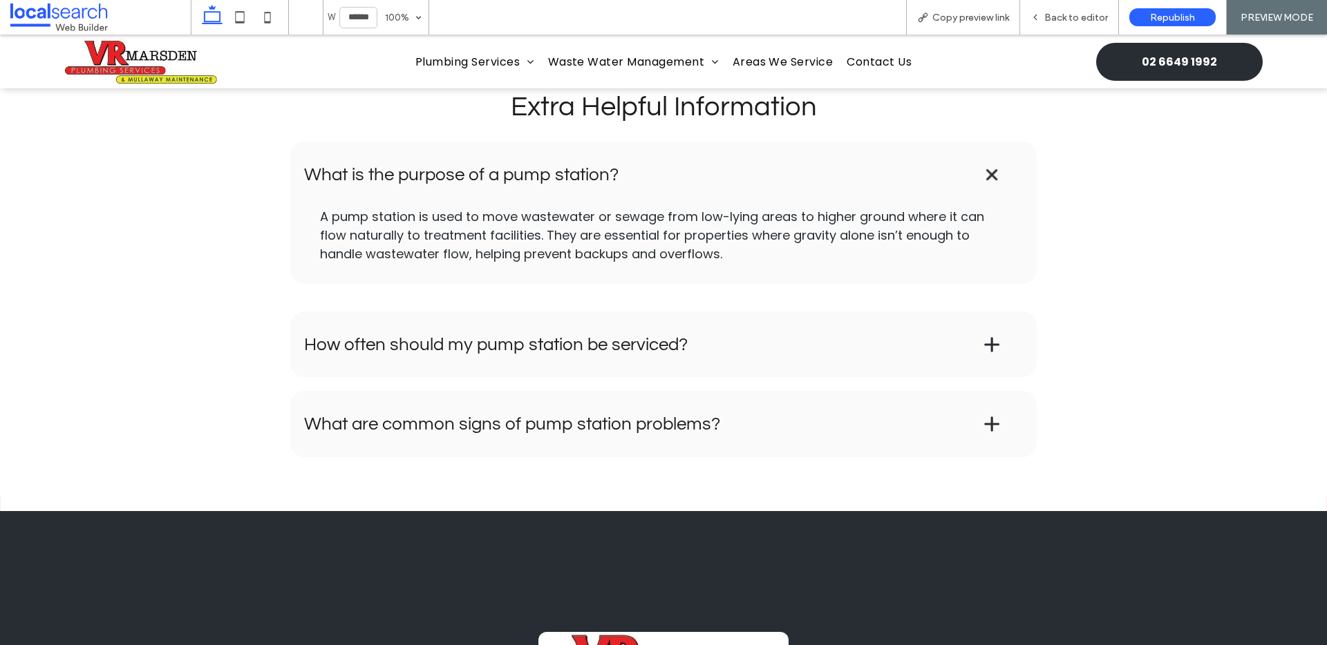
click at [808, 184] on h4 "What is the purpose of a pump station?" at bounding box center [621, 175] width 634 height 18
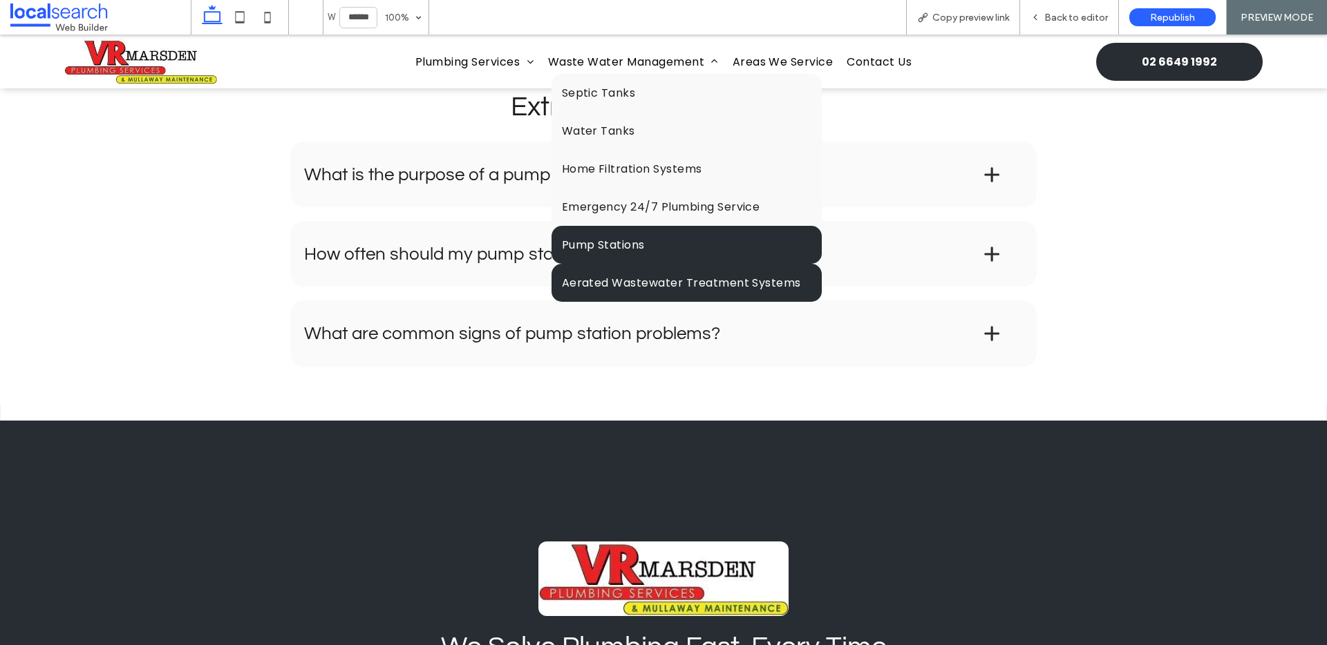
click at [649, 285] on span "Aerated Wastewater Treatment Systems" at bounding box center [681, 282] width 239 height 17
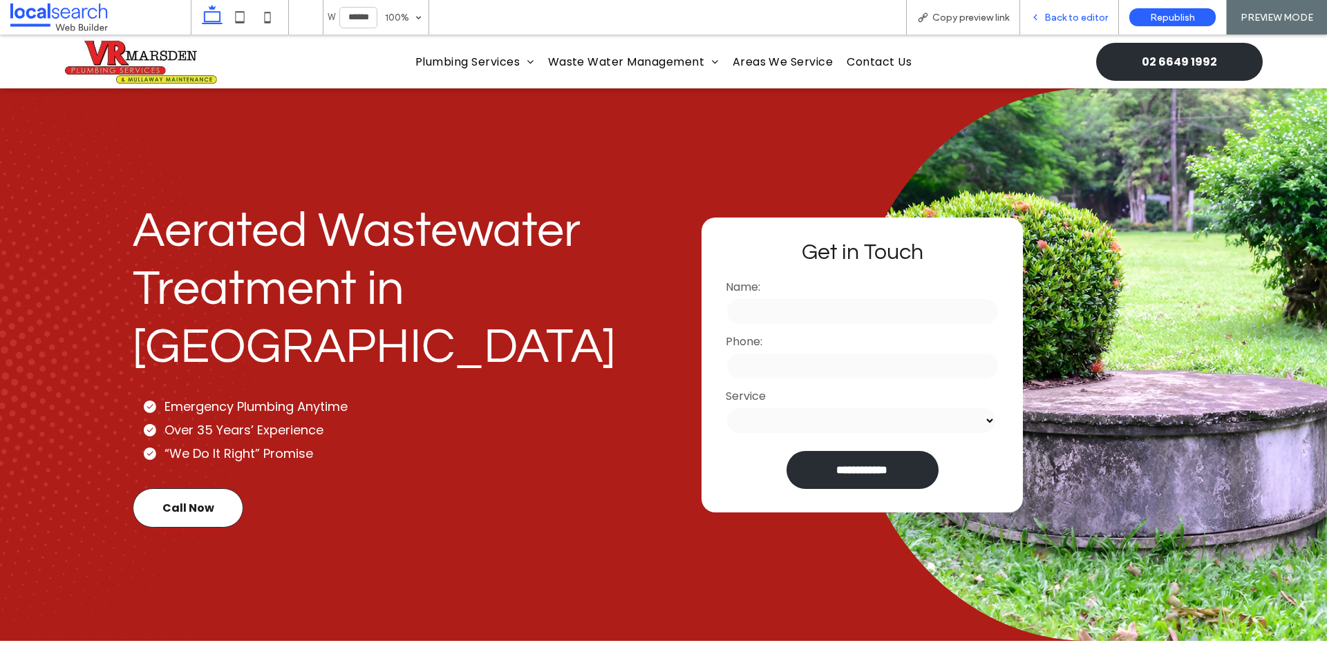
click at [1050, 15] on span "Back to editor" at bounding box center [1076, 18] width 64 height 12
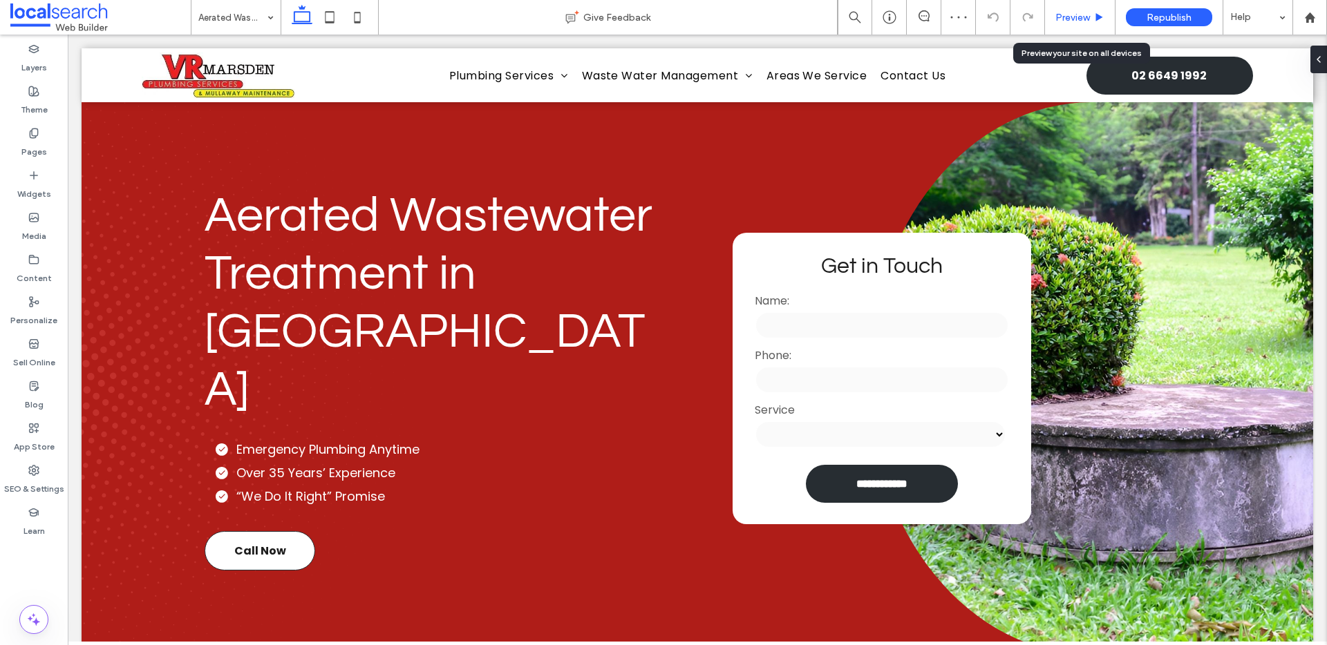
click at [1087, 15] on span "Preview" at bounding box center [1072, 18] width 35 height 12
